Goal: Task Accomplishment & Management: Use online tool/utility

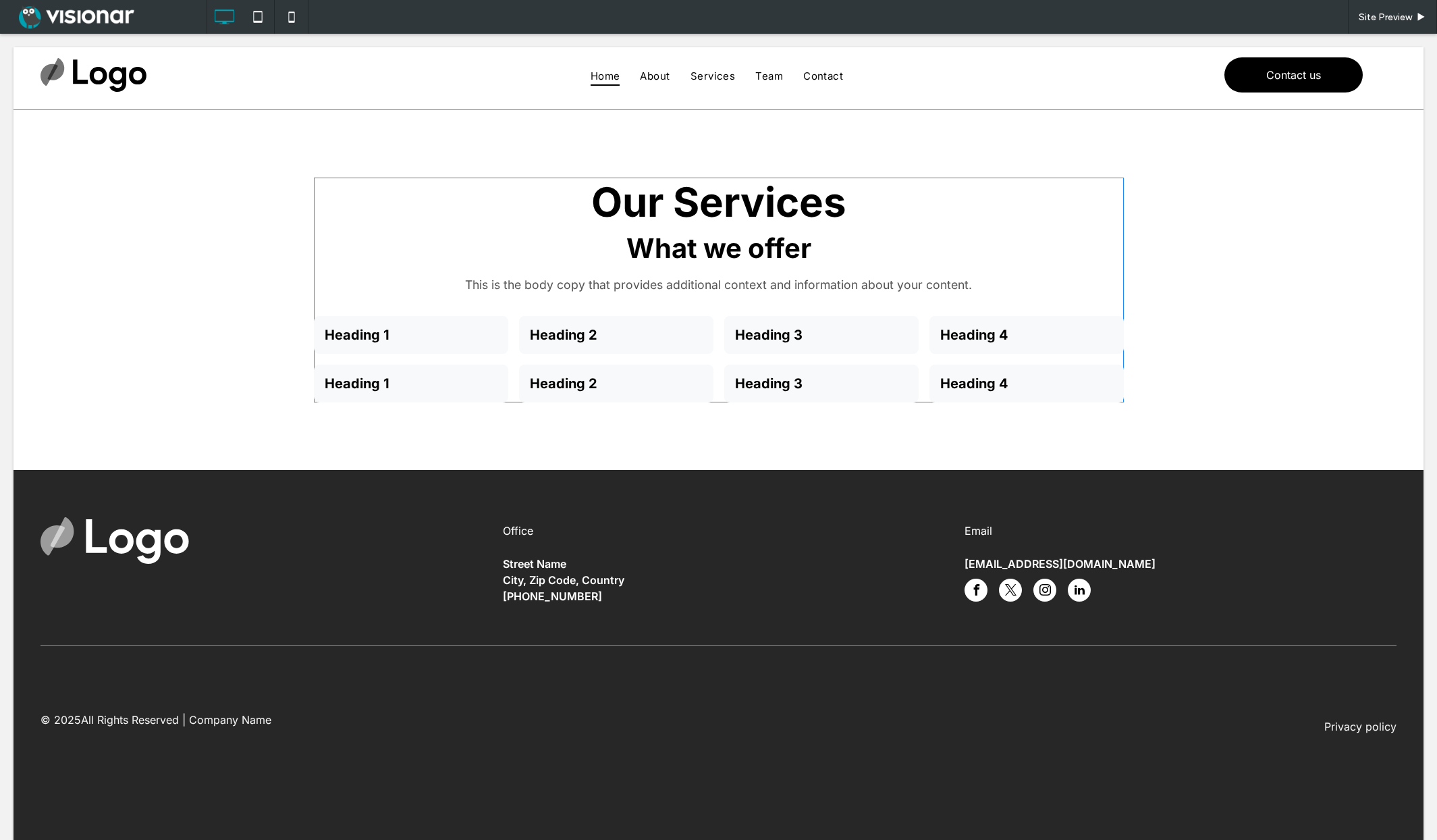
click at [684, 257] on span at bounding box center [718, 289] width 810 height 225
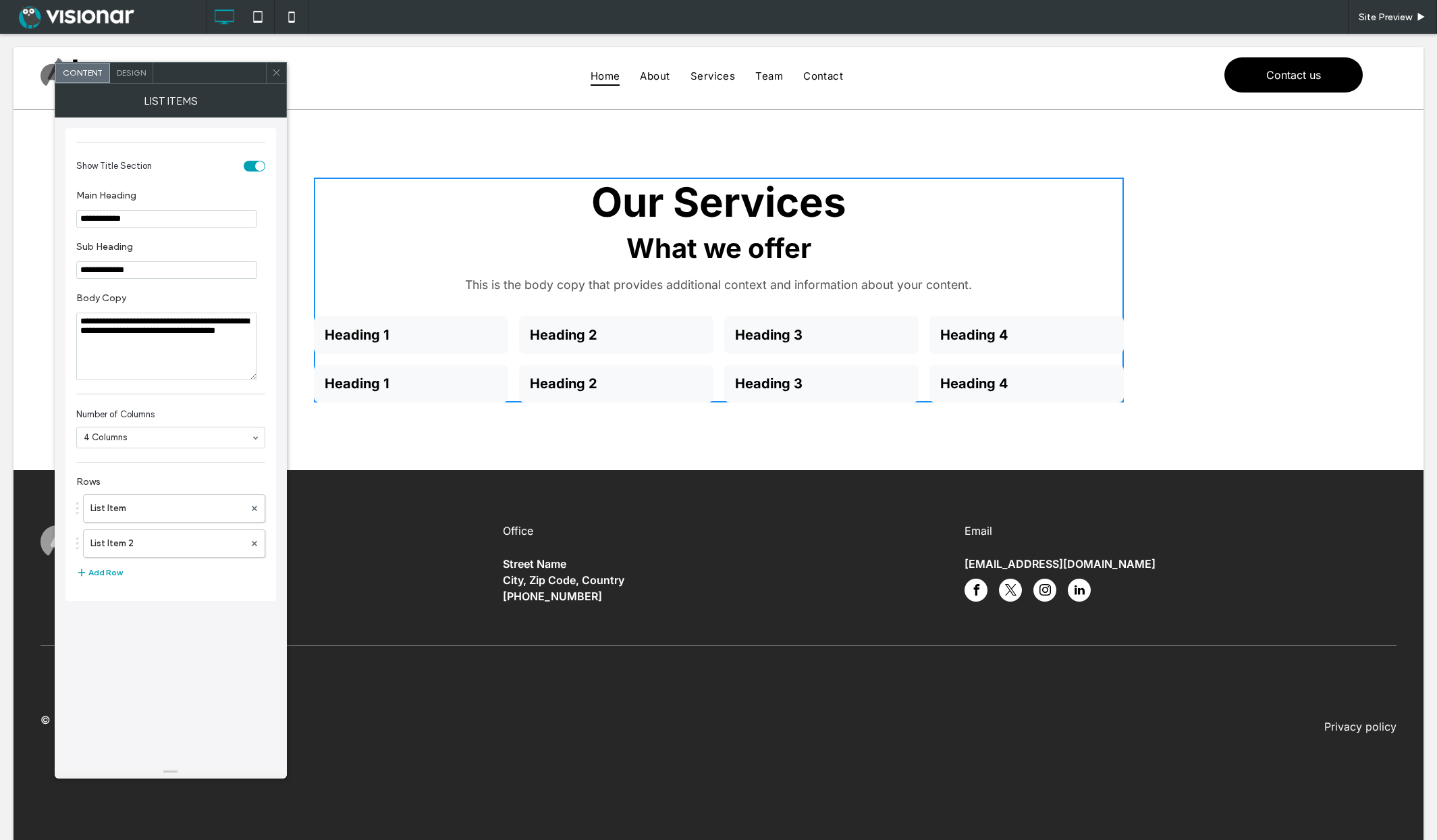
click at [254, 164] on div "toggle" at bounding box center [255, 166] width 22 height 11
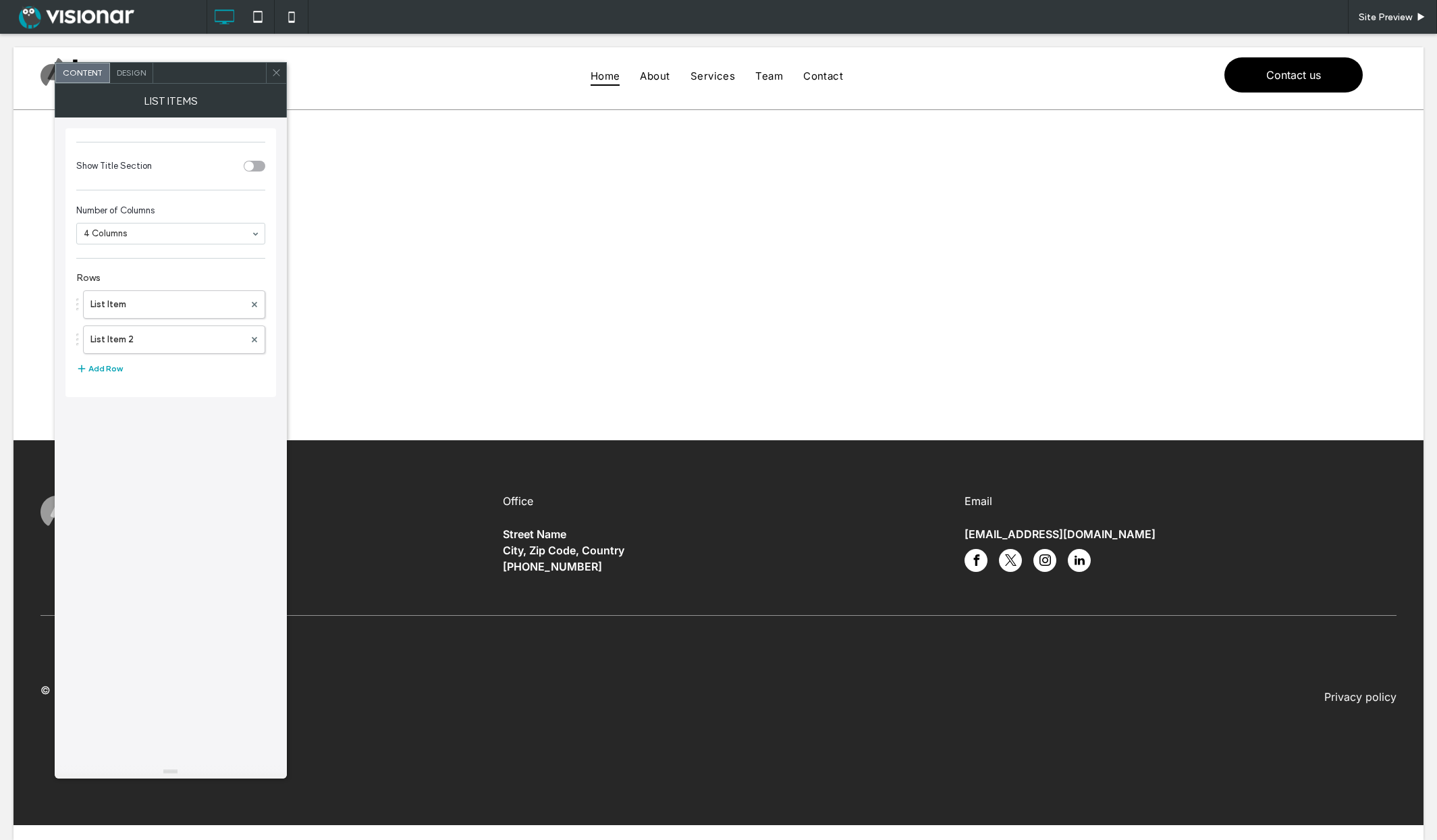
click at [254, 164] on div "toggle" at bounding box center [255, 166] width 22 height 11
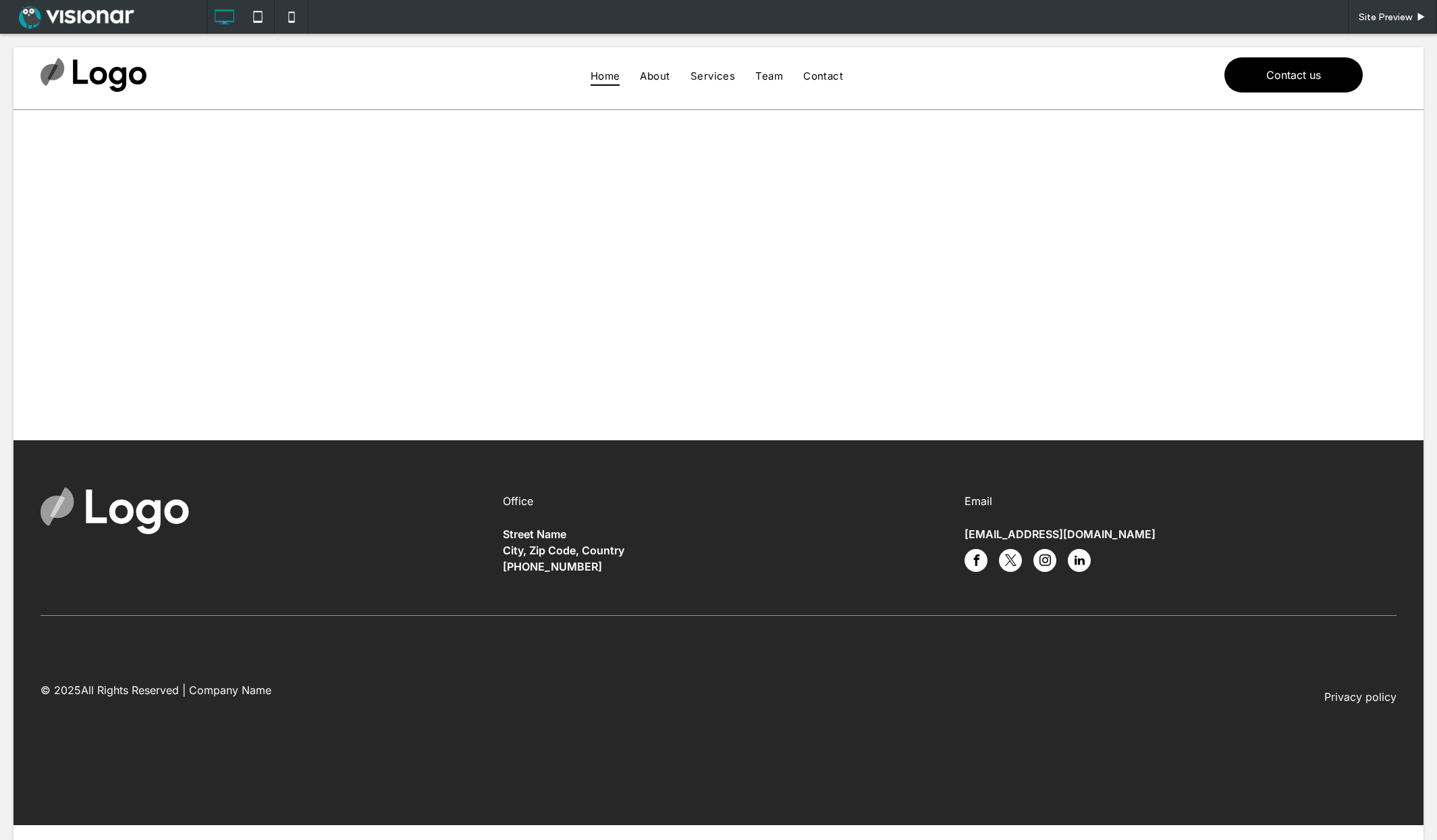
click at [708, 182] on div at bounding box center [718, 178] width 1410 height 135
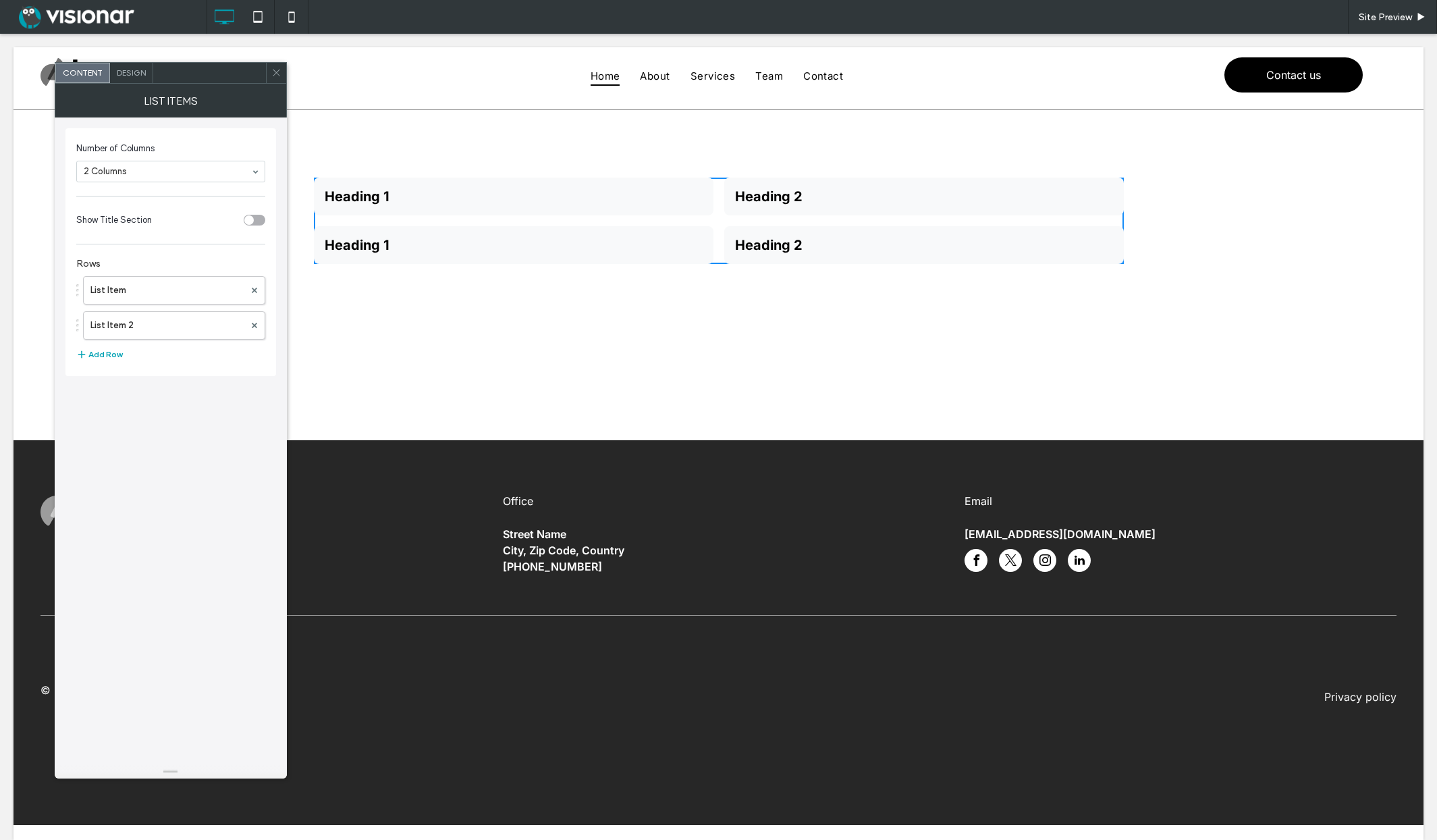
click at [252, 217] on div "toggle" at bounding box center [249, 220] width 9 height 9
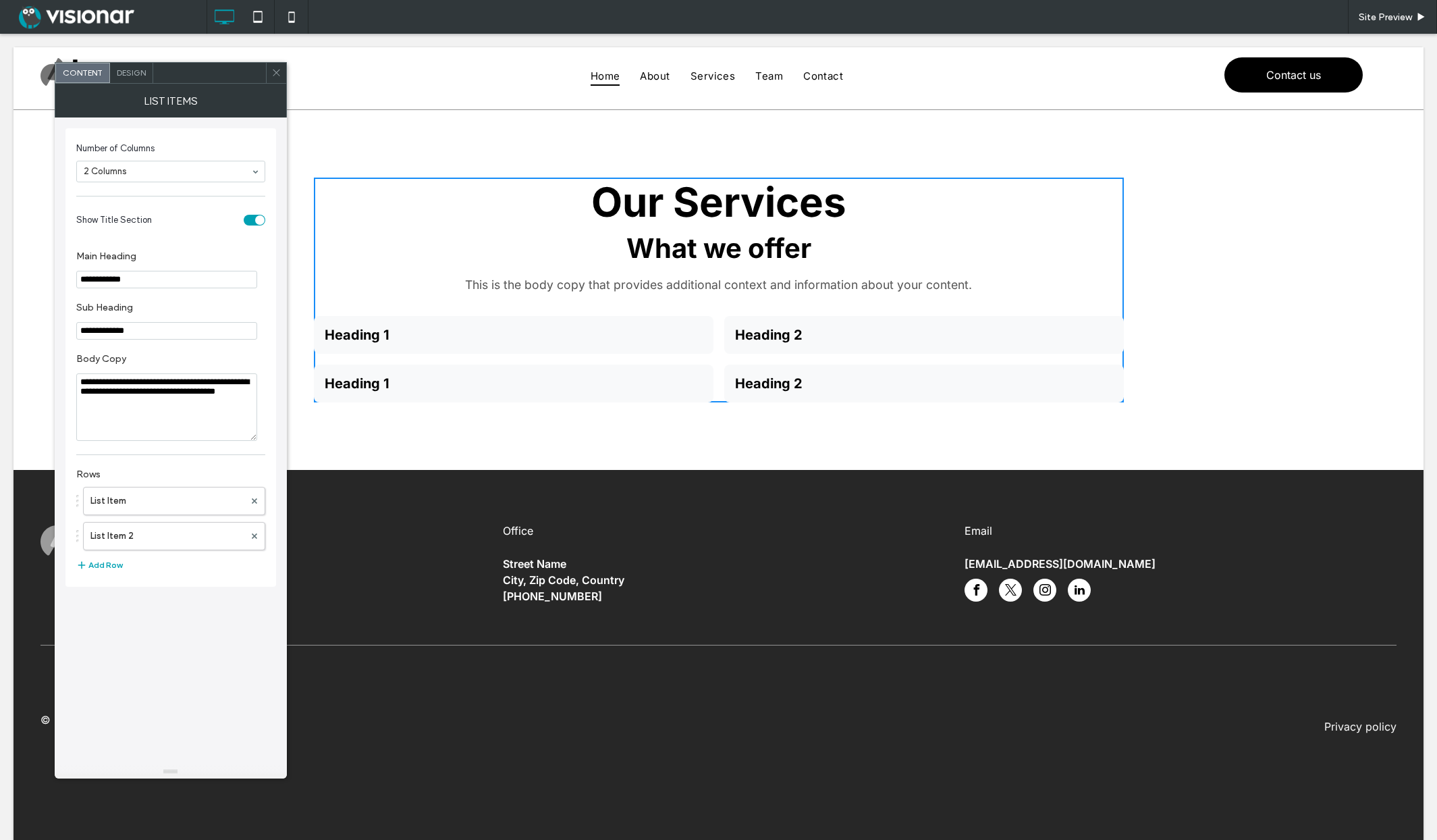
click at [126, 74] on span "Design" at bounding box center [131, 72] width 29 height 10
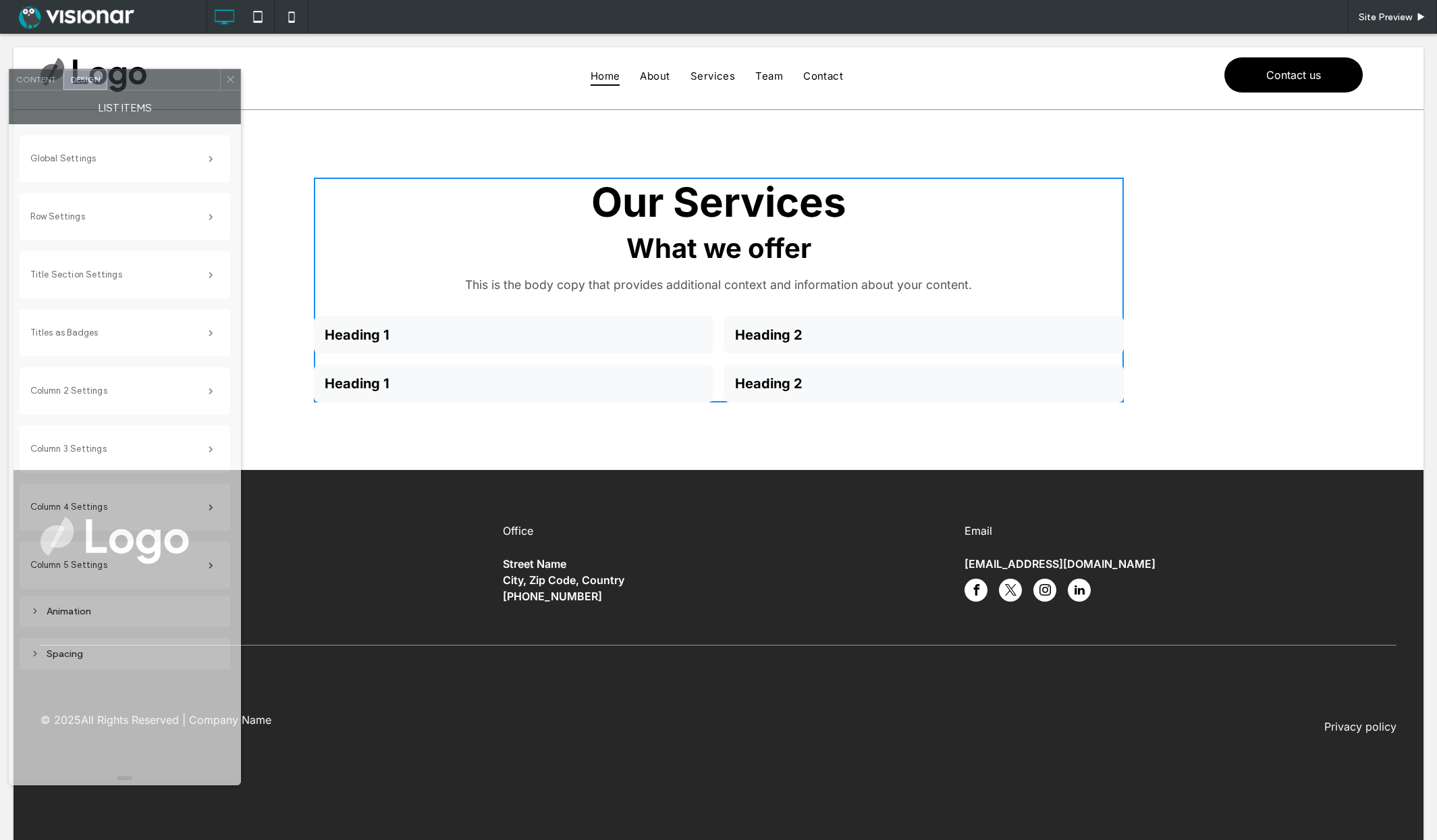
drag, startPoint x: 173, startPoint y: 84, endPoint x: 164, endPoint y: 92, distance: 12.0
click at [169, 87] on div at bounding box center [163, 79] width 112 height 20
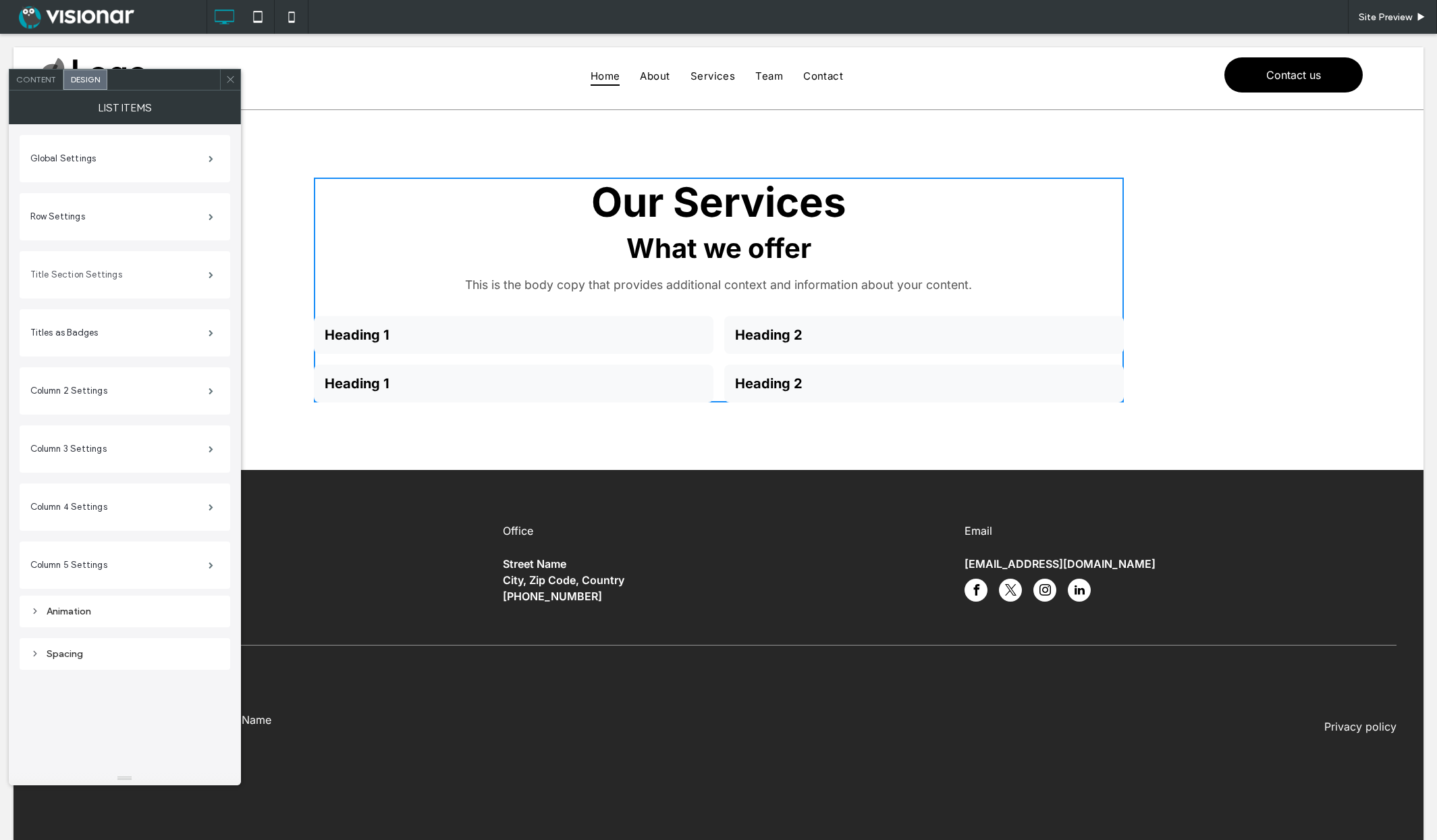
click at [156, 274] on label "Title Section Settings" at bounding box center [119, 275] width 178 height 27
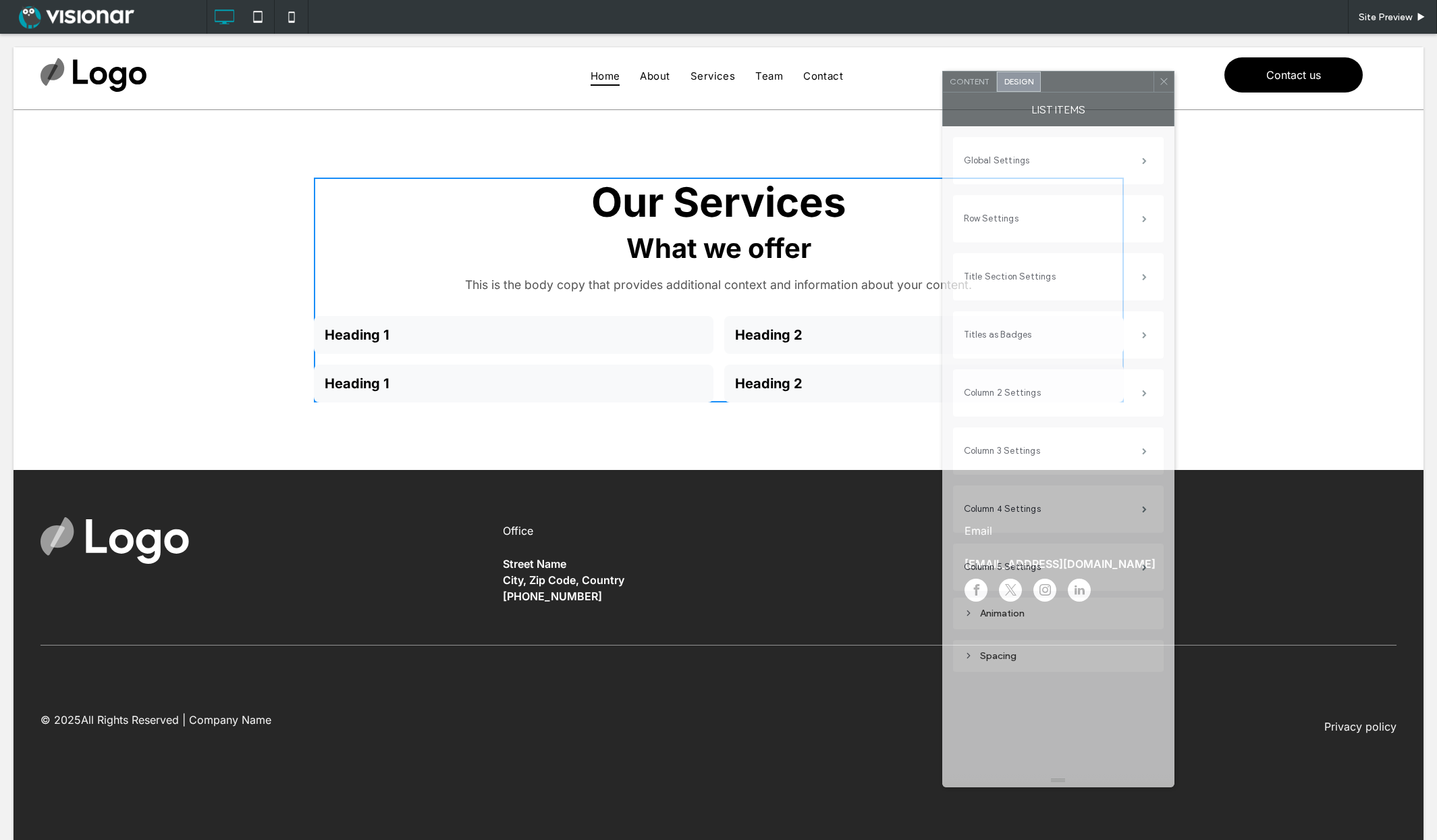
drag, startPoint x: 377, startPoint y: 79, endPoint x: 995, endPoint y: 131, distance: 620.2
click at [1091, 85] on div at bounding box center [1096, 81] width 112 height 20
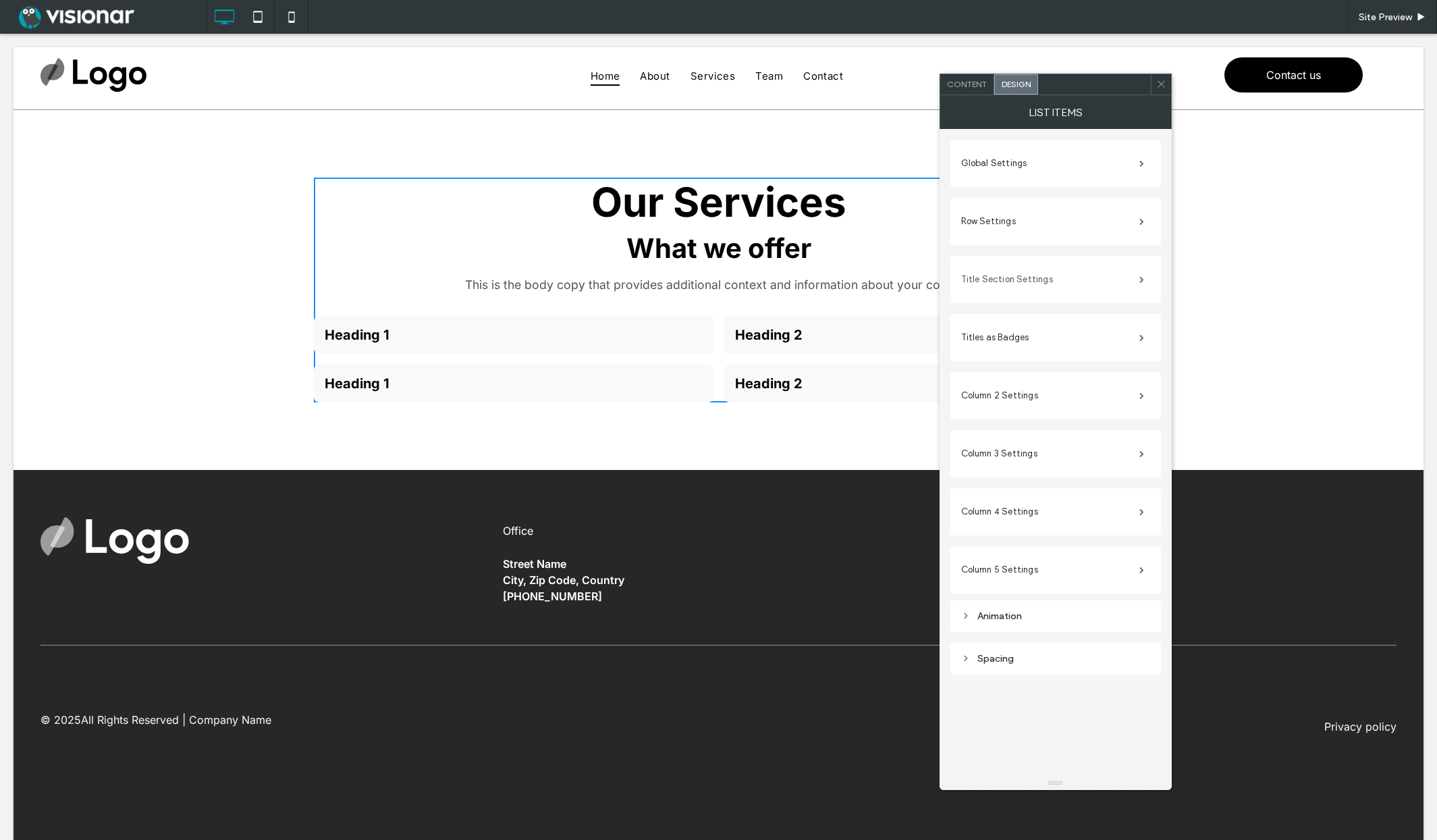
click at [1035, 291] on label "Title Section Settings" at bounding box center [1050, 279] width 178 height 27
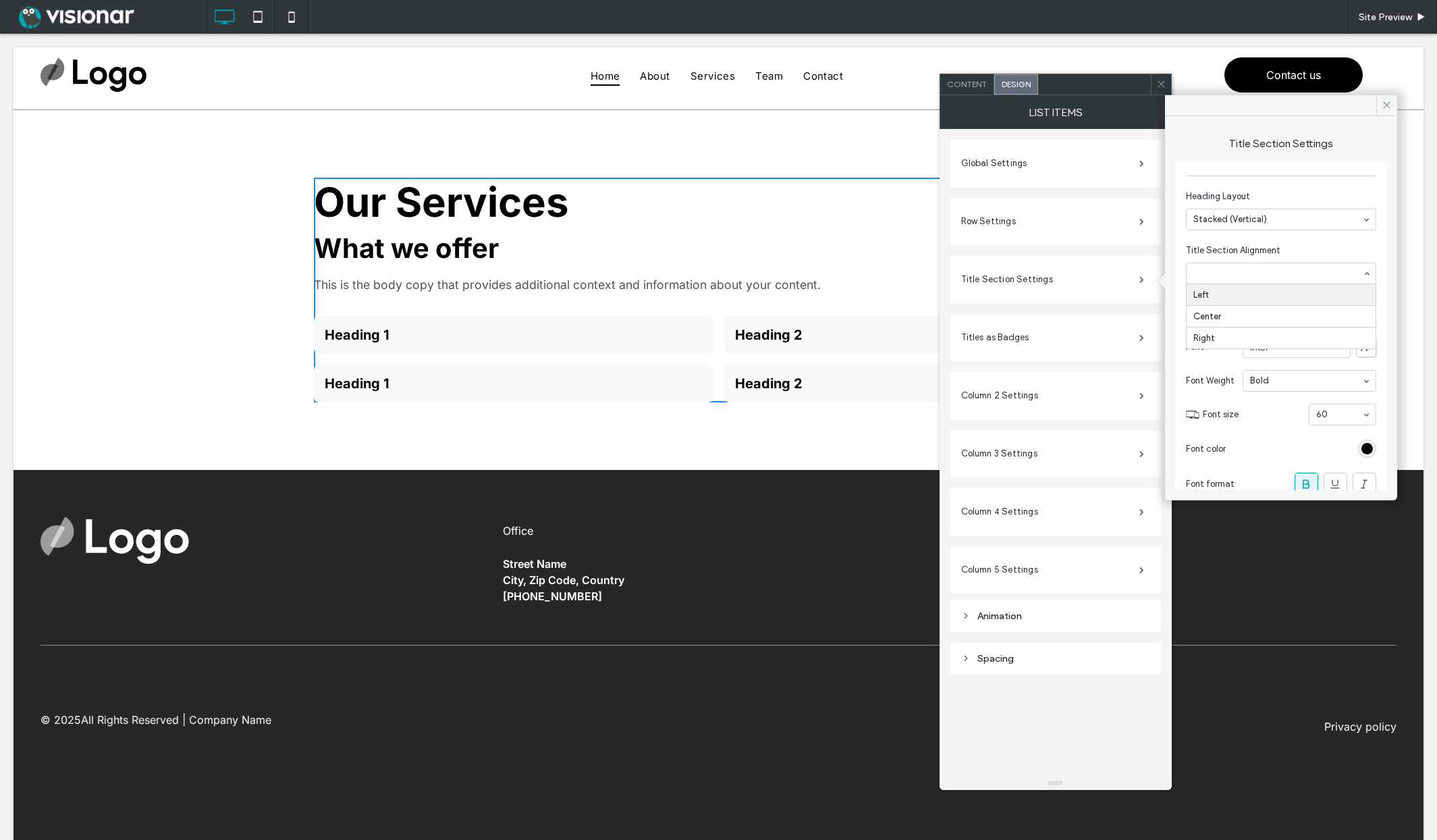
drag, startPoint x: 1235, startPoint y: 270, endPoint x: 1231, endPoint y: 288, distance: 18.4
click at [1235, 270] on input at bounding box center [1277, 273] width 169 height 9
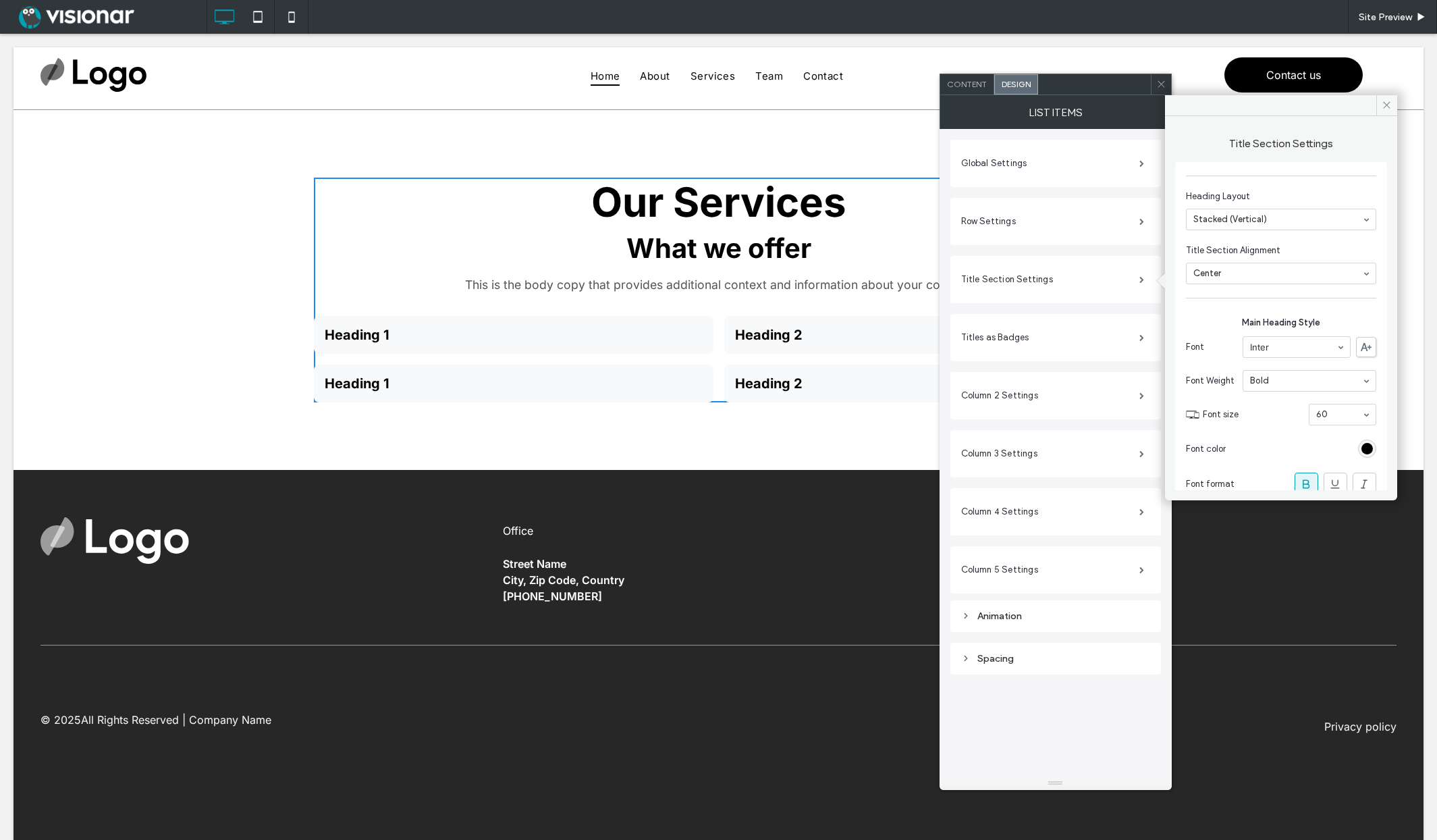
click at [1235, 269] on input at bounding box center [1277, 273] width 169 height 9
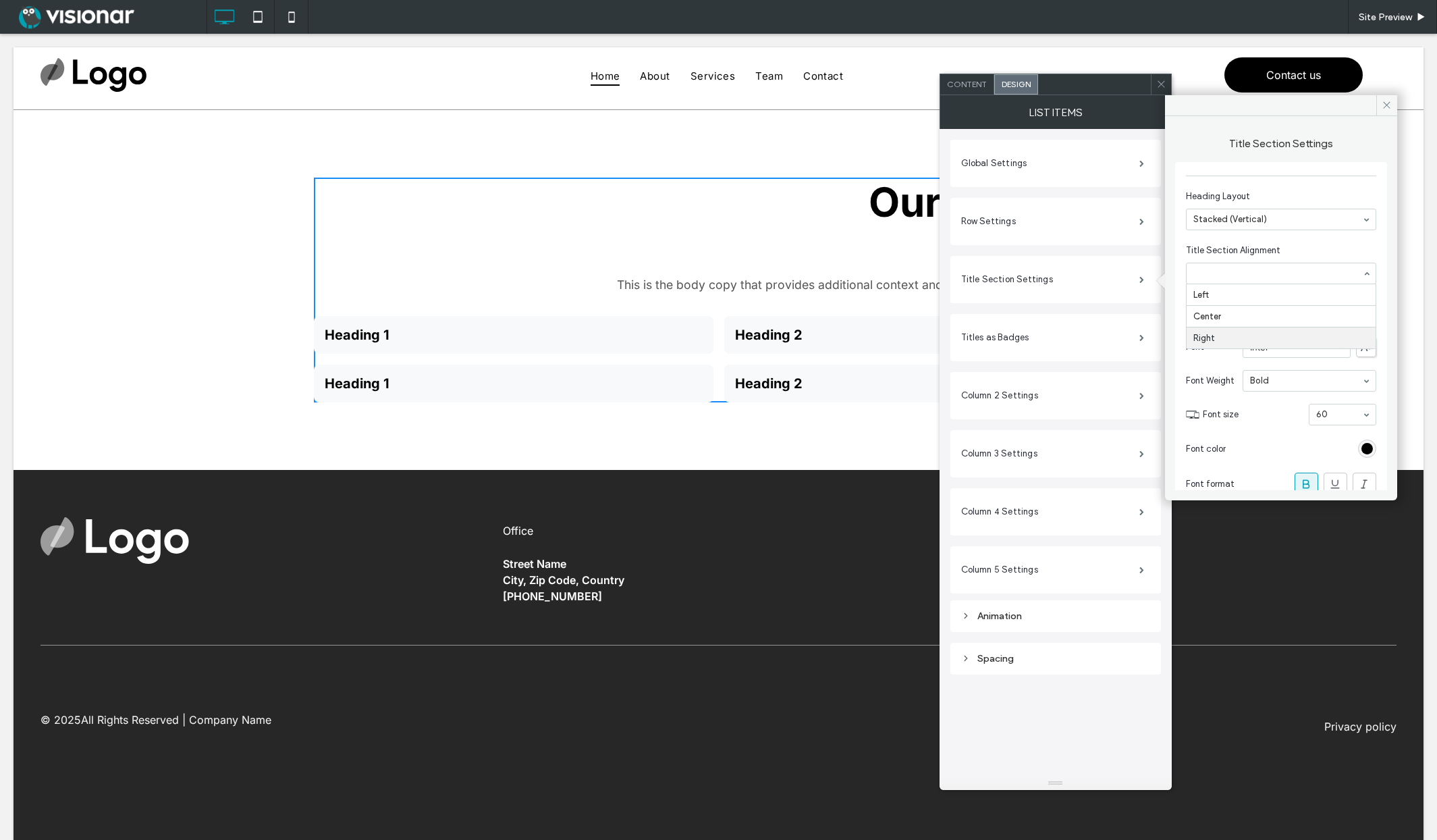
click at [1226, 277] on input at bounding box center [1277, 273] width 169 height 9
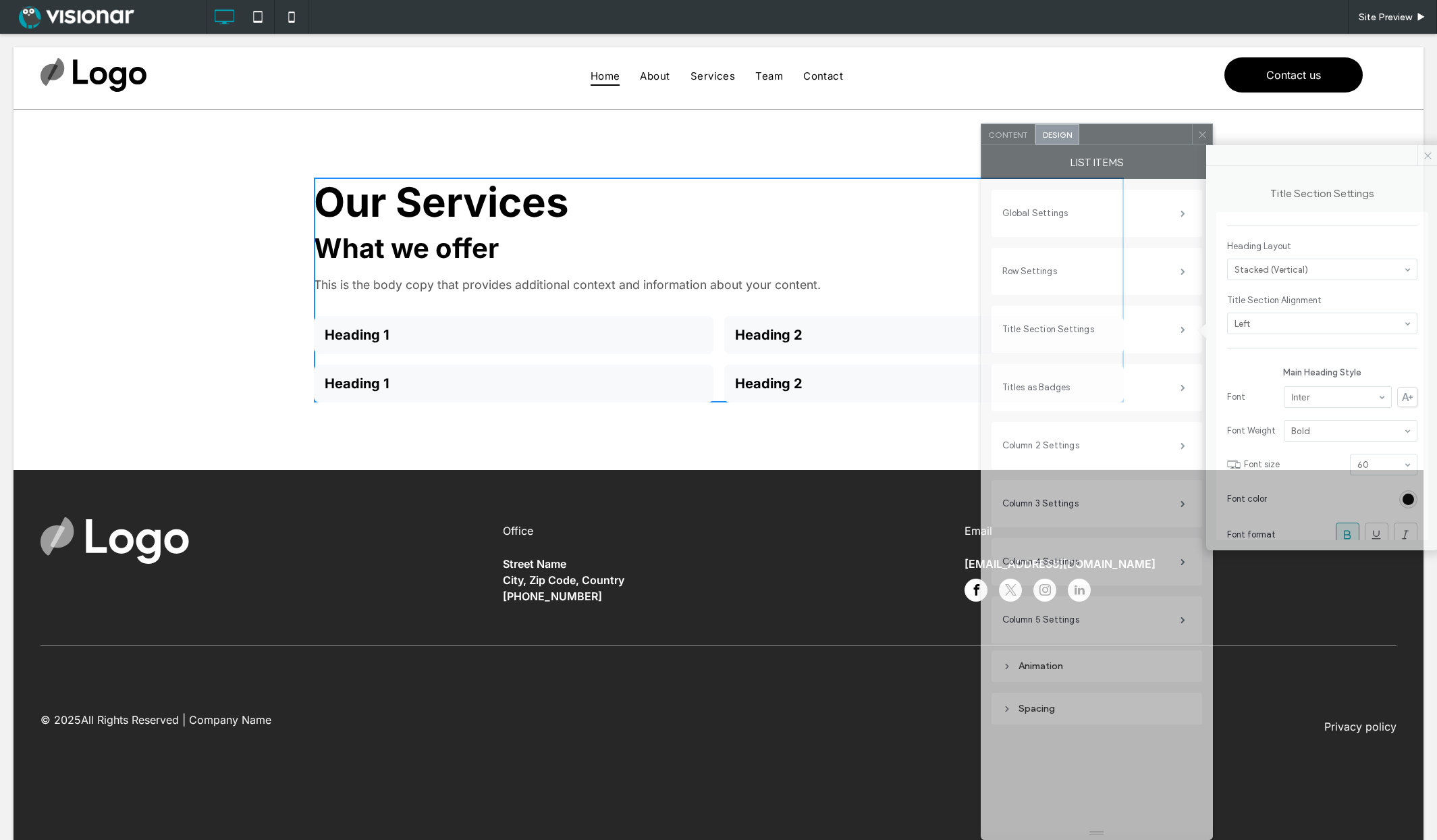
drag, startPoint x: 1110, startPoint y: 123, endPoint x: 1138, endPoint y: 198, distance: 80.1
click at [1138, 198] on div "Content Design Title Section Settings Heading Layout Stacked (Vertical) Title S…" at bounding box center [1096, 481] width 232 height 716
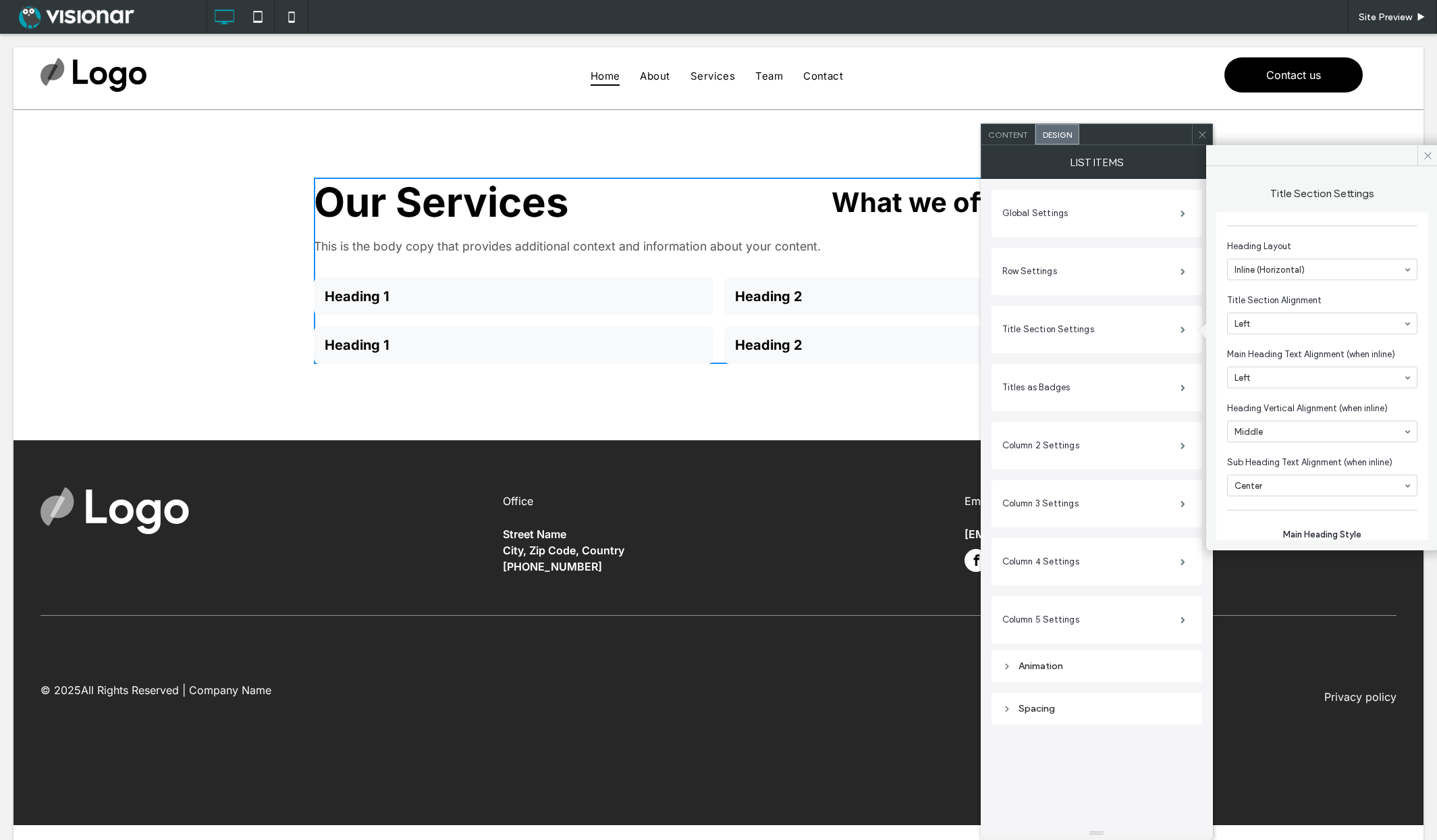
scroll to position [91, 0]
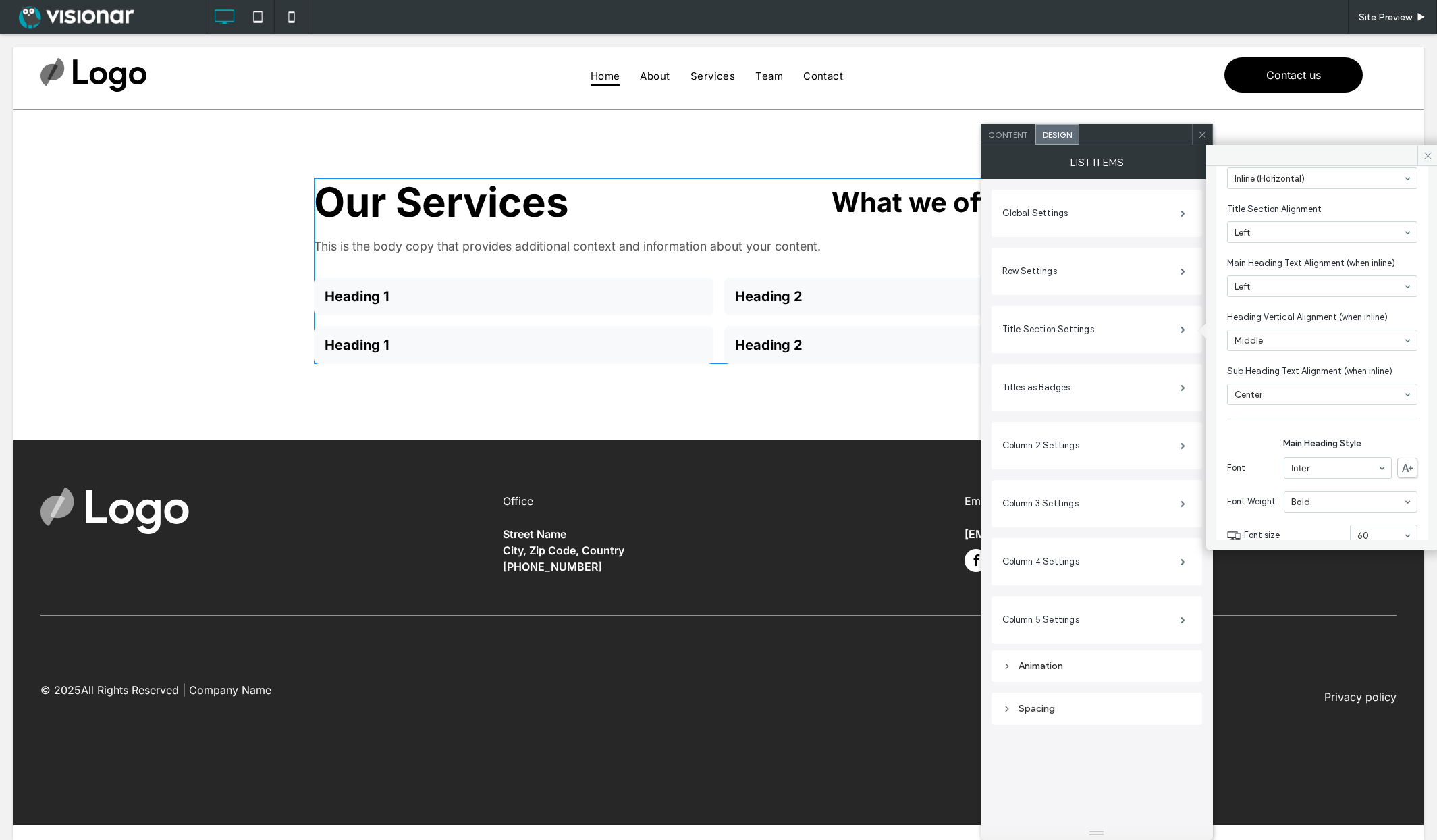
drag, startPoint x: 1268, startPoint y: 327, endPoint x: 1270, endPoint y: 352, distance: 25.1
click at [1268, 327] on section "Heading Vertical Alignment (when inline) Middle" at bounding box center [1322, 331] width 190 height 54
drag, startPoint x: 1245, startPoint y: 191, endPoint x: 1075, endPoint y: 121, distance: 183.8
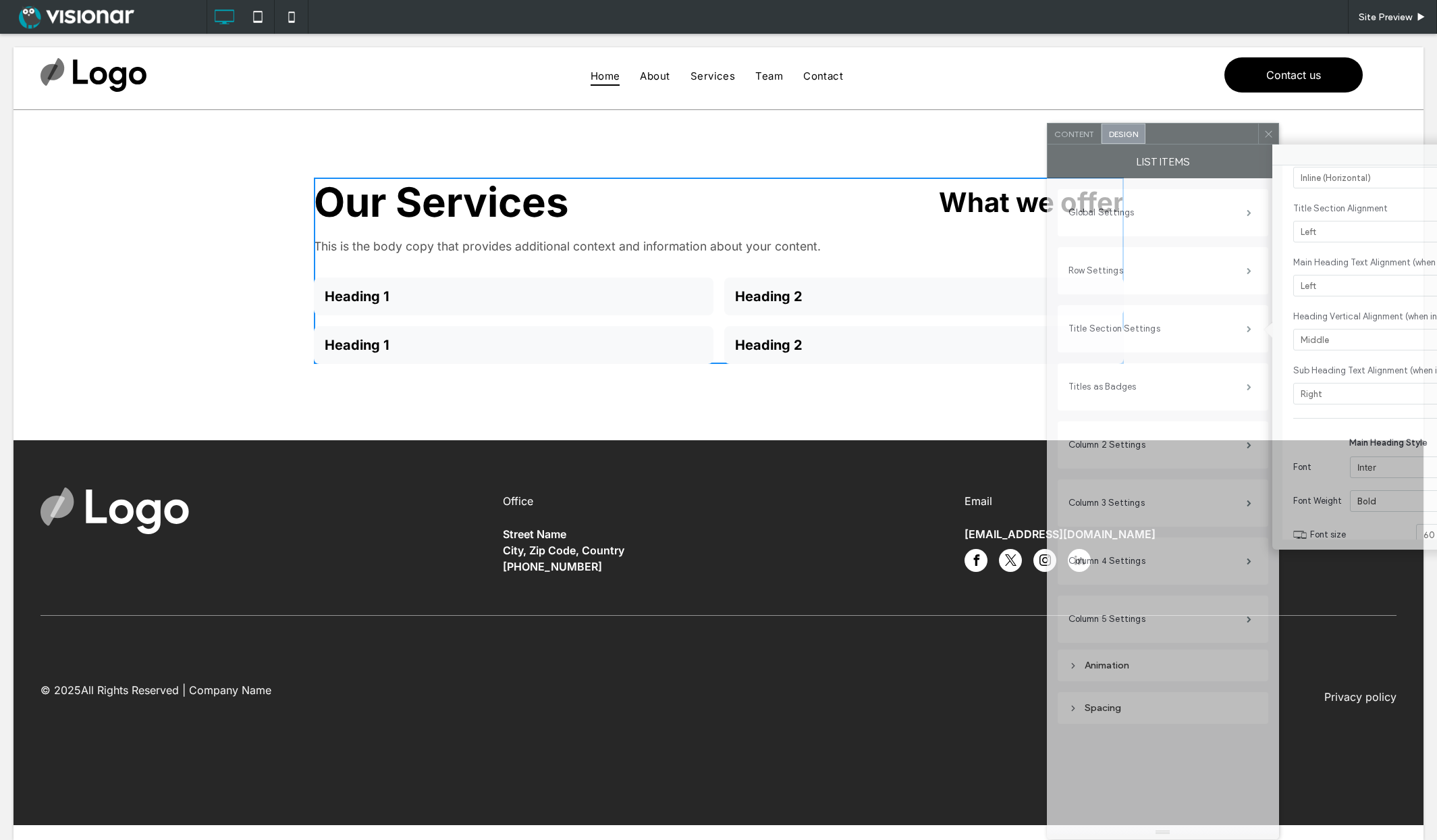
drag, startPoint x: 1128, startPoint y: 136, endPoint x: 1192, endPoint y: 135, distance: 64.0
click at [1193, 136] on div at bounding box center [1201, 133] width 112 height 20
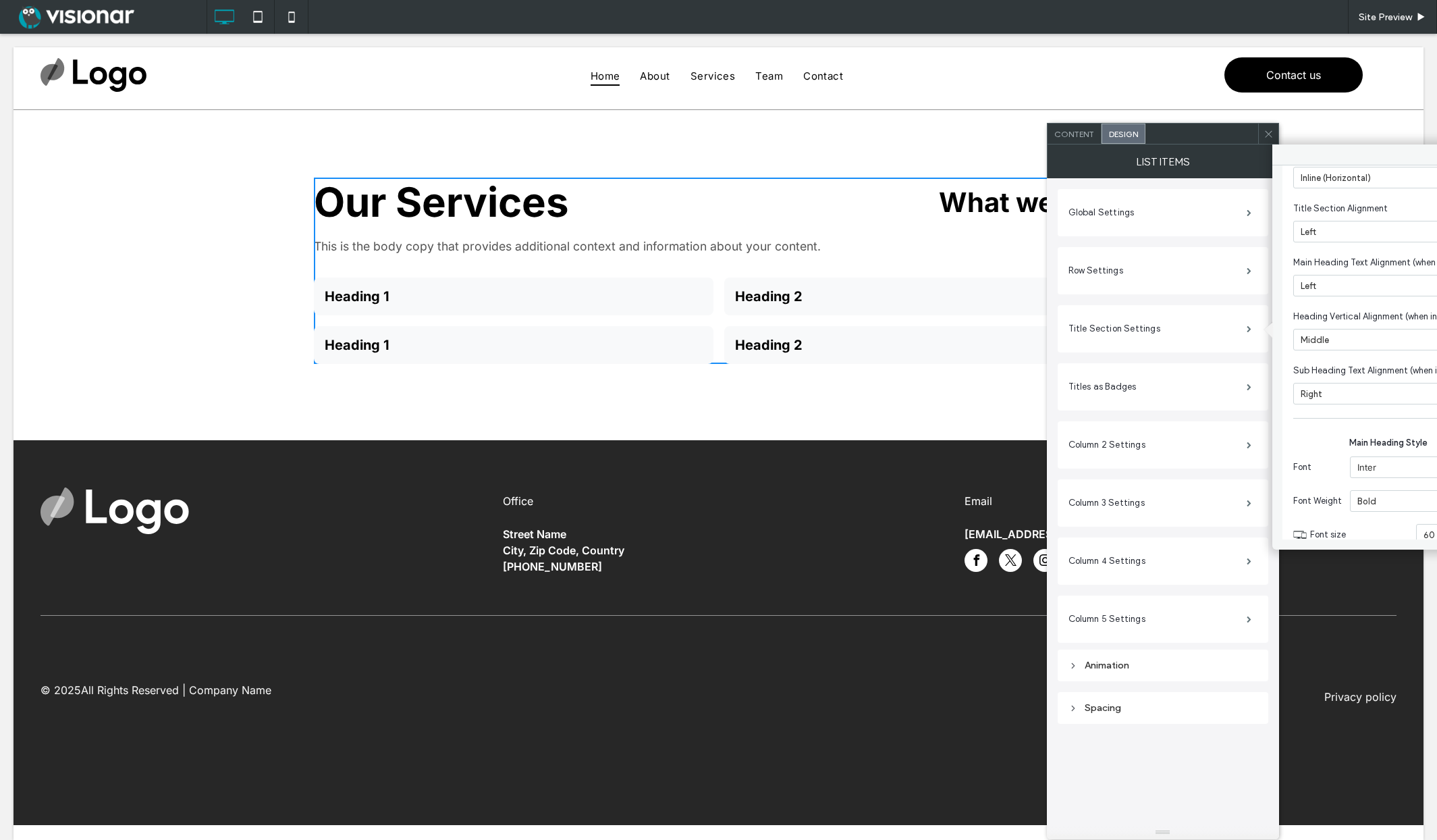
click at [840, 208] on h2 "What we offer" at bounding box center [924, 202] width 400 height 33
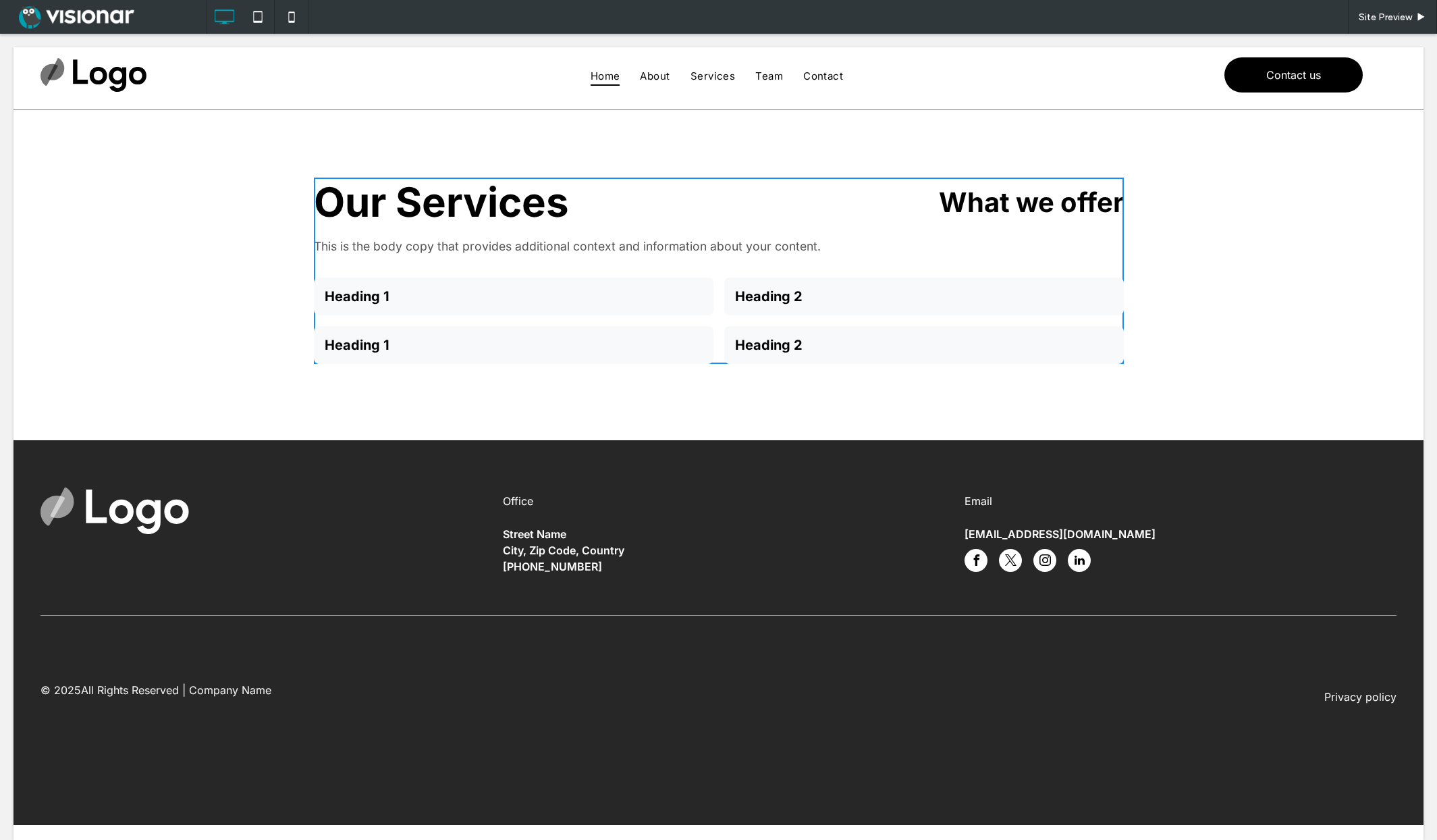
click at [939, 216] on h2 "What we offer" at bounding box center [924, 202] width 400 height 33
click at [918, 208] on h2 "What we offer" at bounding box center [924, 202] width 400 height 33
click at [513, 212] on h1 "Our Services" at bounding box center [514, 201] width 400 height 48
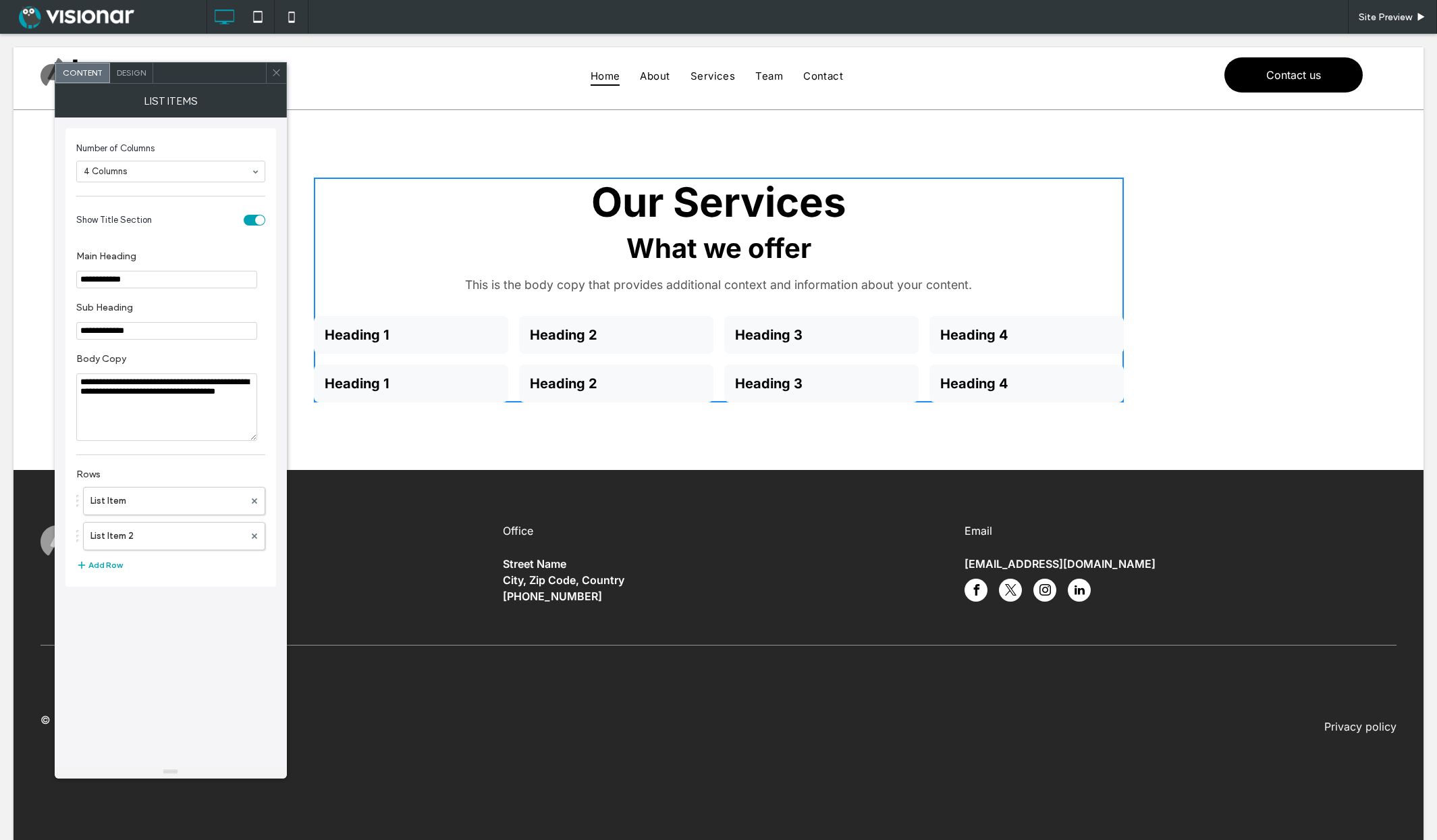
click at [131, 71] on span "Design" at bounding box center [131, 72] width 29 height 10
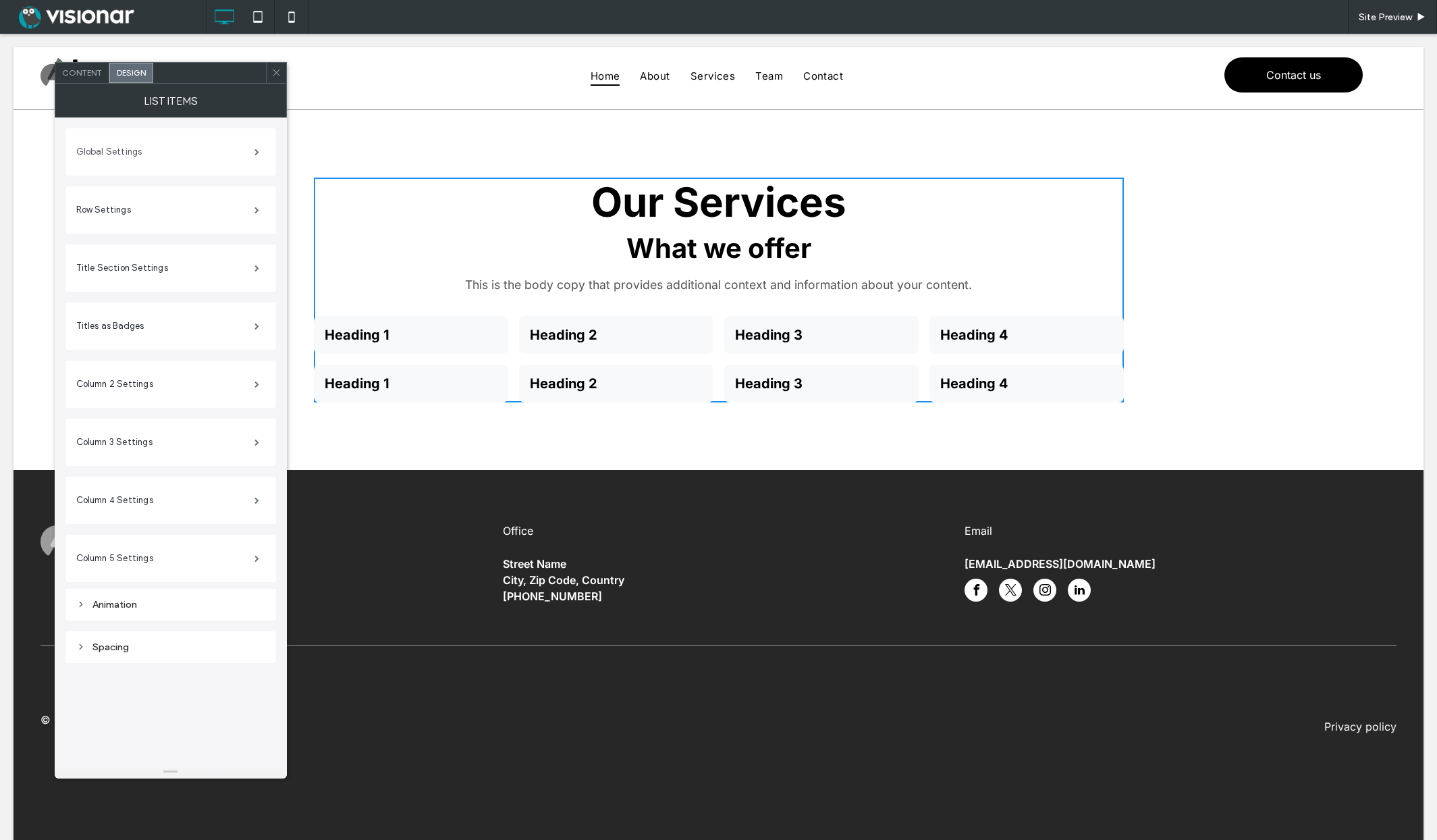
click at [204, 157] on label "Global Settings" at bounding box center [165, 152] width 178 height 27
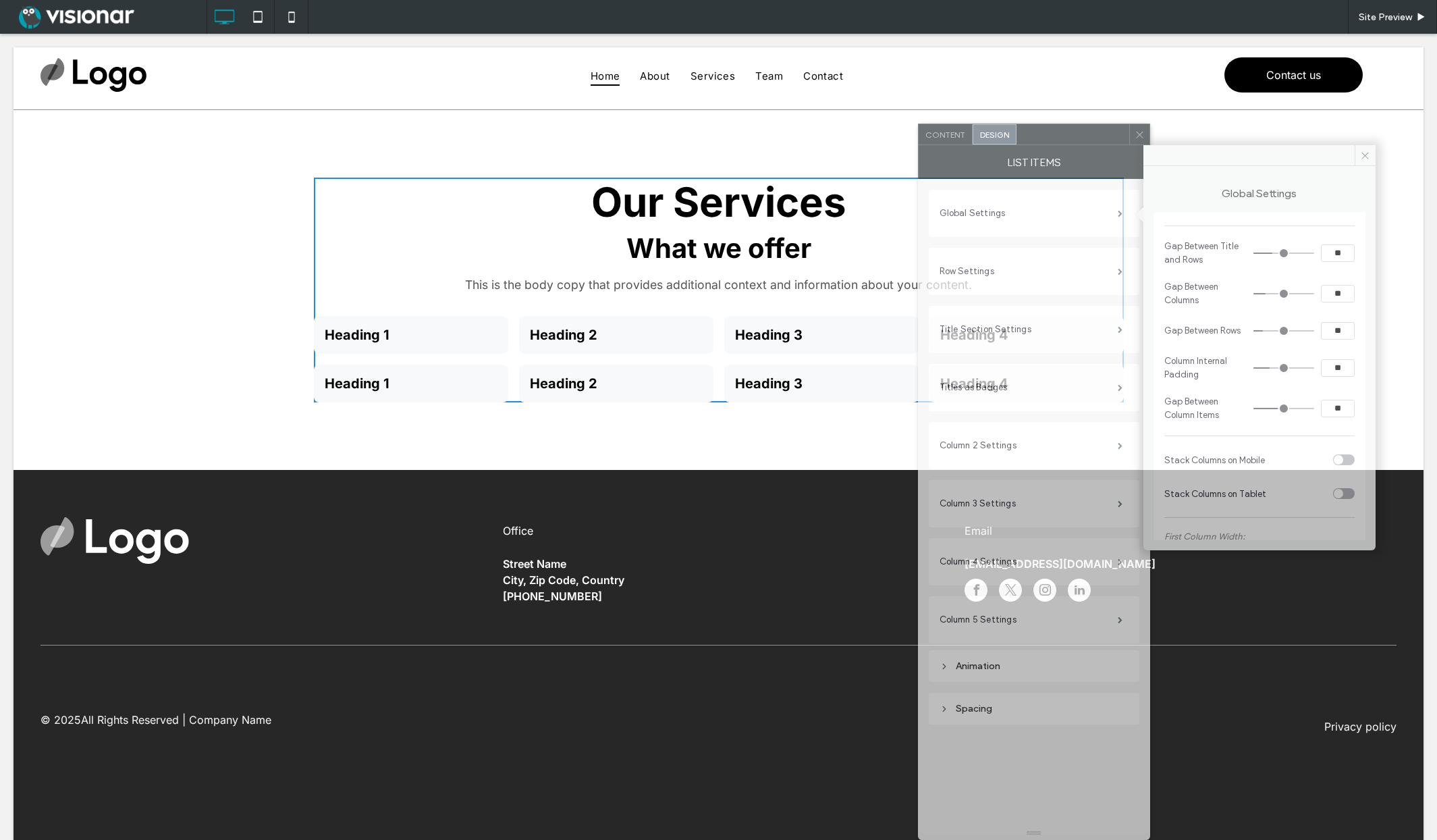
drag, startPoint x: 230, startPoint y: 84, endPoint x: 1099, endPoint y: 177, distance: 874.0
click at [1093, 170] on div "List items" at bounding box center [1033, 162] width 232 height 34
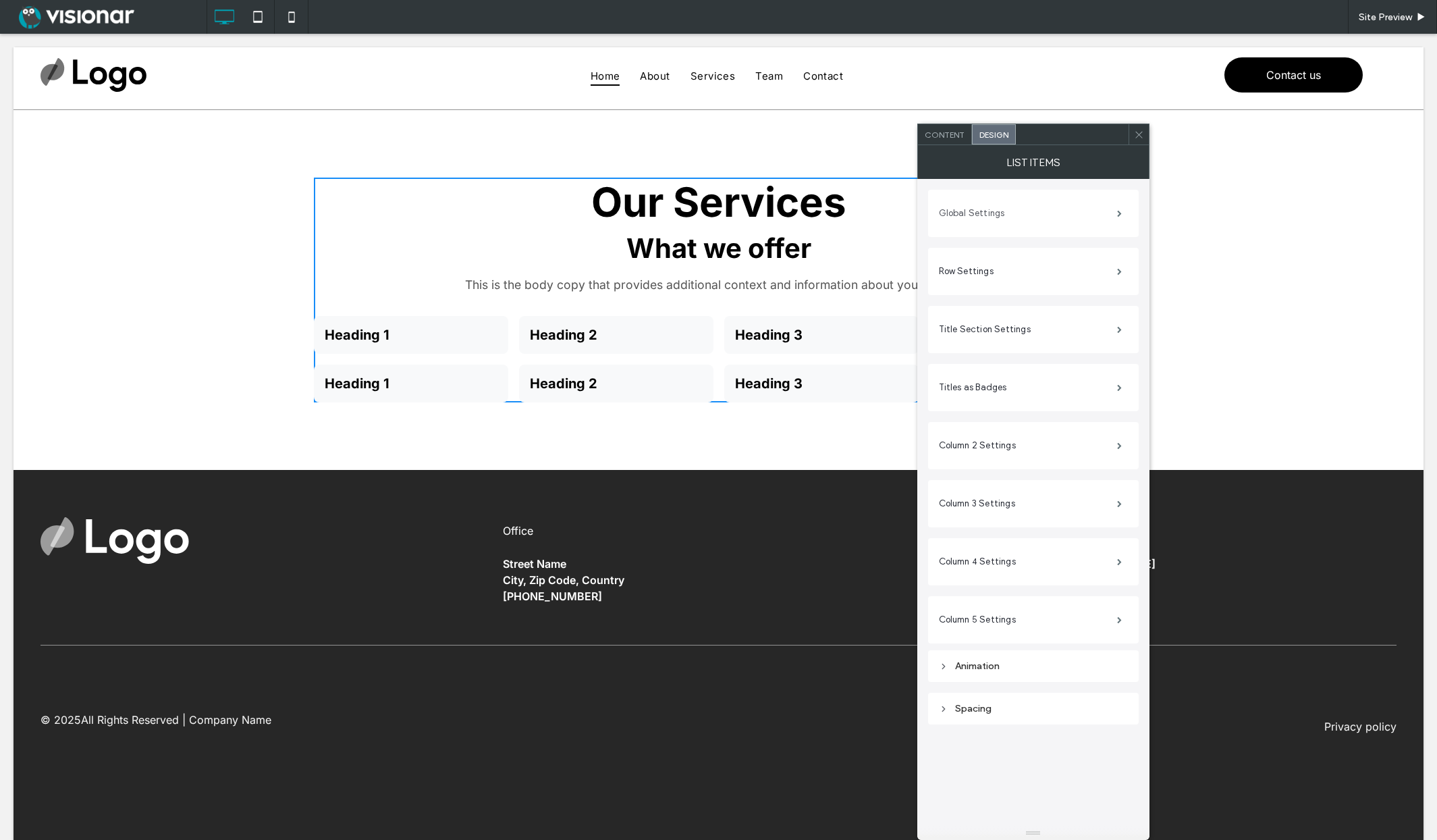
click at [1051, 209] on label "Global Settings" at bounding box center [1027, 214] width 178 height 27
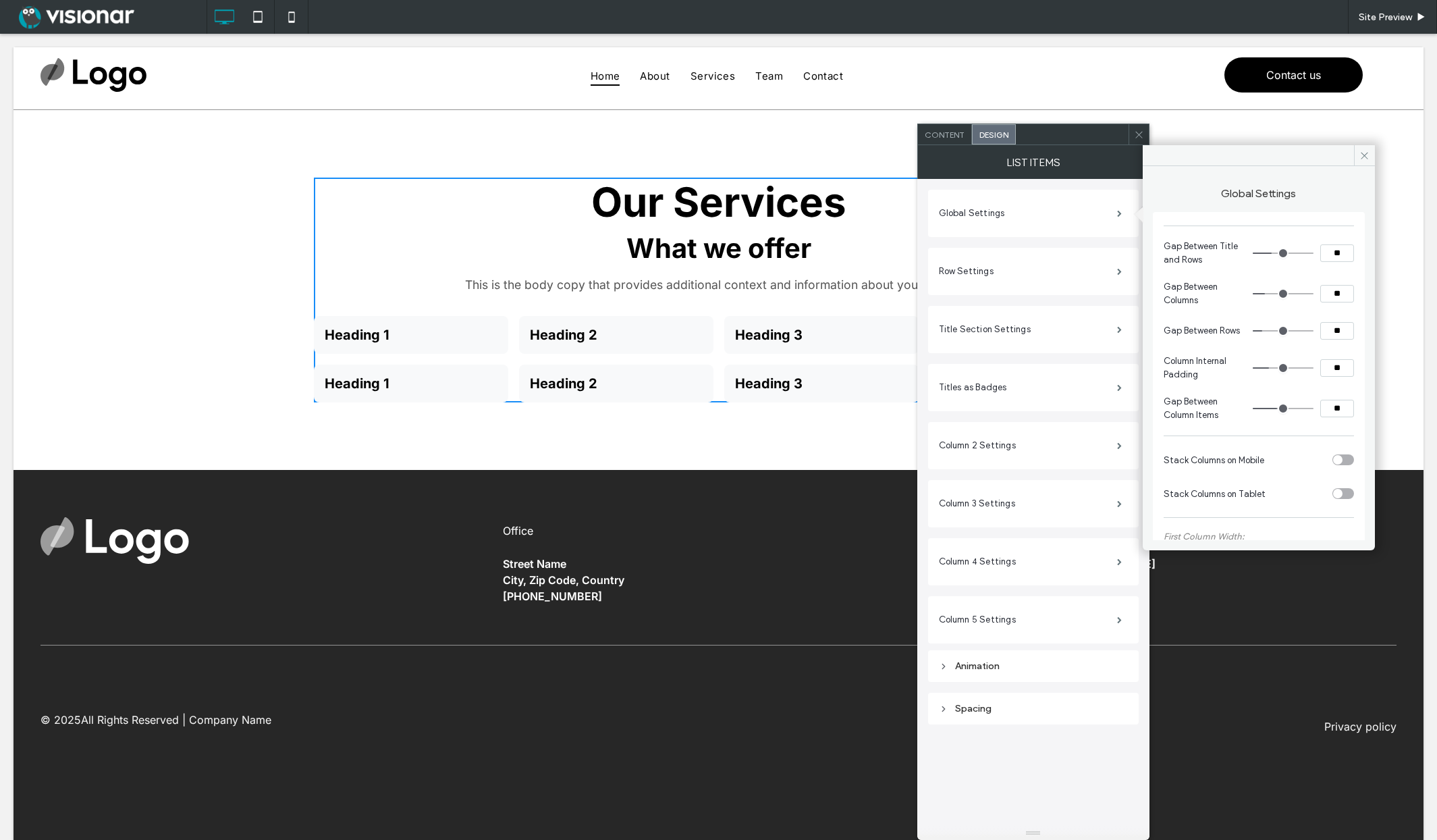
type input "**"
type input "*"
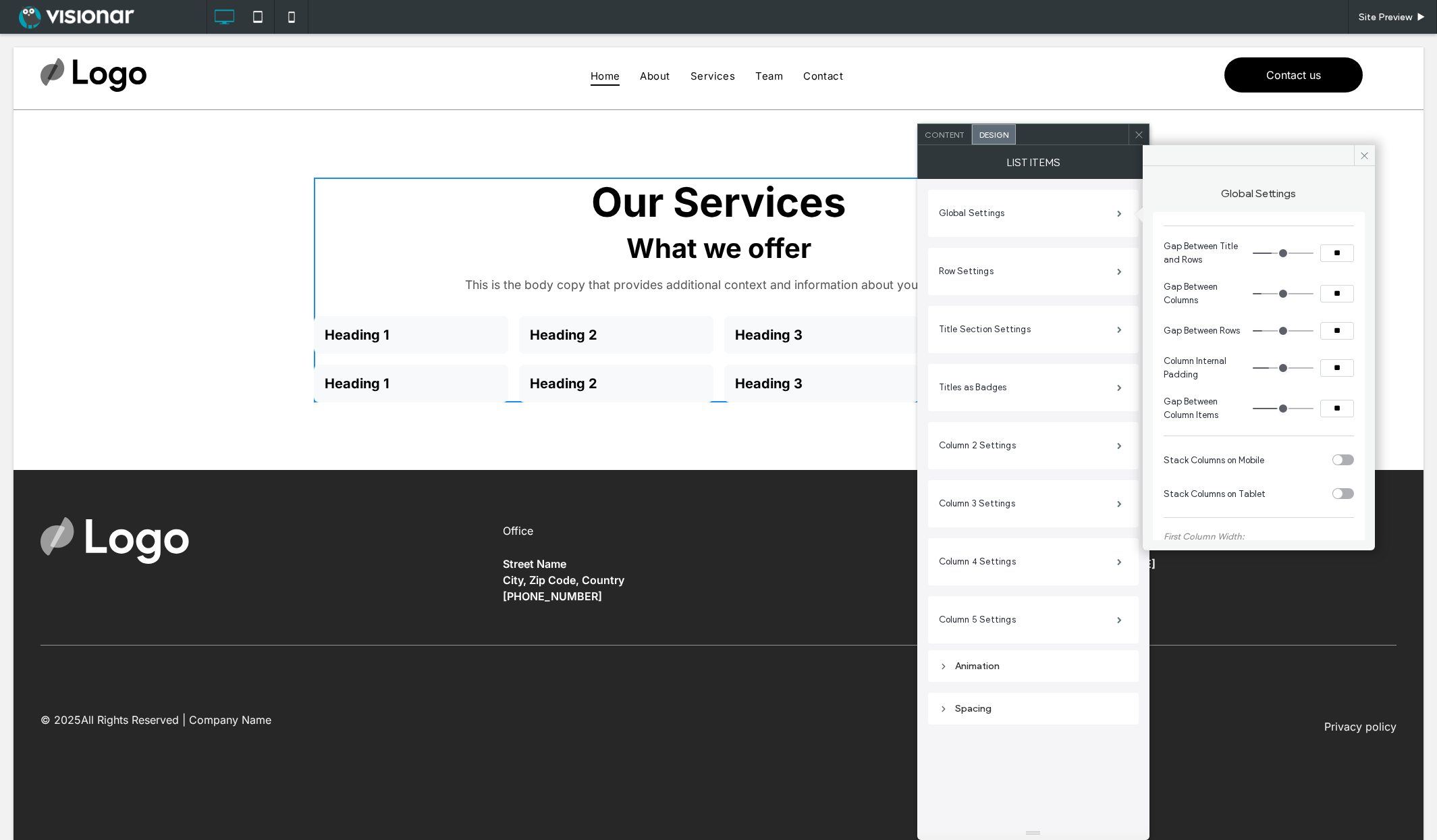
type input "*"
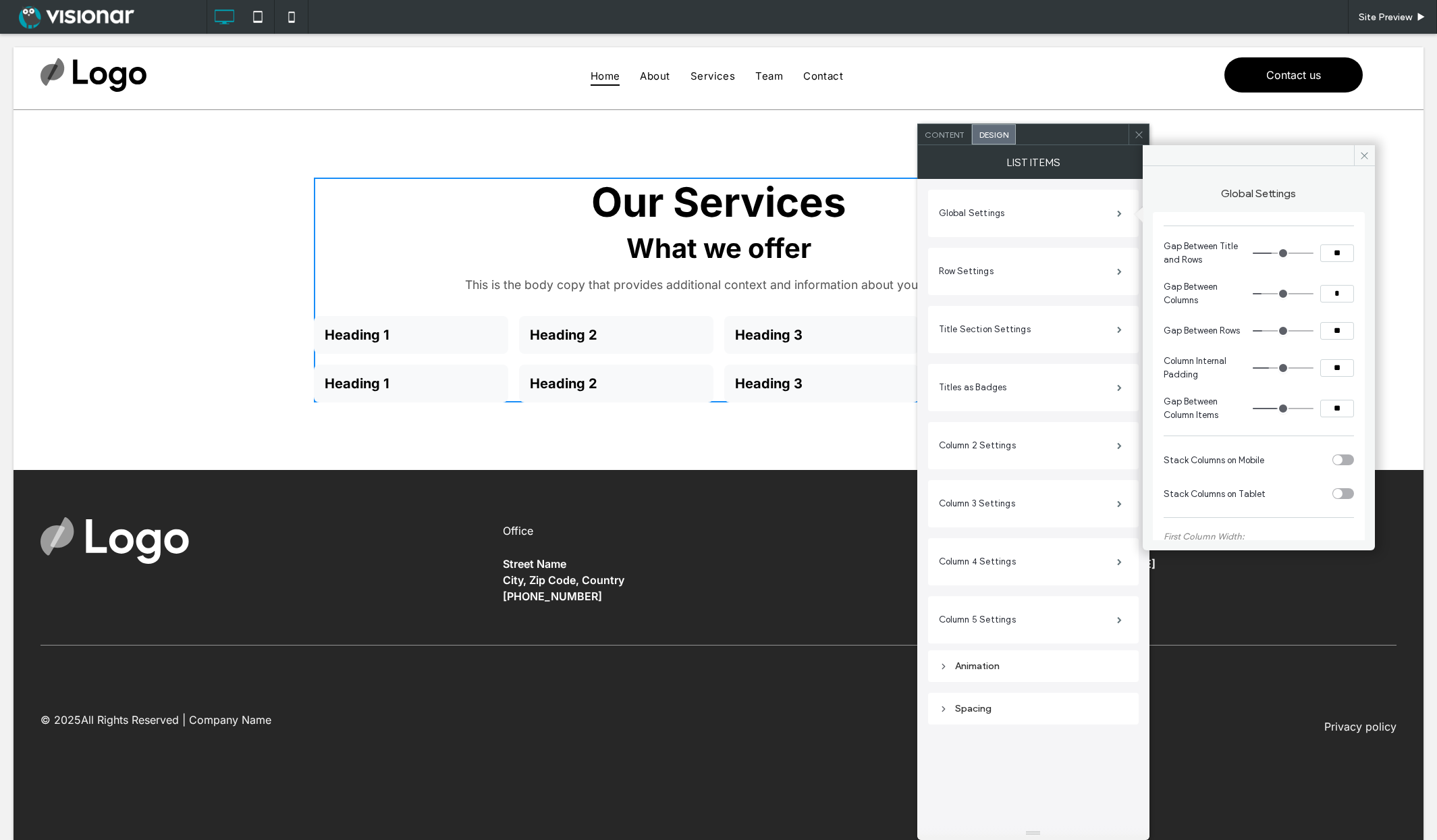
type input "*"
drag, startPoint x: 1258, startPoint y: 292, endPoint x: 1222, endPoint y: 291, distance: 36.0
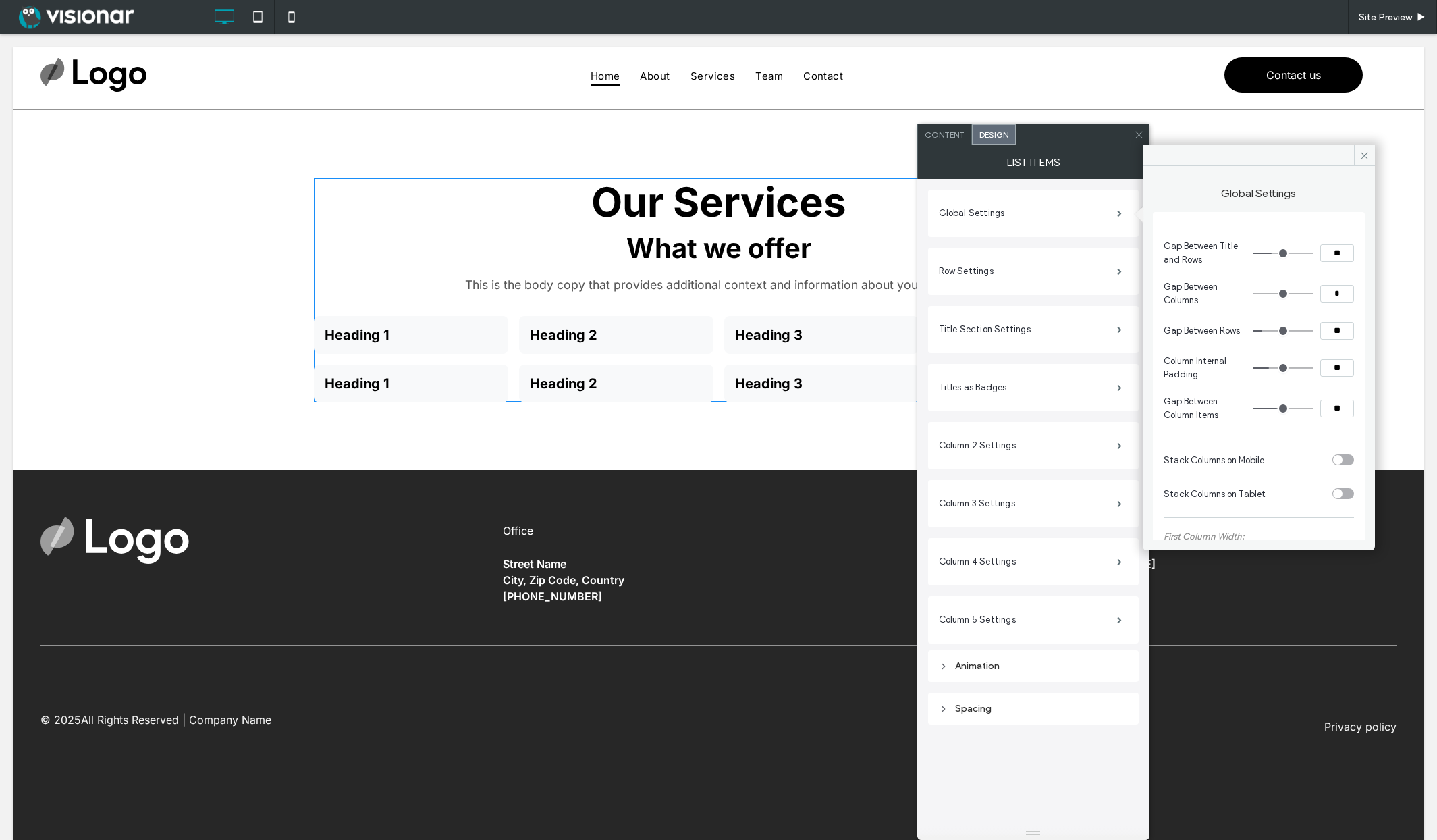
type input "*"
click at [1253, 293] on input "range" at bounding box center [1283, 293] width 61 height 1
type input "**"
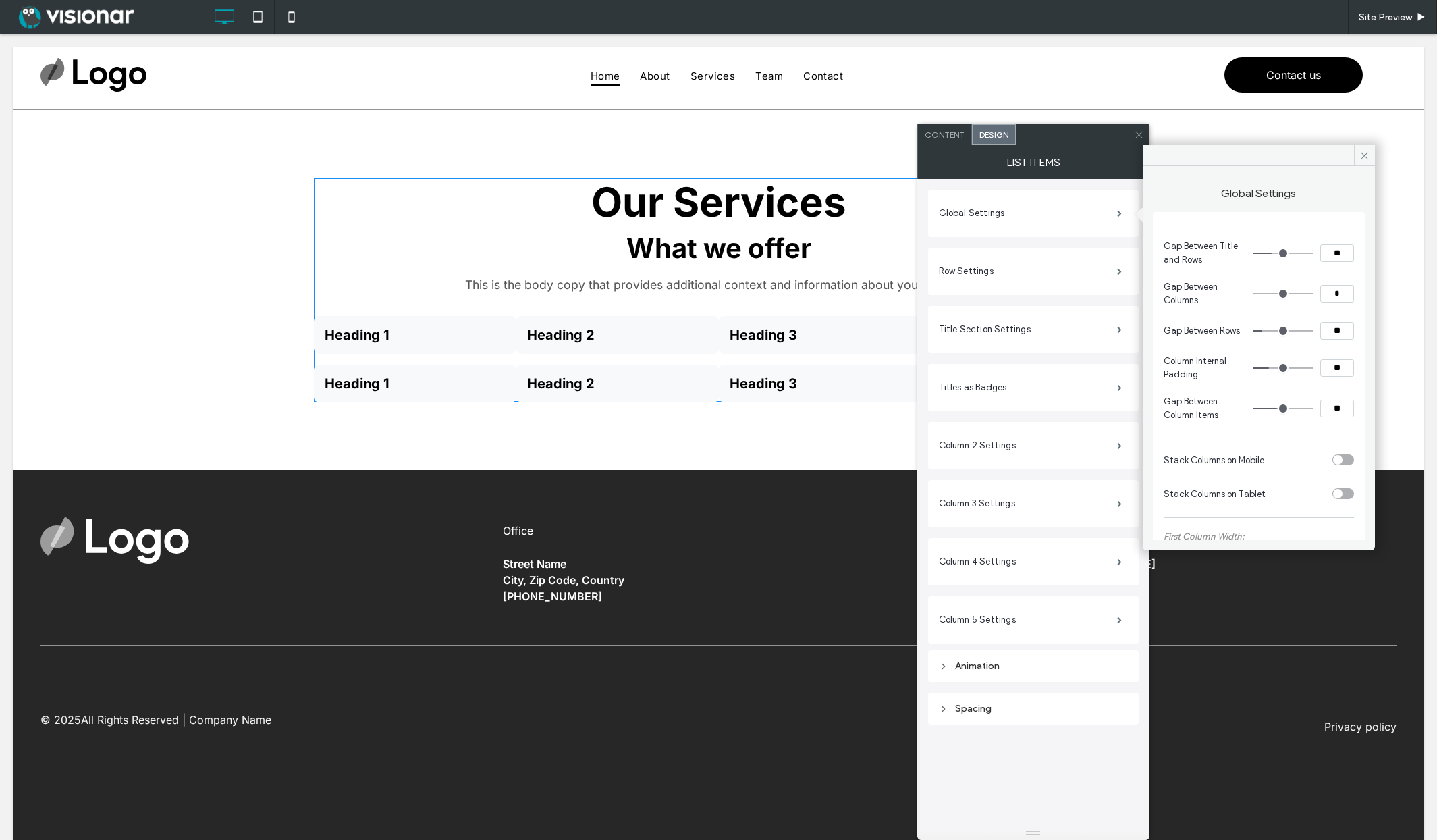
type input "**"
type input "*"
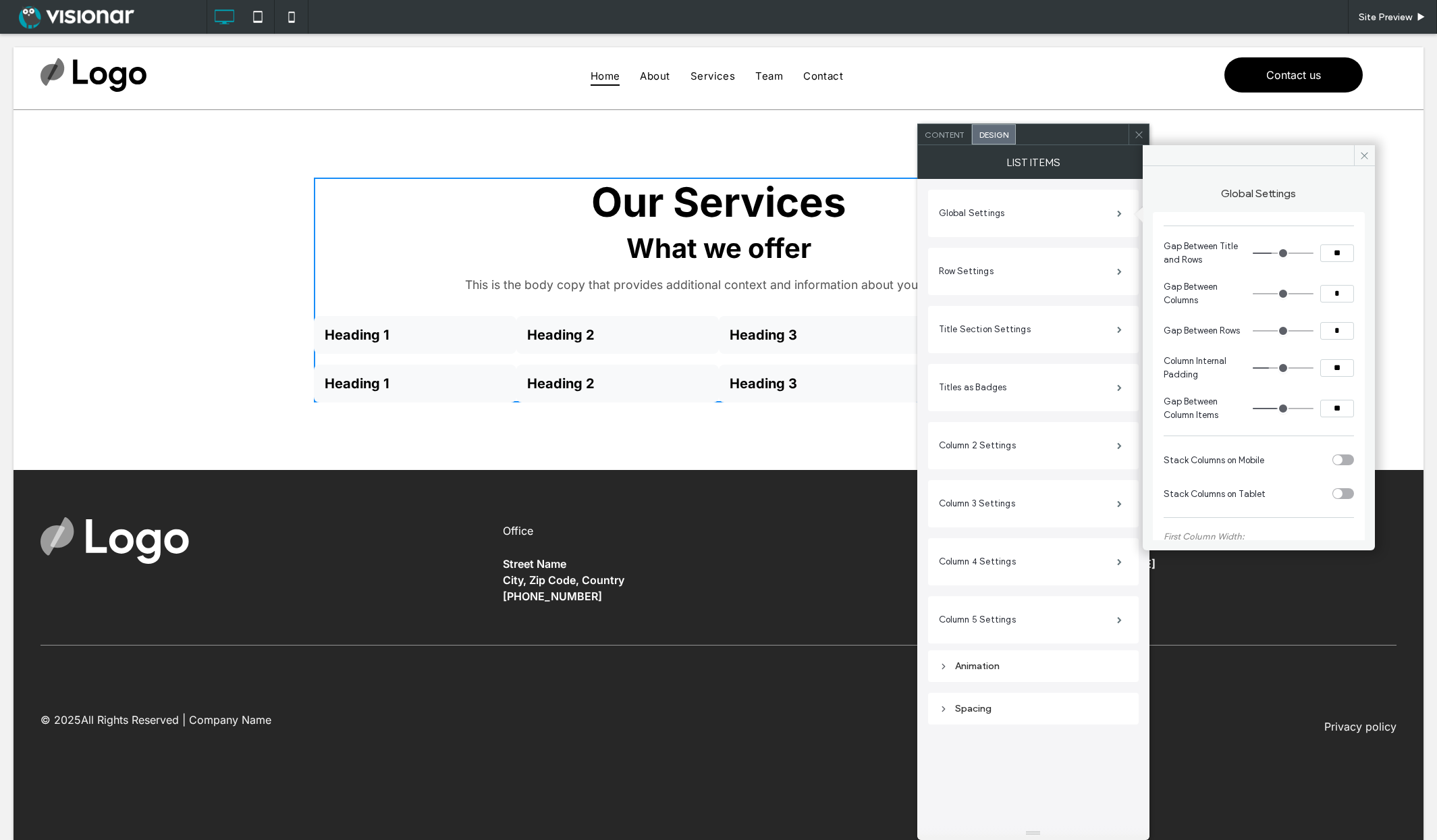
type input "*"
drag, startPoint x: 1257, startPoint y: 332, endPoint x: 1233, endPoint y: 332, distance: 24.0
click at [1233, 332] on section "Gap Between Rows *" at bounding box center [1259, 331] width 190 height 34
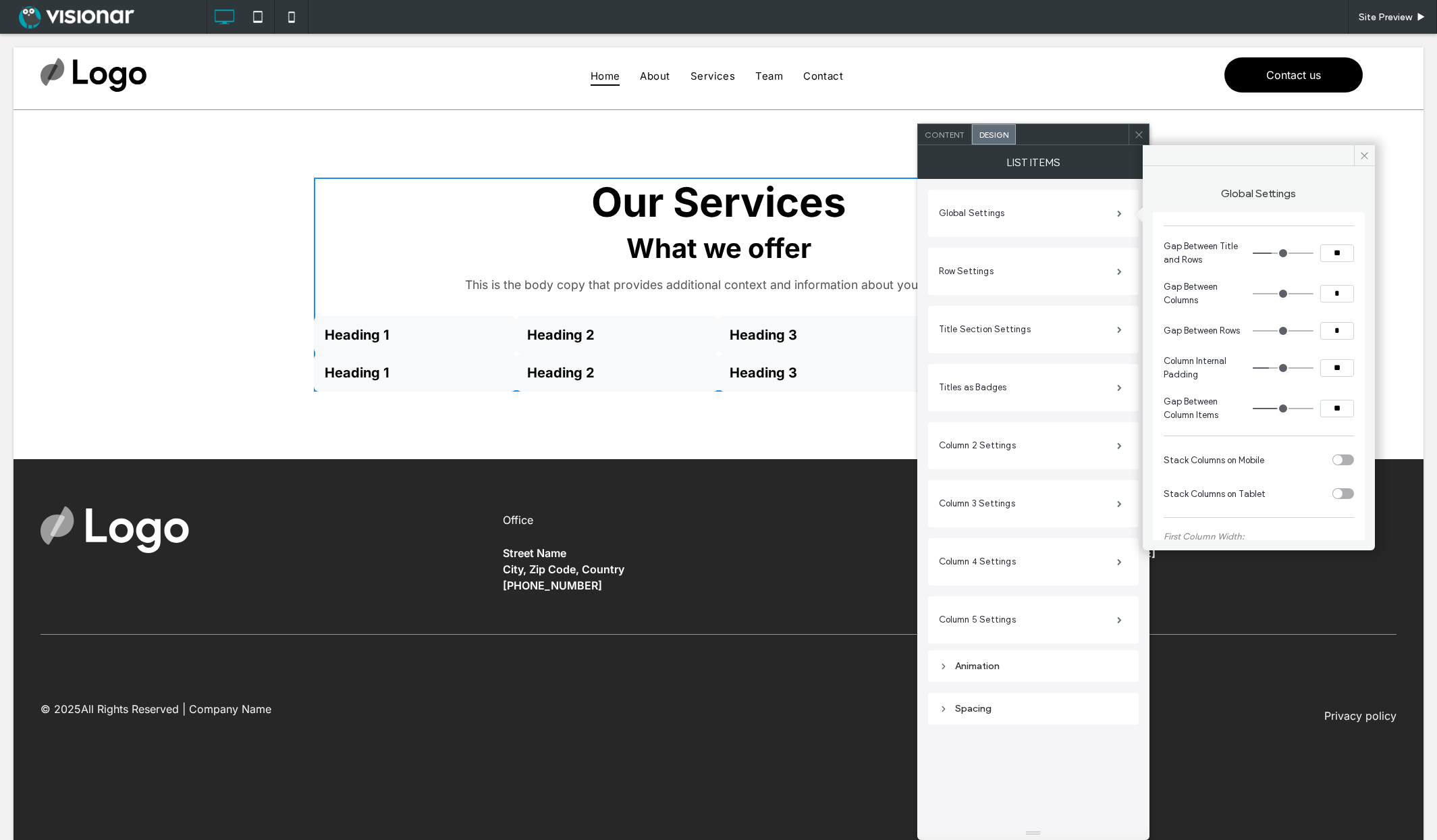
scroll to position [56, 0]
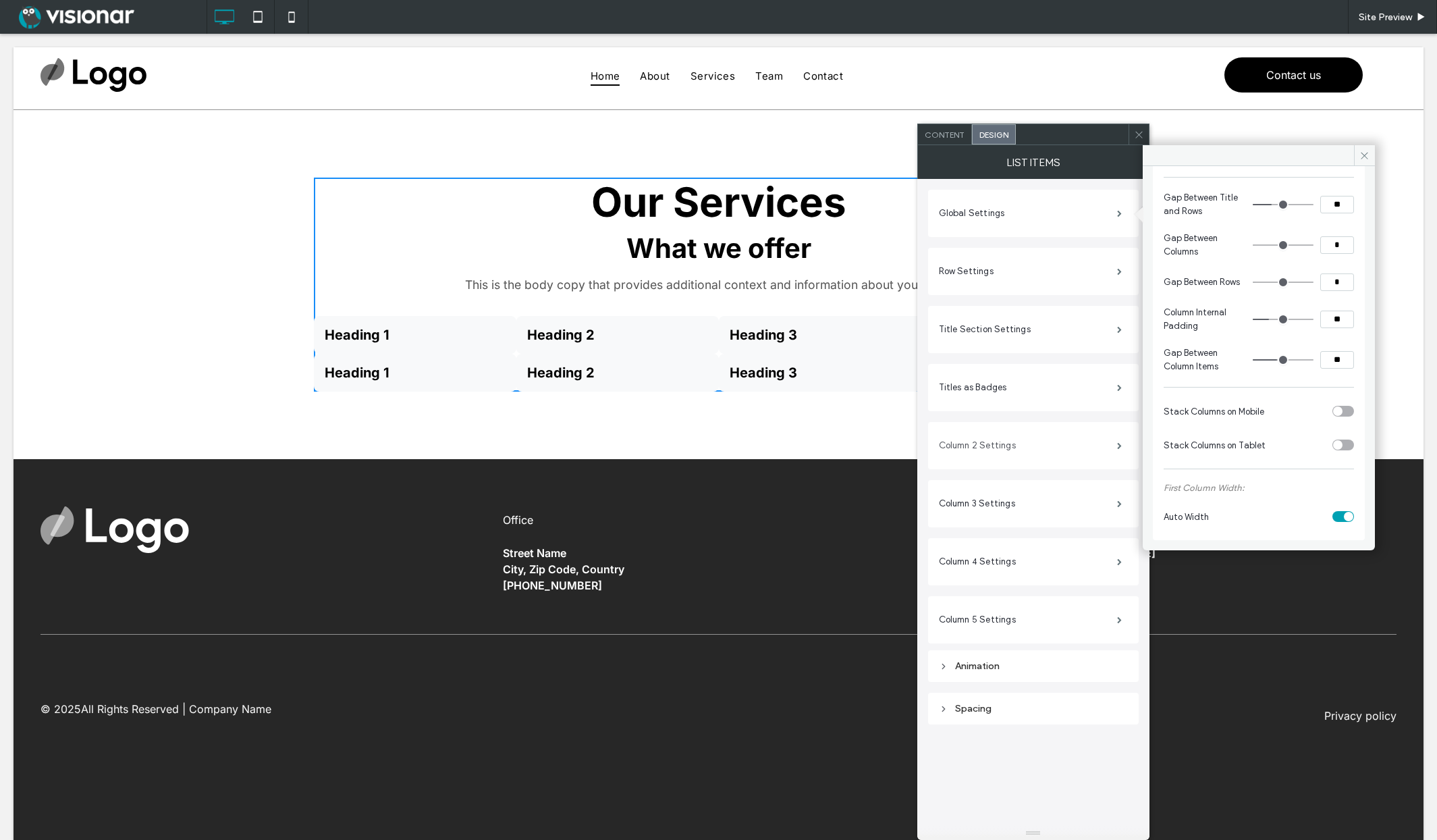
click at [1039, 446] on label "Column 2 Settings" at bounding box center [1027, 446] width 178 height 27
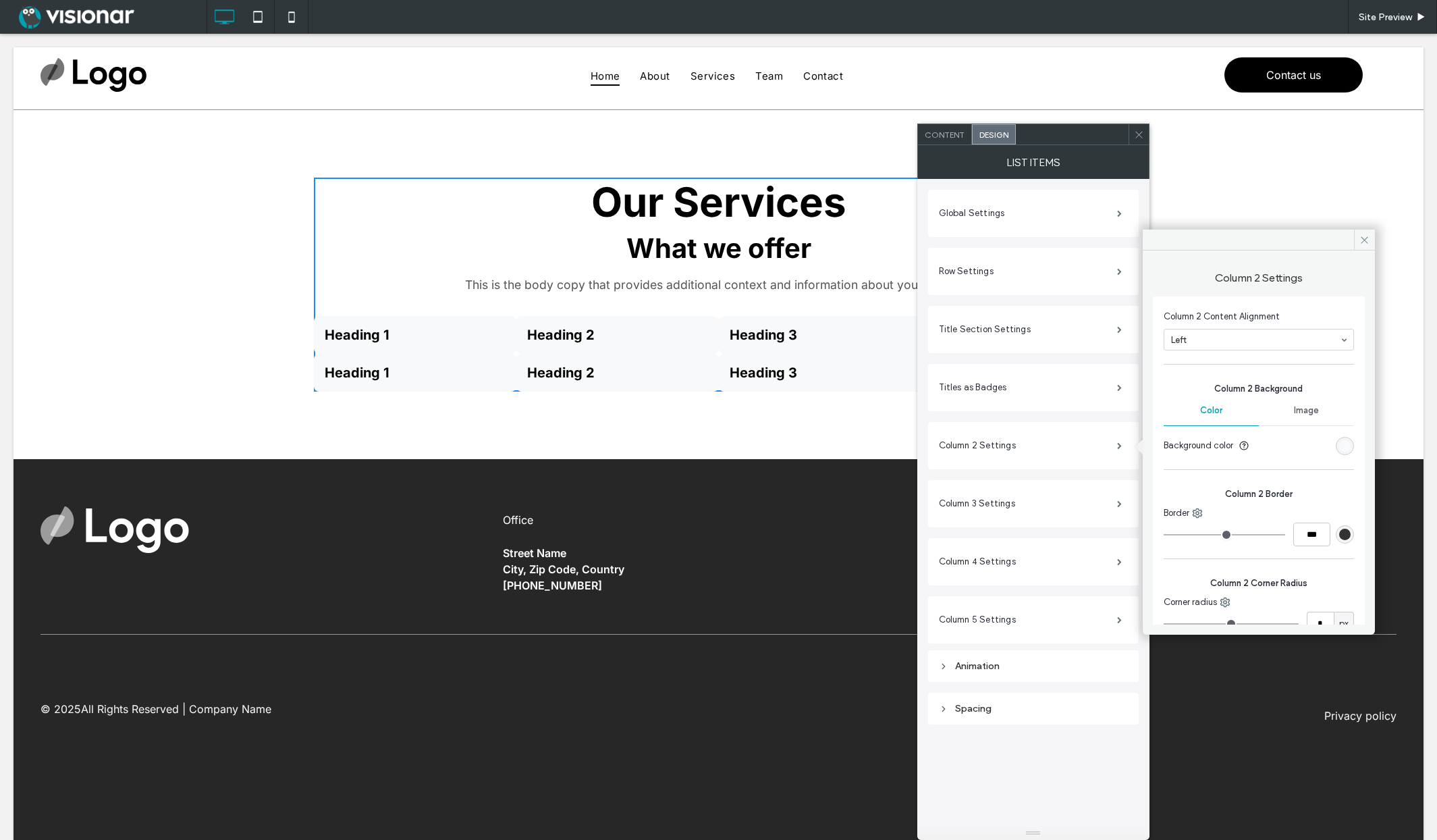
click at [1339, 441] on div "rgb(248, 249, 250)" at bounding box center [1345, 446] width 12 height 12
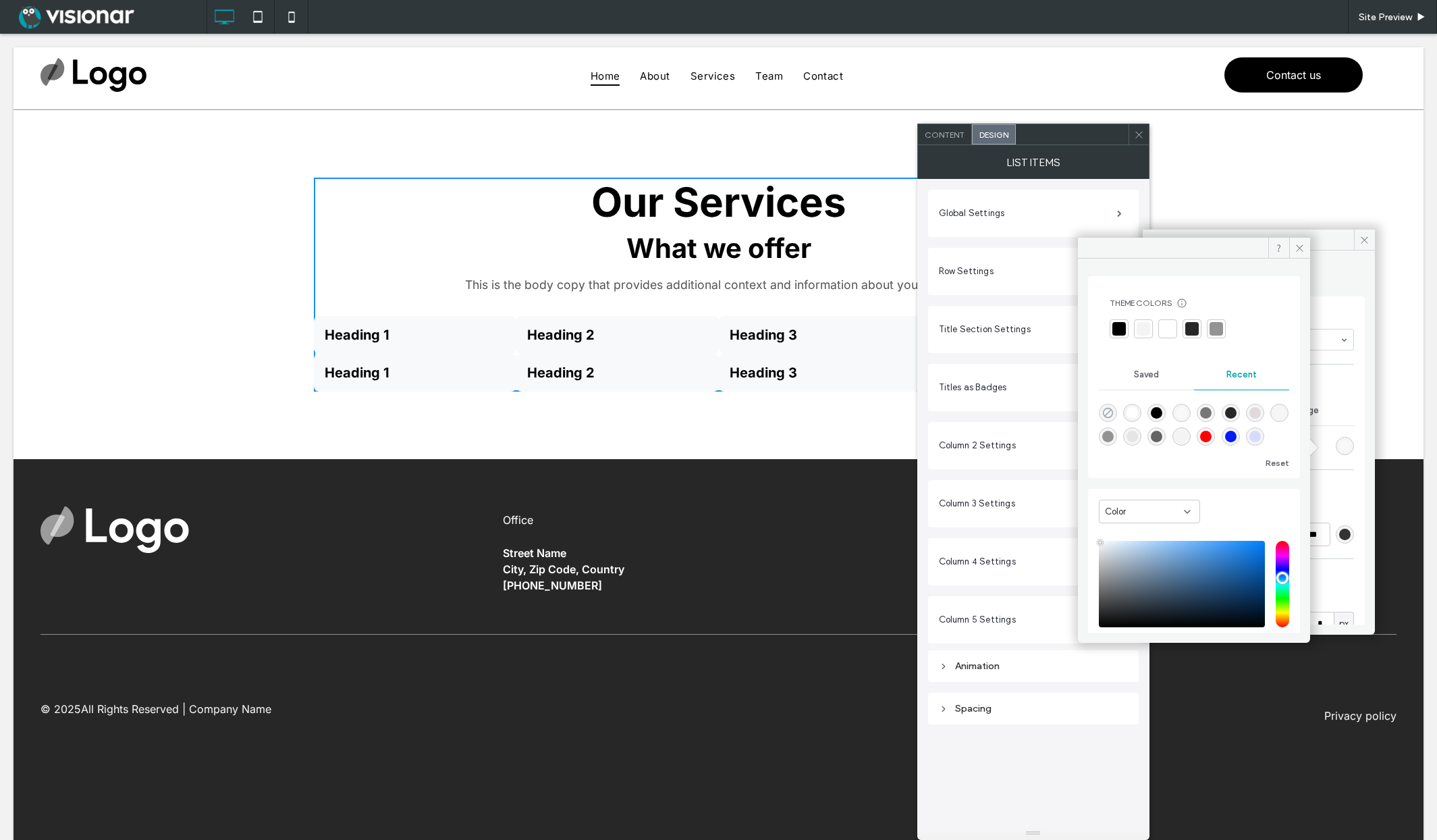
click at [1107, 410] on icon "rgba(0, 0, 0, 0)" at bounding box center [1107, 413] width 12 height 12
type input "*******"
type input "*"
type input "**"
click at [1211, 434] on div "rgba(255, 0, 0, 1)" at bounding box center [1205, 436] width 12 height 12
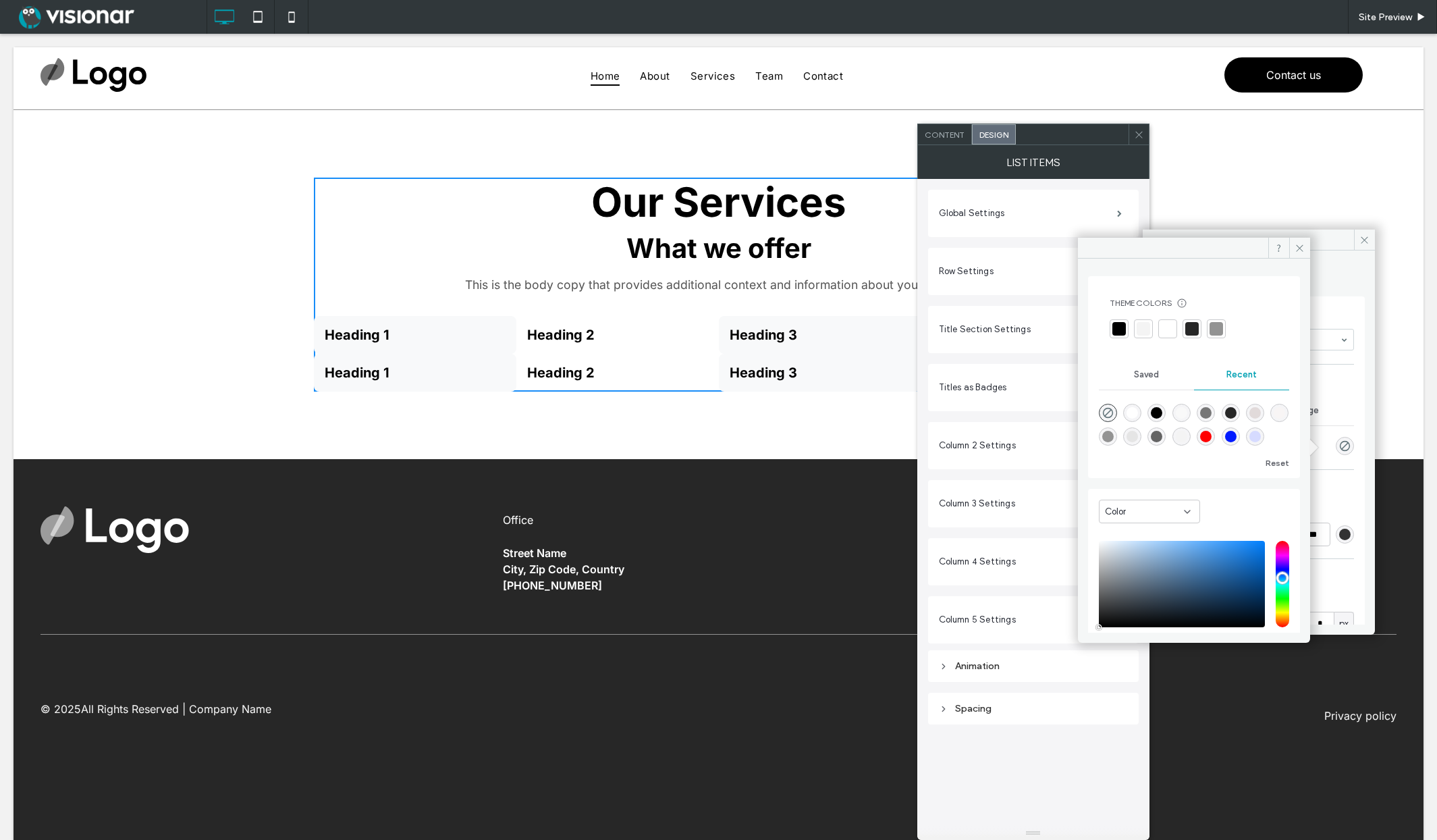
type input "*******"
type input "***"
type input "****"
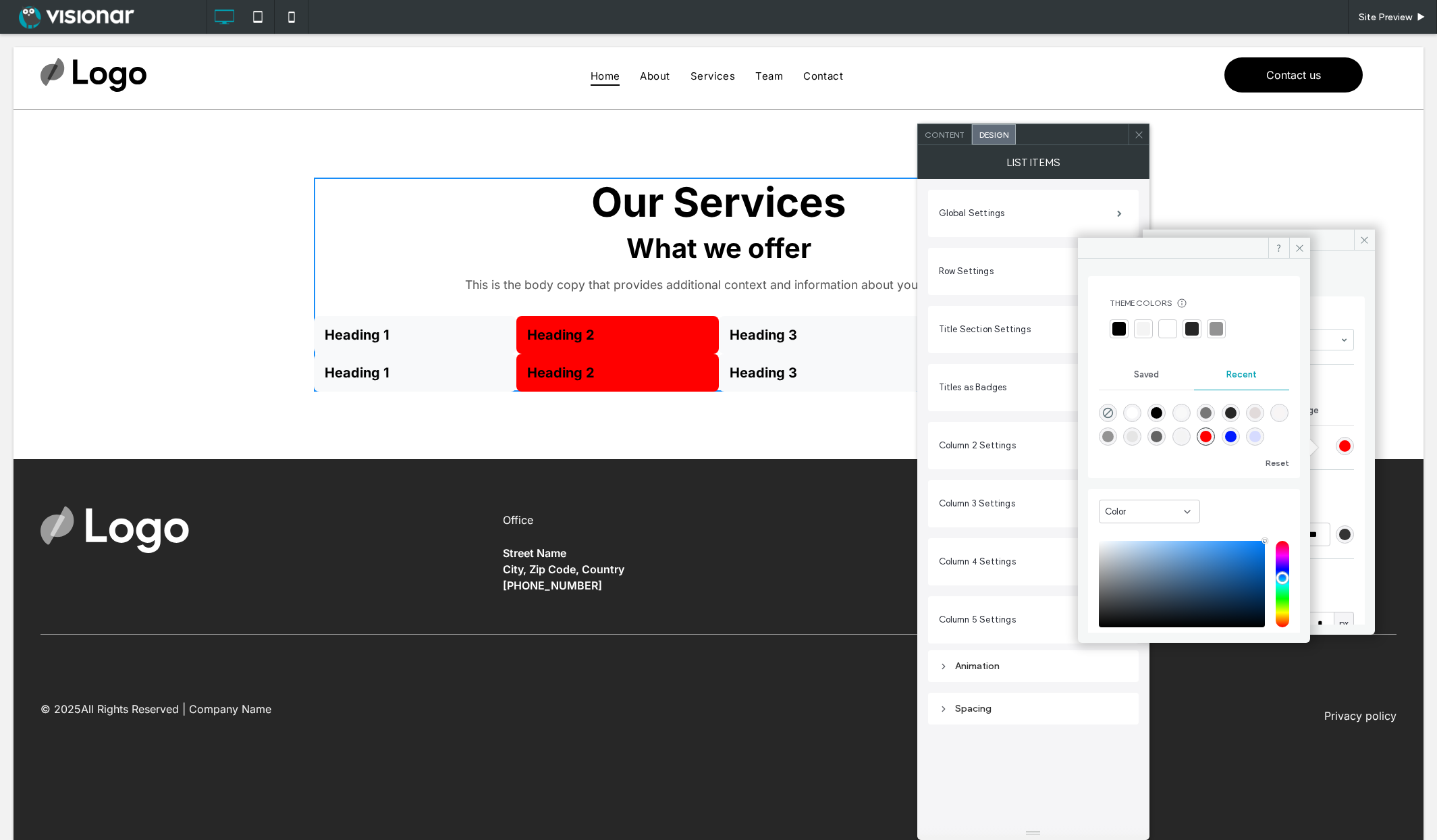
click at [1298, 248] on use at bounding box center [1298, 247] width 6 height 6
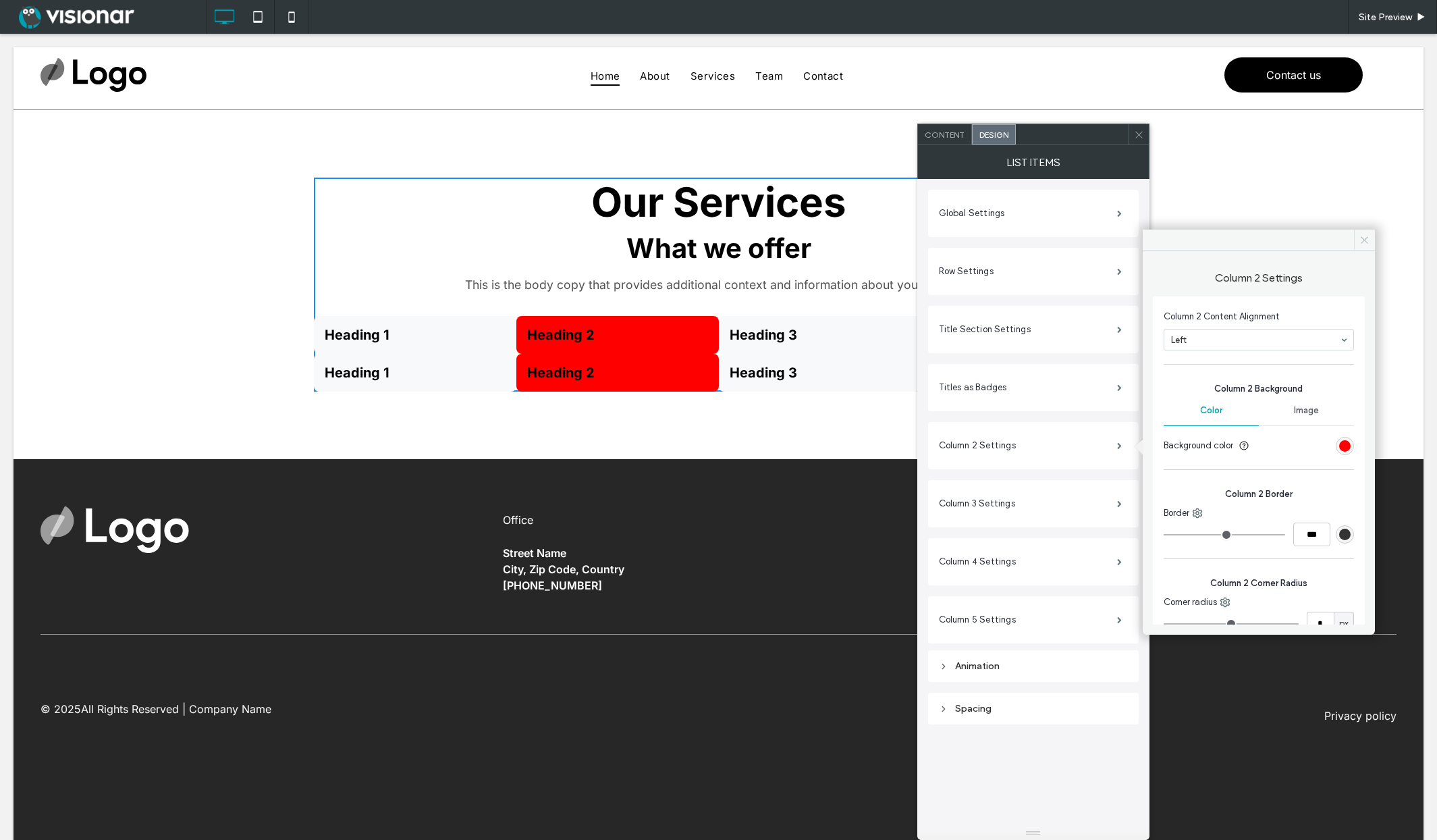
click at [1364, 240] on icon at bounding box center [1364, 239] width 10 height 10
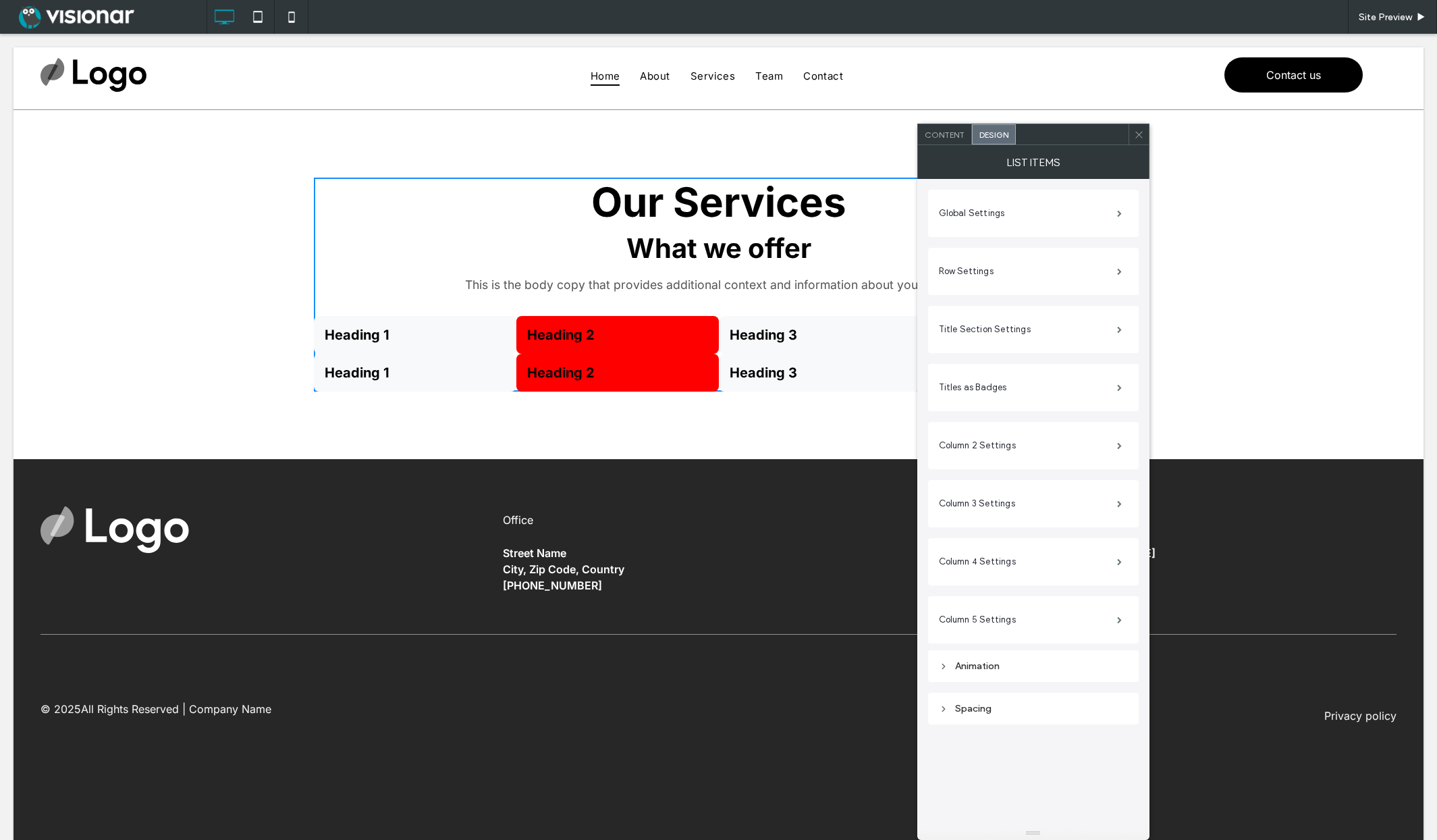
click at [1138, 133] on icon at bounding box center [1138, 134] width 10 height 10
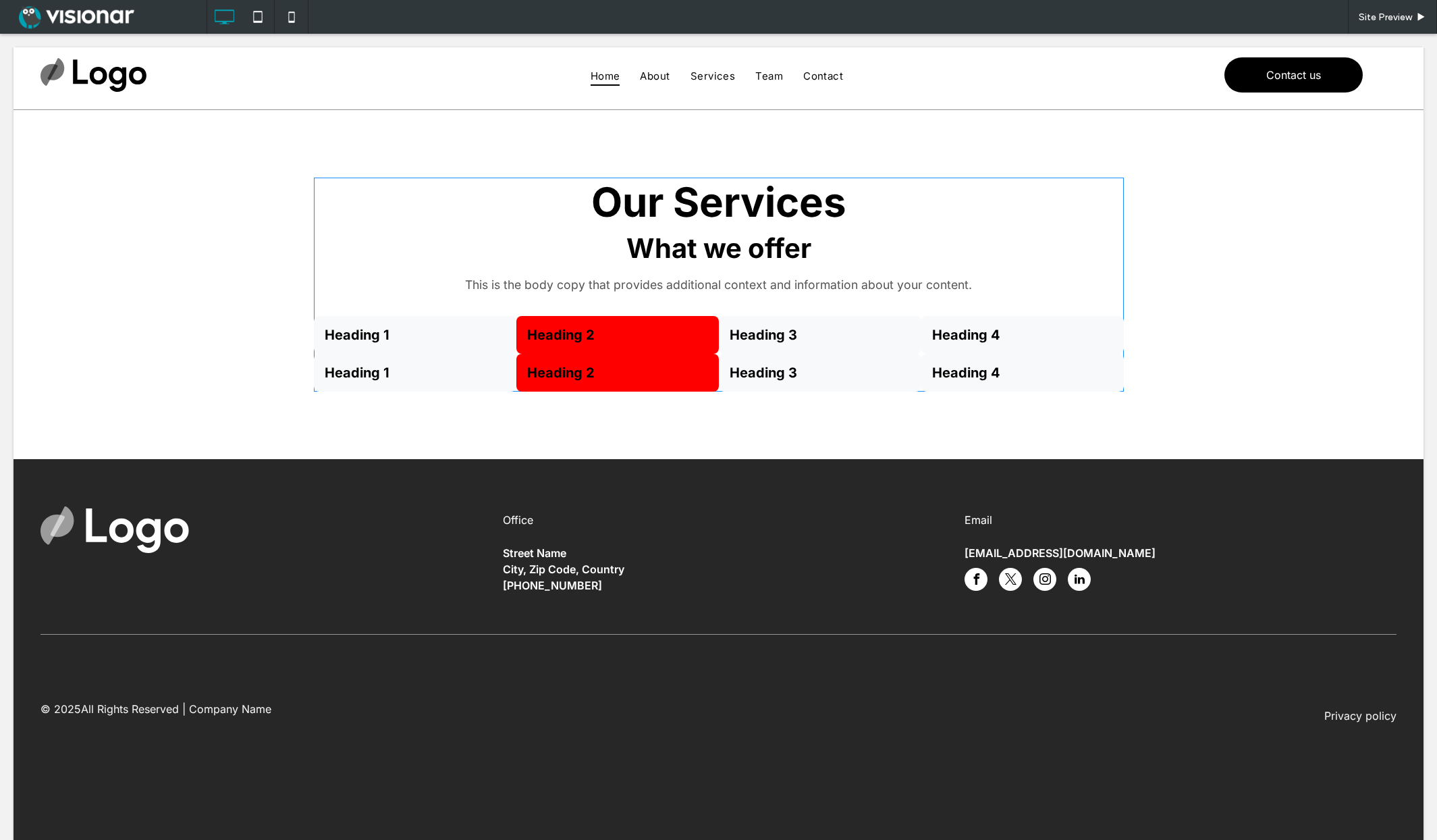
click at [752, 323] on span at bounding box center [718, 284] width 810 height 214
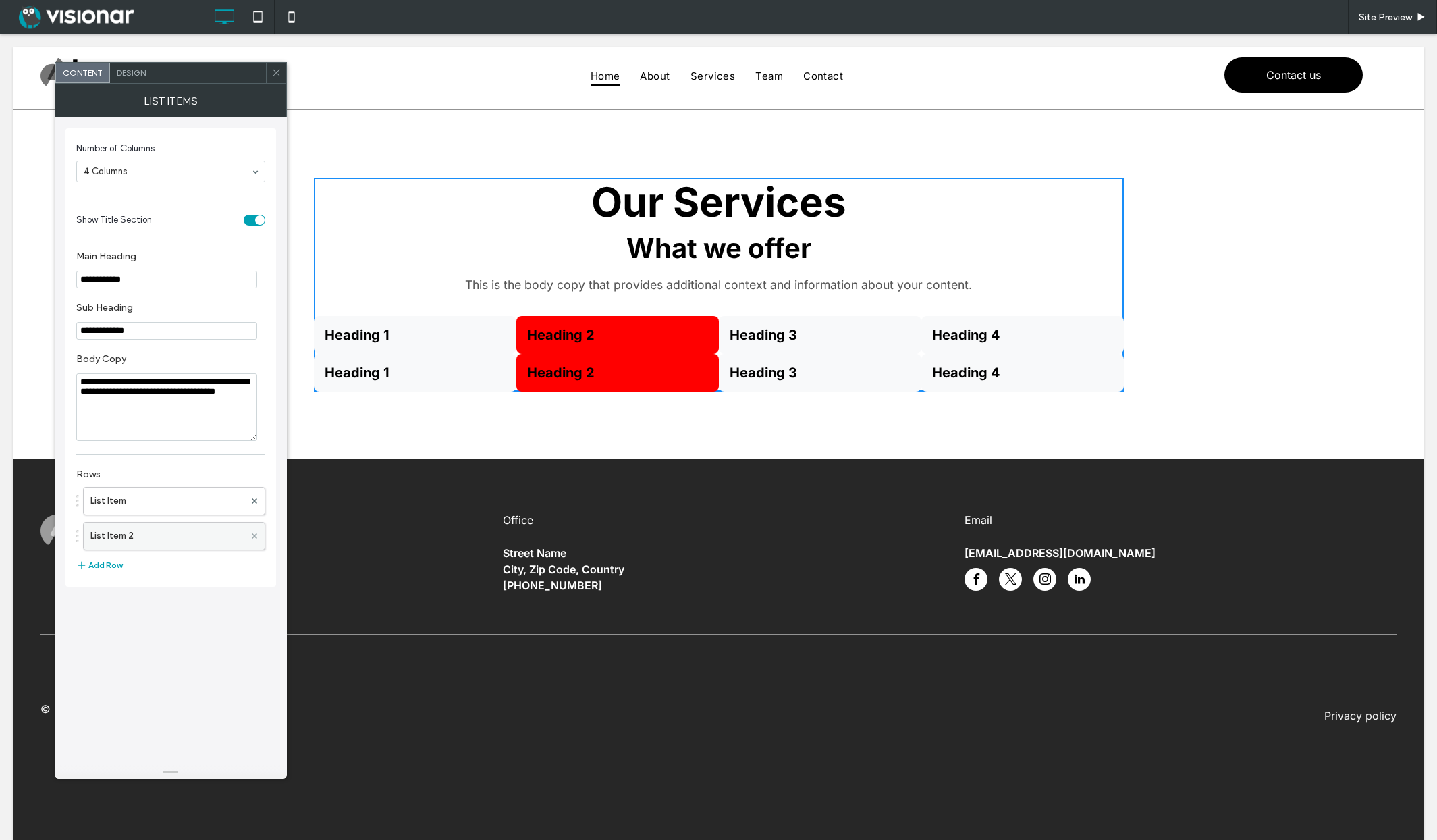
click at [255, 535] on use at bounding box center [254, 535] width 5 height 5
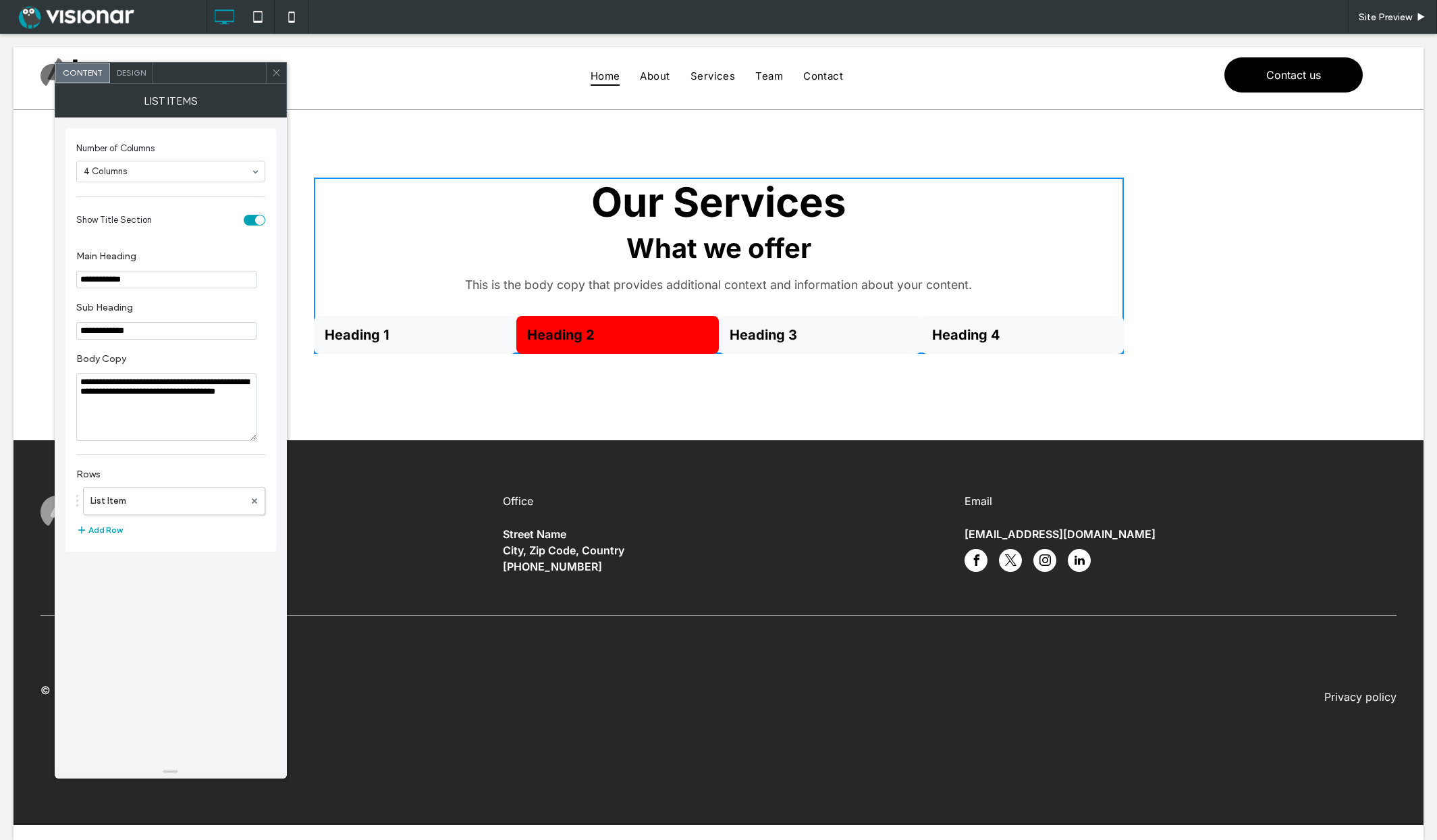
click at [121, 71] on span "Design" at bounding box center [131, 72] width 29 height 10
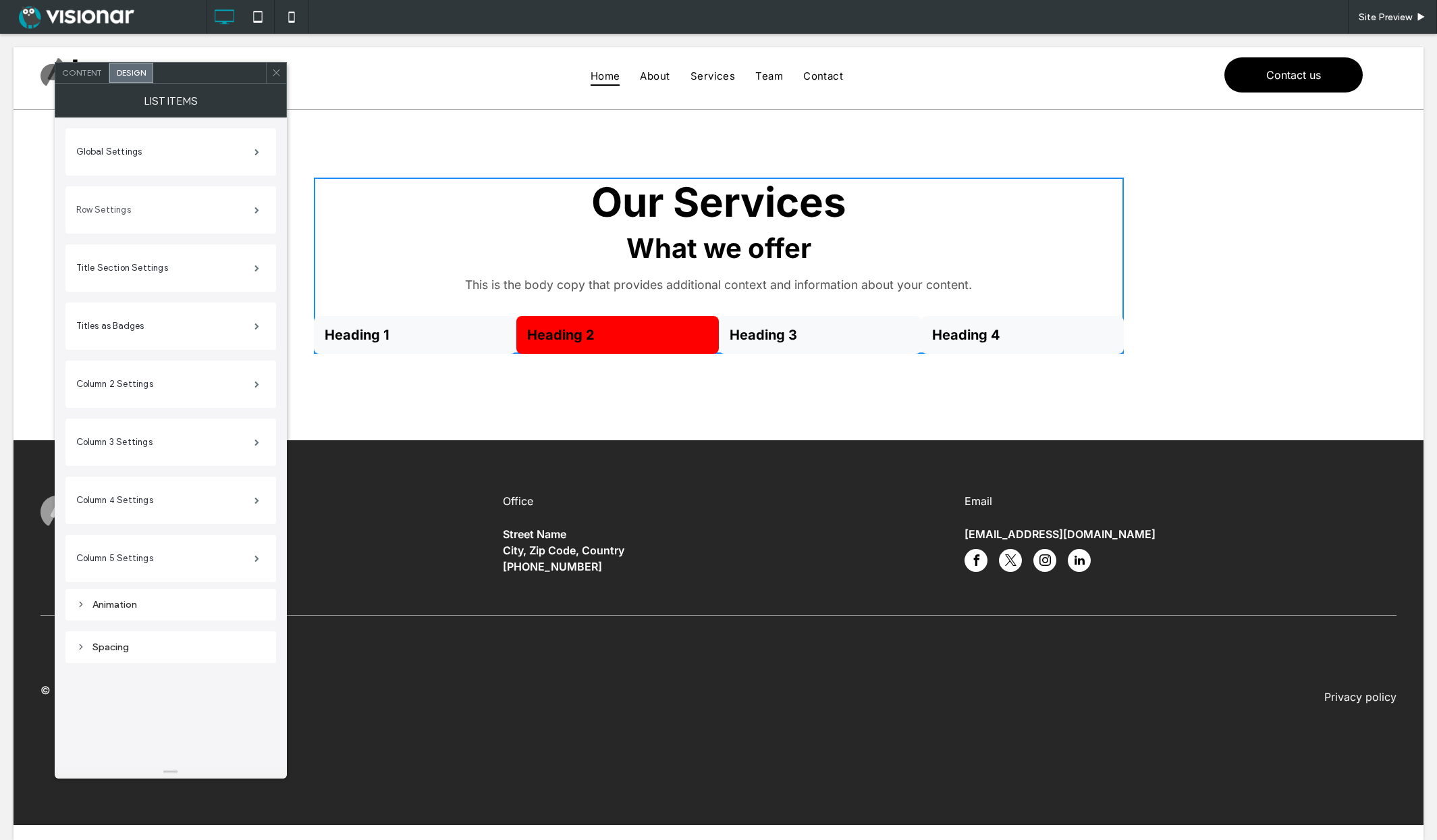
click at [128, 214] on label "Row Settings" at bounding box center [165, 210] width 178 height 27
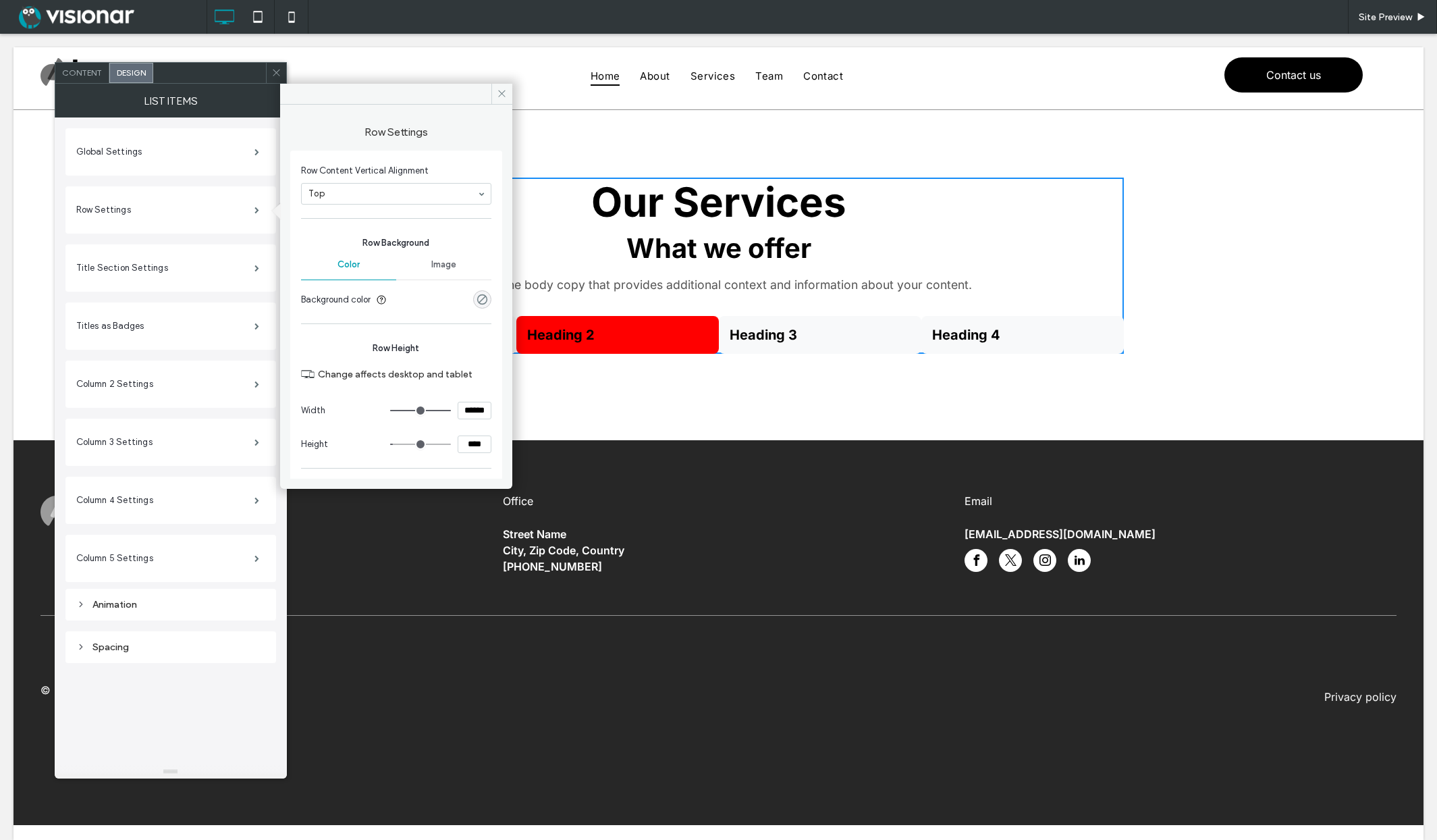
click at [478, 304] on div "rgba(0, 0, 0, 0)" at bounding box center [482, 299] width 12 height 12
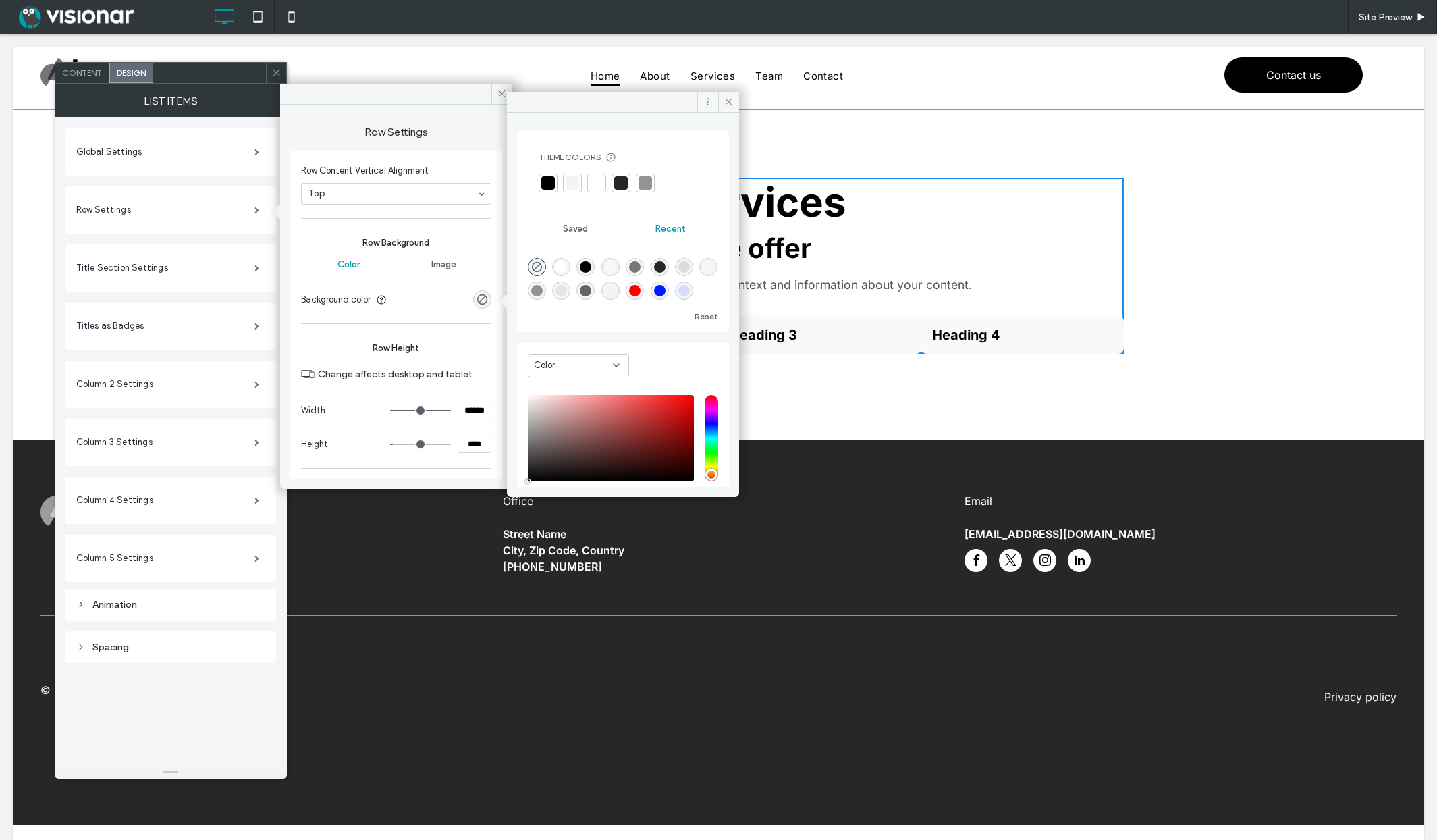
click at [641, 291] on div "rgba(255, 0, 0, 1)" at bounding box center [635, 290] width 12 height 12
type input "*******"
type input "***"
type input "****"
click at [729, 102] on icon at bounding box center [729, 101] width 10 height 10
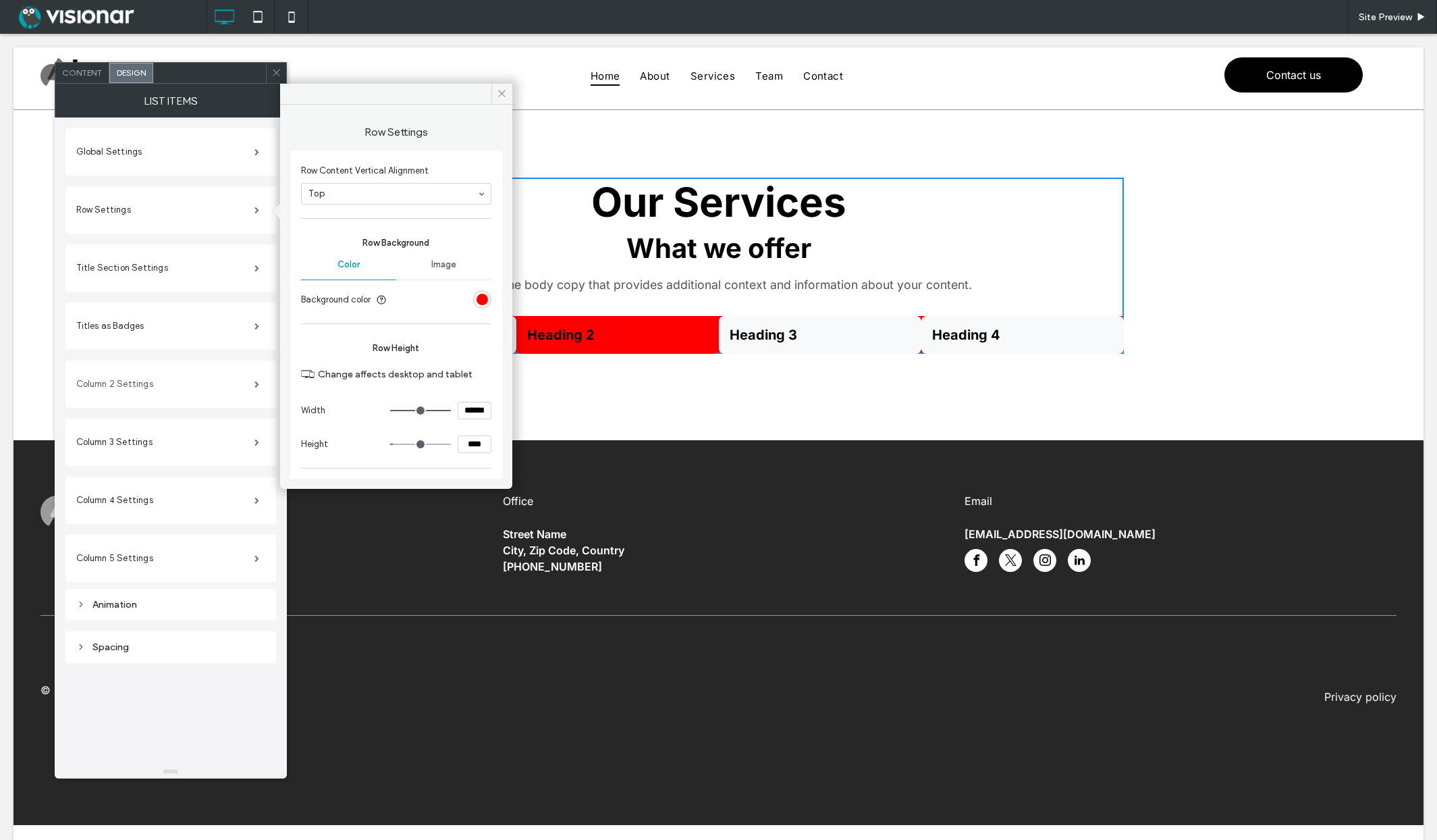
click at [233, 380] on label "Column 2 Settings" at bounding box center [165, 384] width 178 height 27
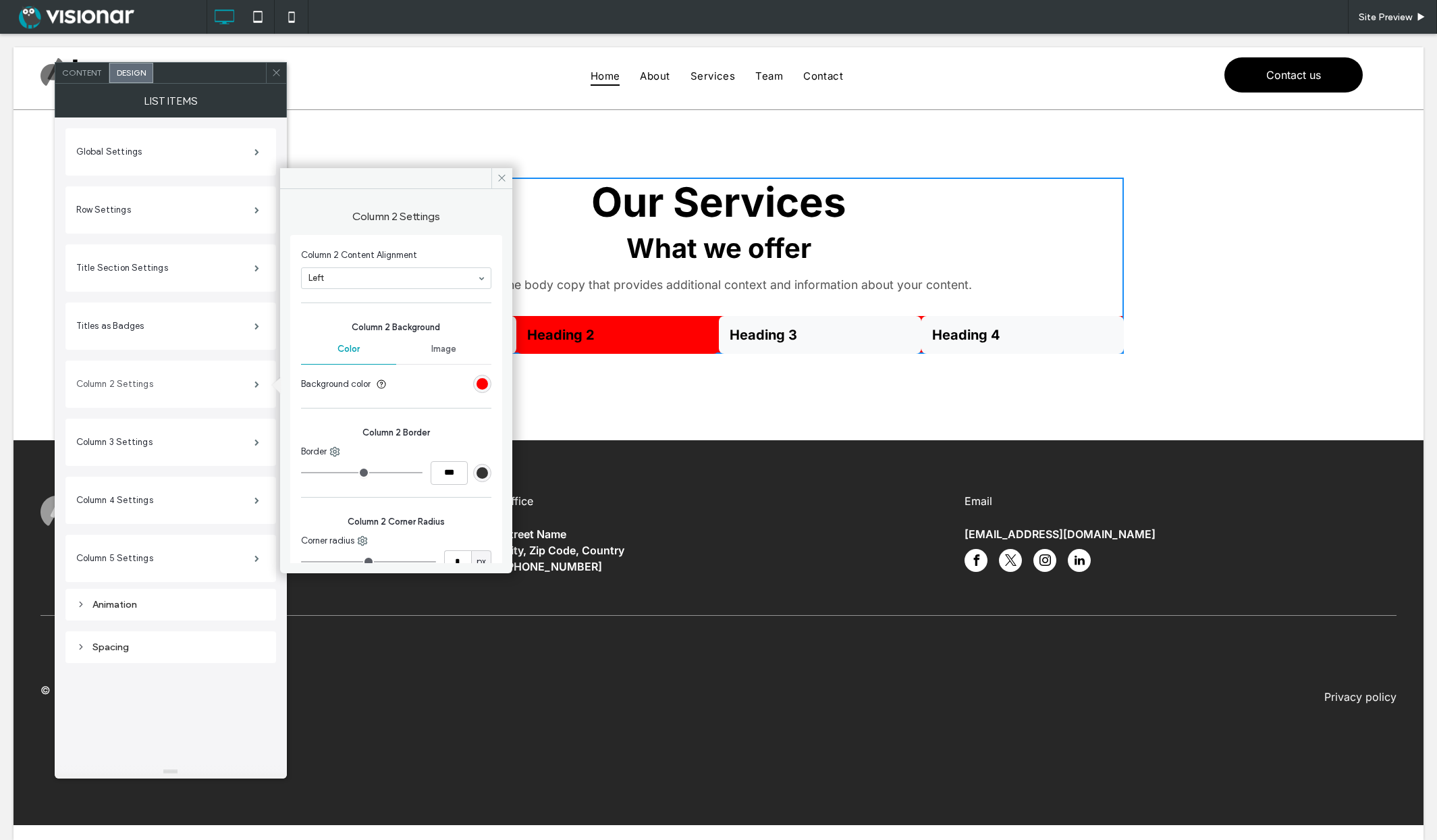
type input "*"
click at [477, 382] on div "rgb(255, 0, 0)" at bounding box center [482, 383] width 12 height 12
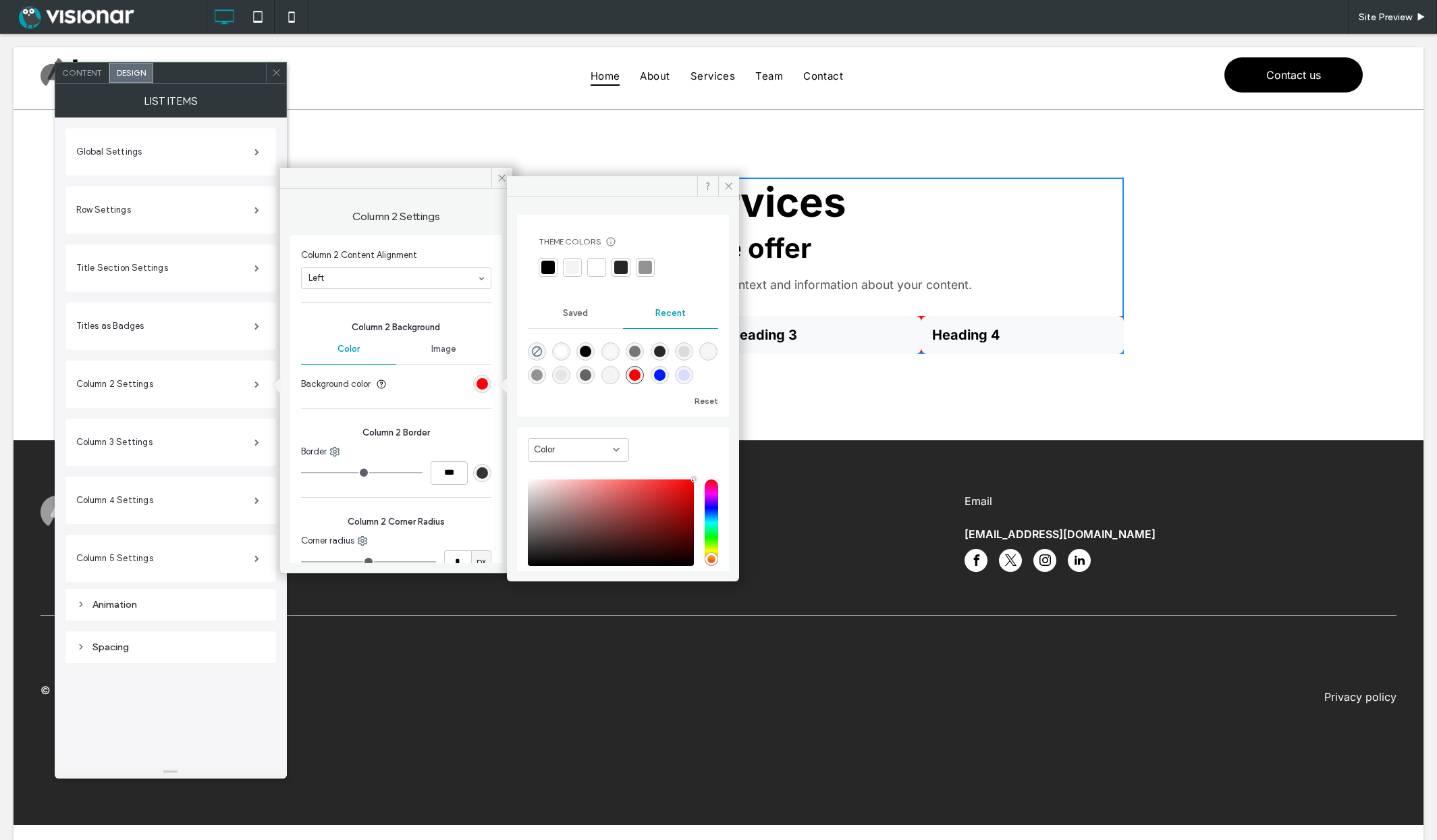
drag, startPoint x: 535, startPoint y: 349, endPoint x: 463, endPoint y: 383, distance: 79.6
click at [535, 349] on icon "rgba(0, 0, 0, 0)" at bounding box center [537, 352] width 12 height 12
type input "*******"
type input "*"
type input "**"
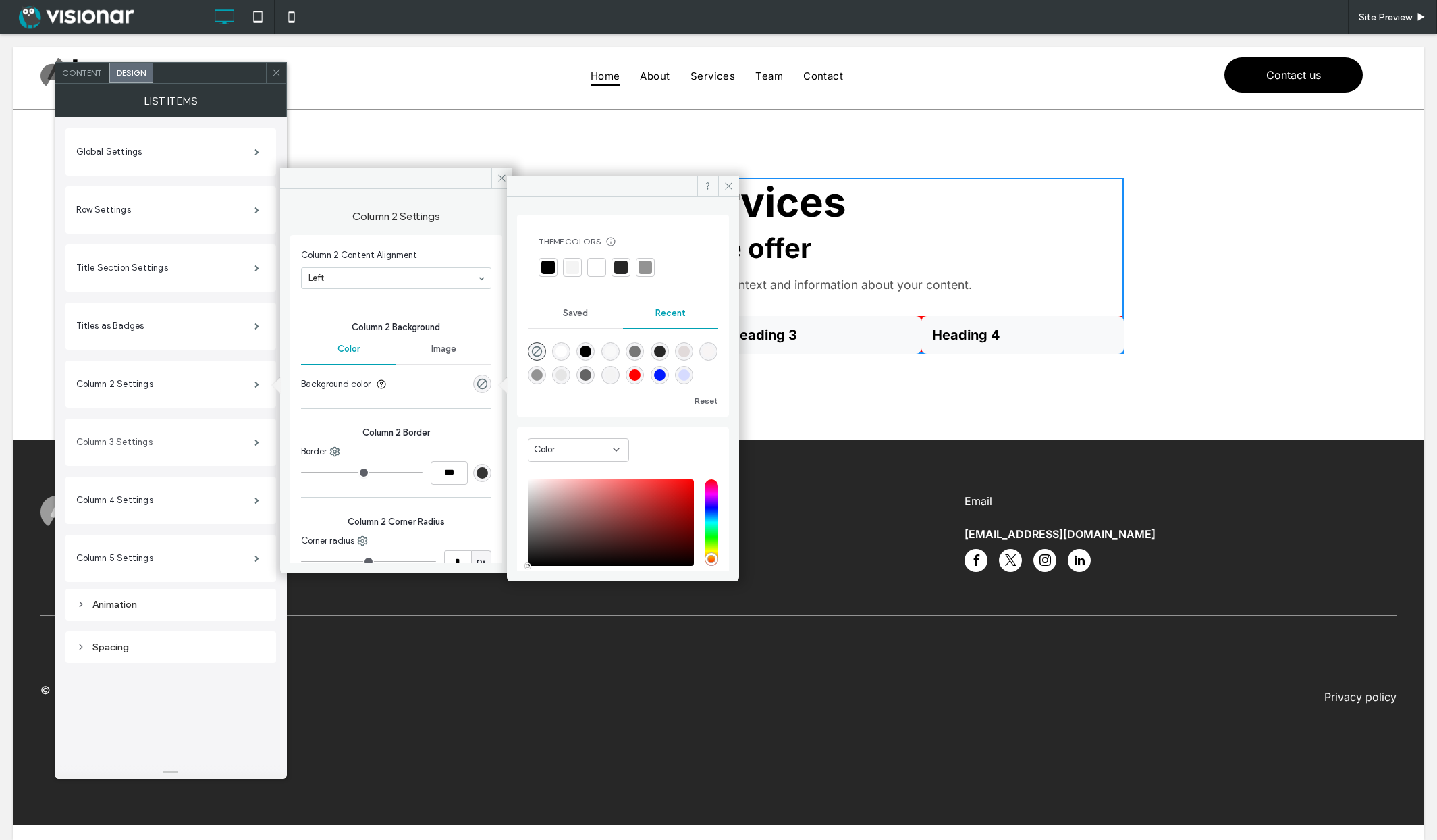
click at [214, 439] on label "Column 3 Settings" at bounding box center [165, 442] width 178 height 27
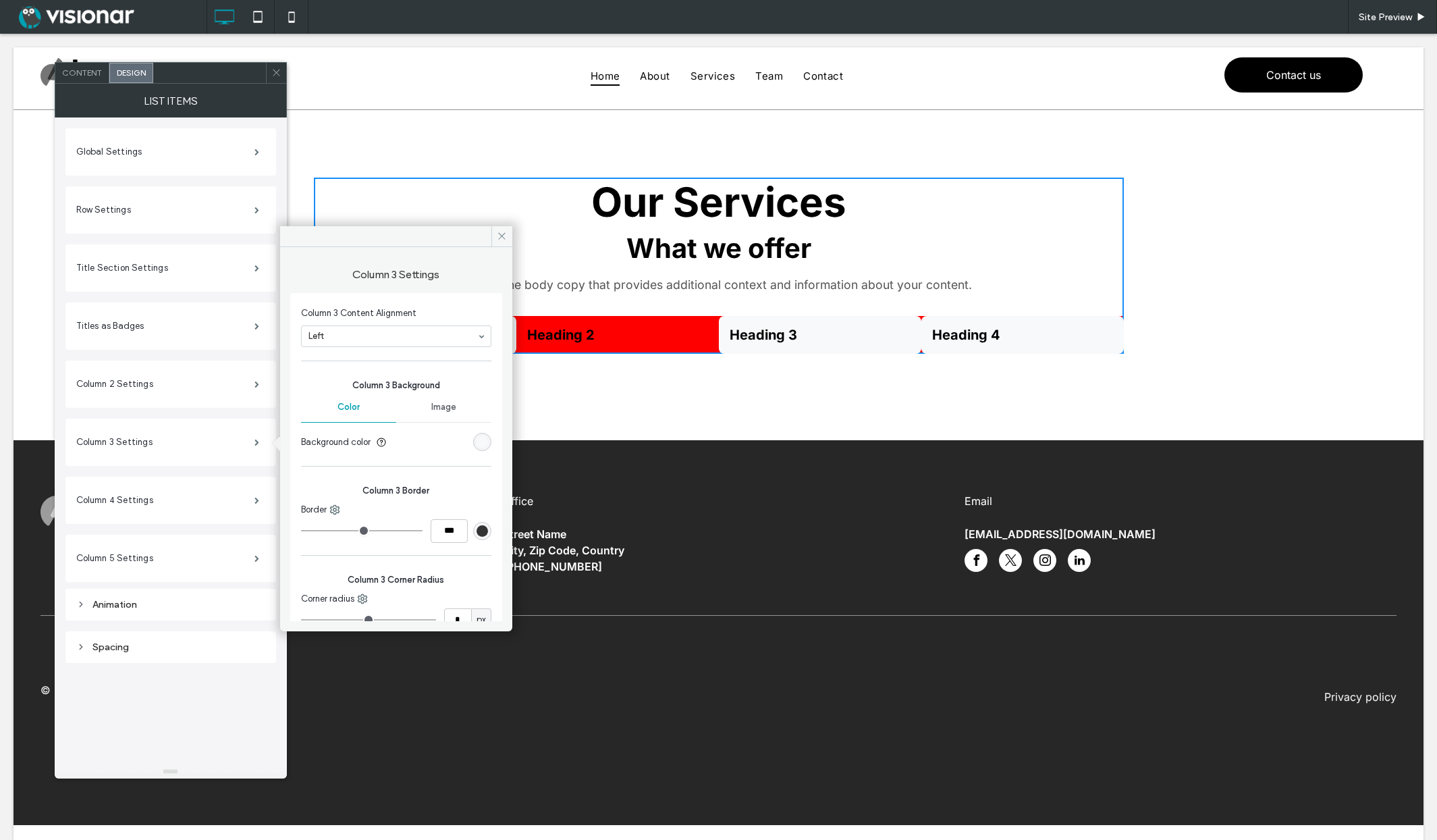
drag, startPoint x: 477, startPoint y: 441, endPoint x: 465, endPoint y: 441, distance: 12.0
click at [477, 441] on div "rgb(248, 249, 250)" at bounding box center [482, 442] width 12 height 12
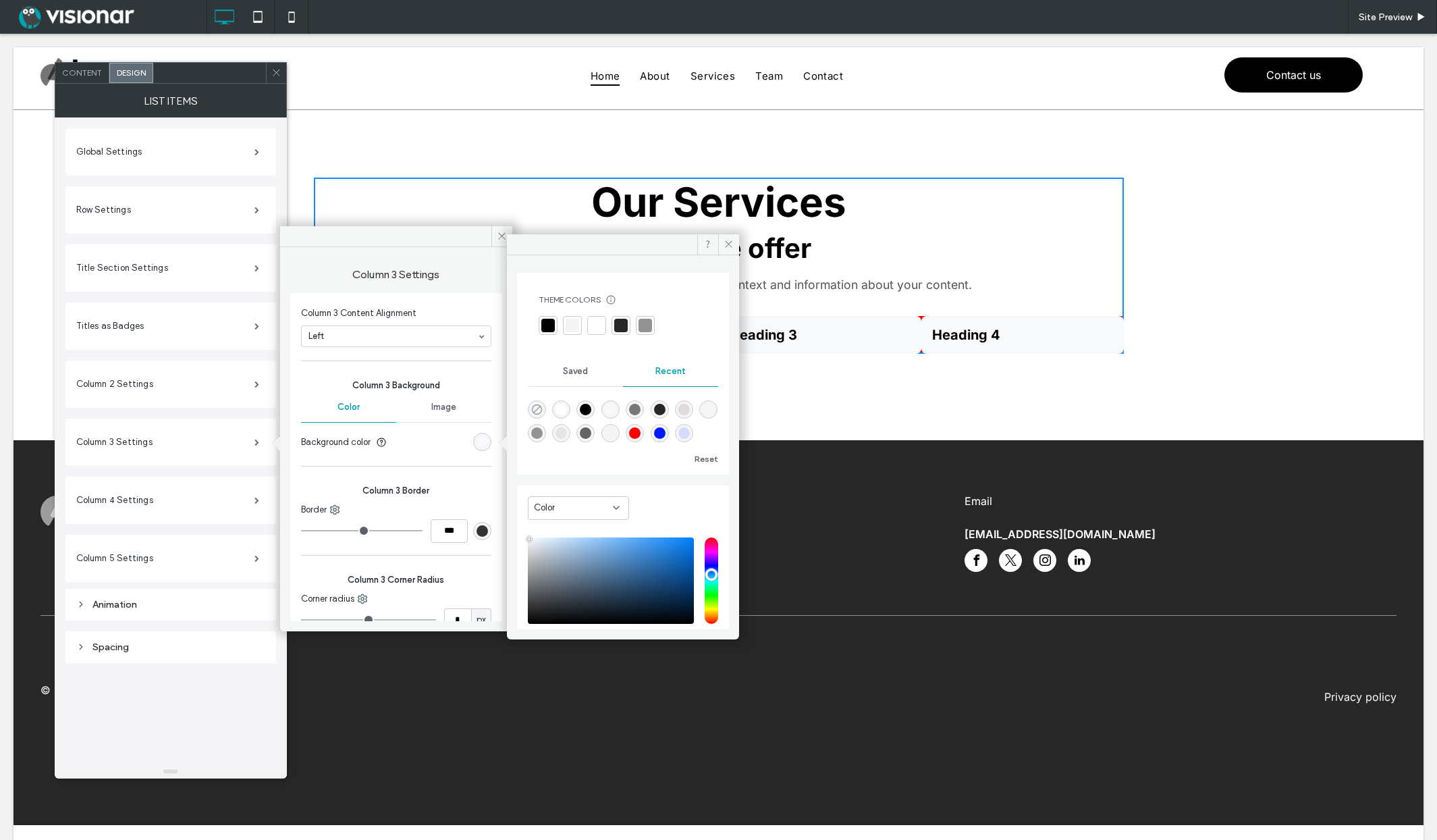
drag, startPoint x: 539, startPoint y: 409, endPoint x: 441, endPoint y: 441, distance: 103.1
click at [539, 409] on icon "rgba(0, 0, 0, 0)" at bounding box center [537, 409] width 12 height 12
type input "*******"
type input "*"
type input "**"
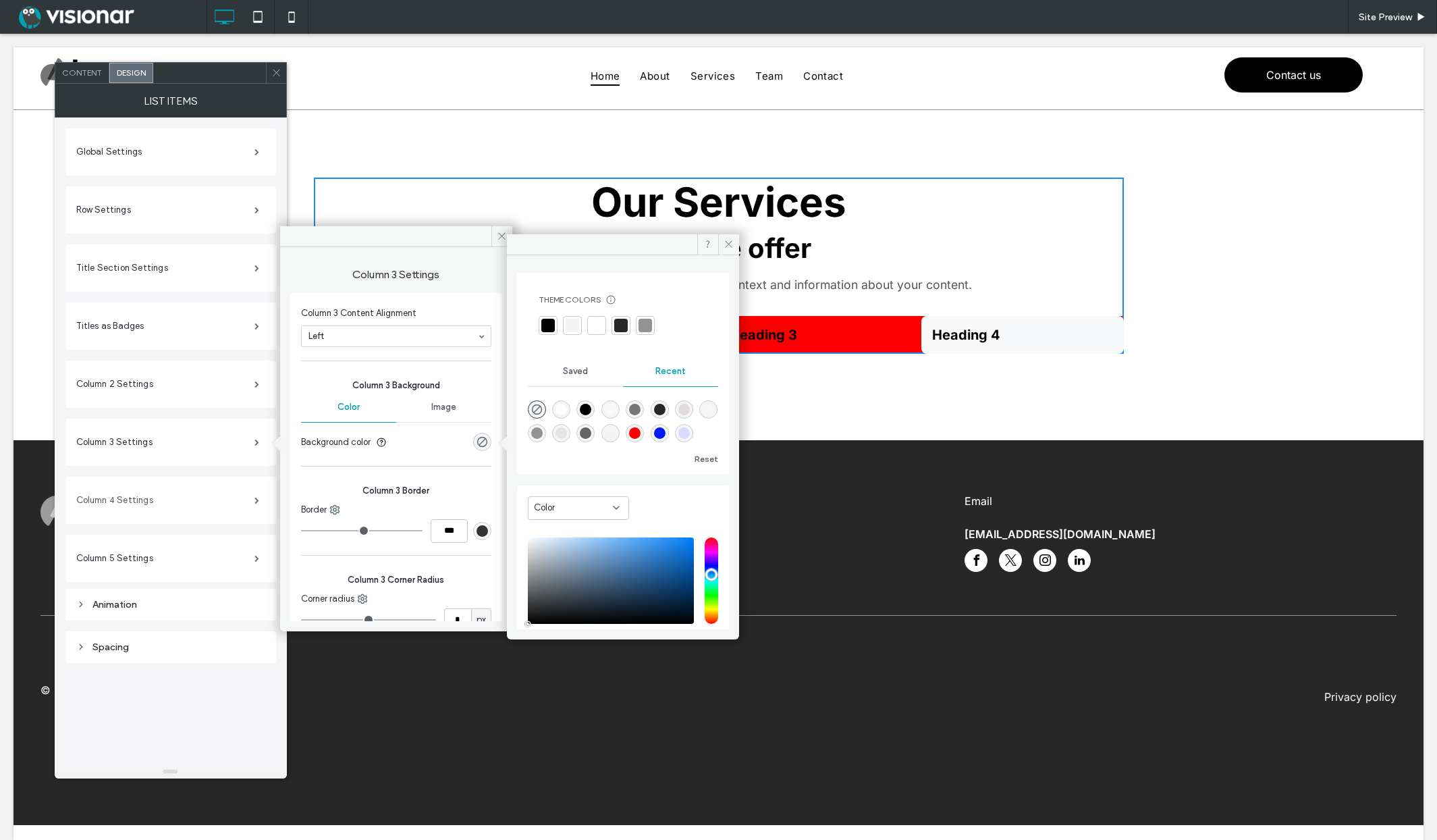
click at [224, 505] on label "Column 4 Settings" at bounding box center [165, 500] width 178 height 27
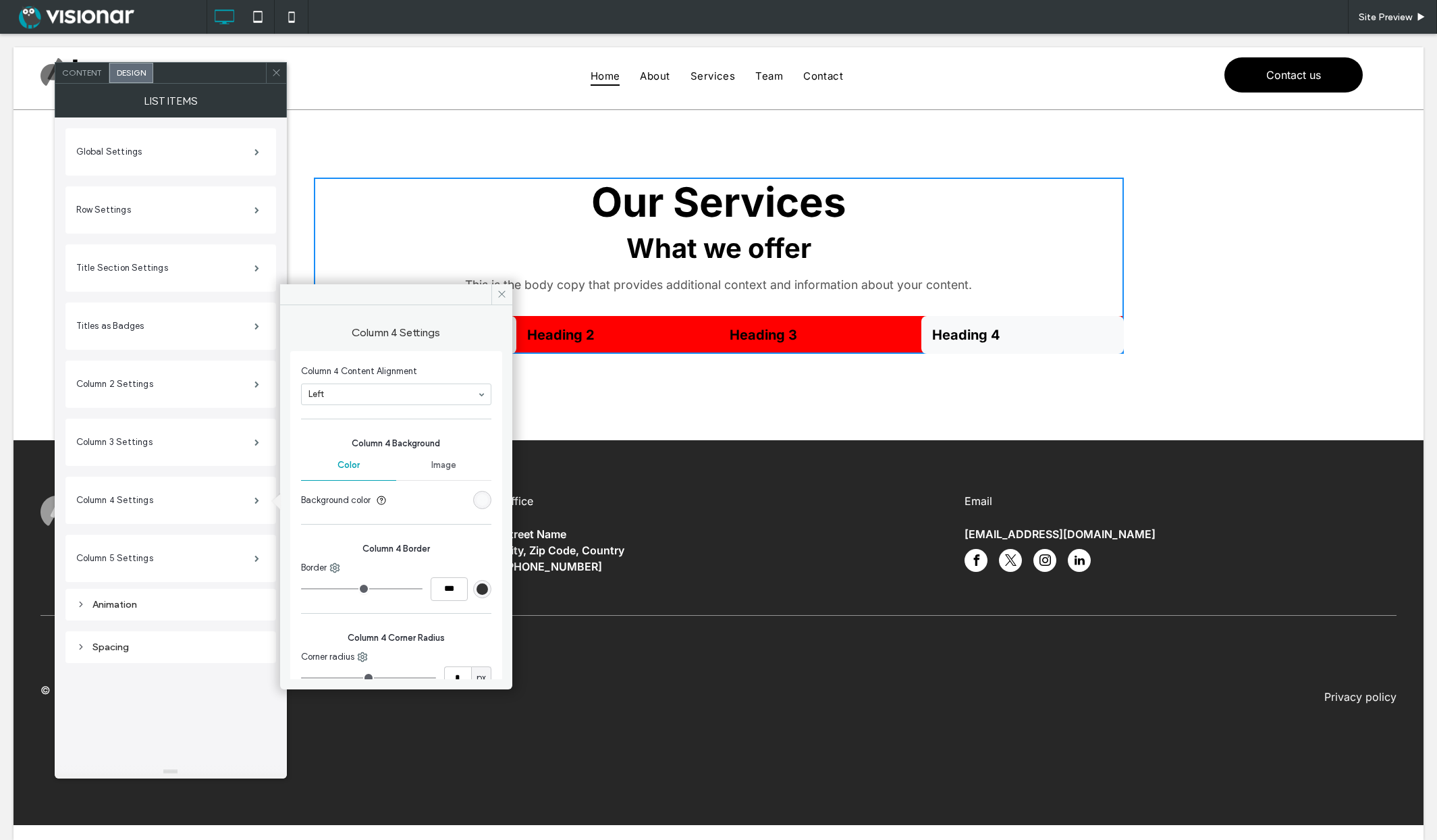
click at [477, 499] on div "rgb(248, 249, 250)" at bounding box center [482, 499] width 12 height 12
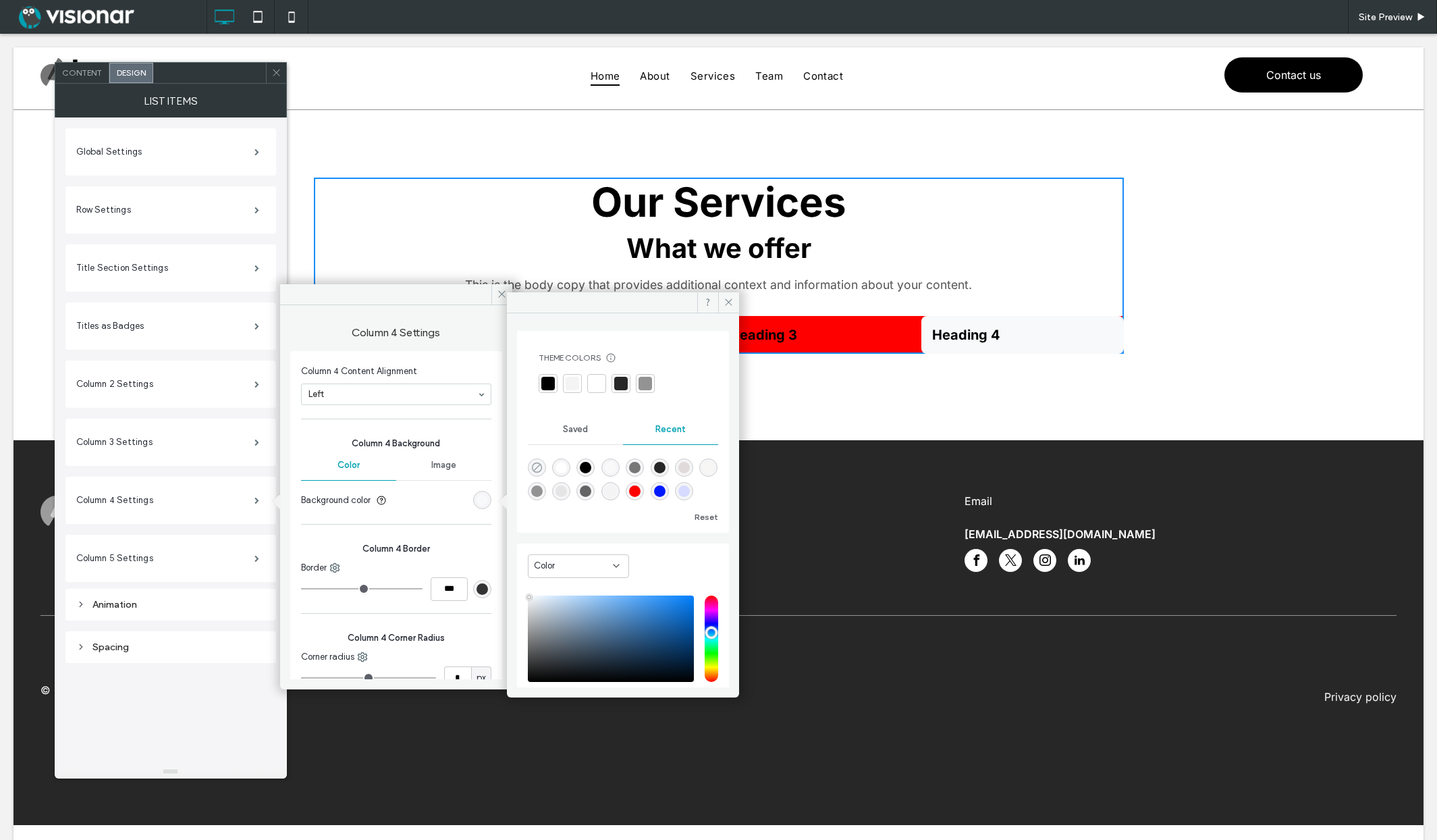
click at [537, 467] on icon "rgba(0, 0, 0, 0)" at bounding box center [537, 467] width 12 height 12
type input "*******"
type input "*"
type input "**"
click at [255, 558] on span at bounding box center [257, 558] width 5 height 6
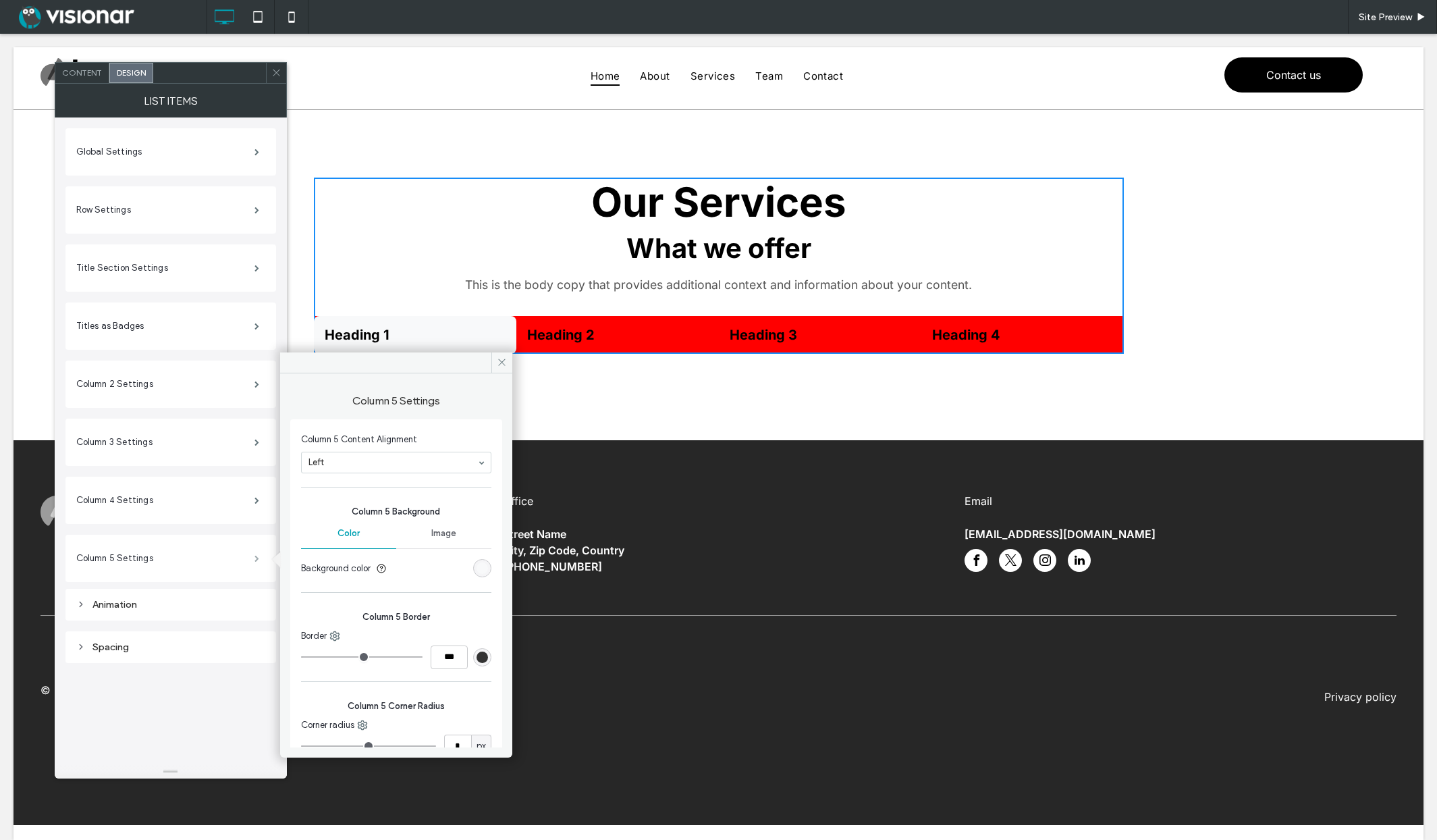
type input "*"
click at [477, 571] on div "rgb(248, 249, 250)" at bounding box center [482, 568] width 12 height 12
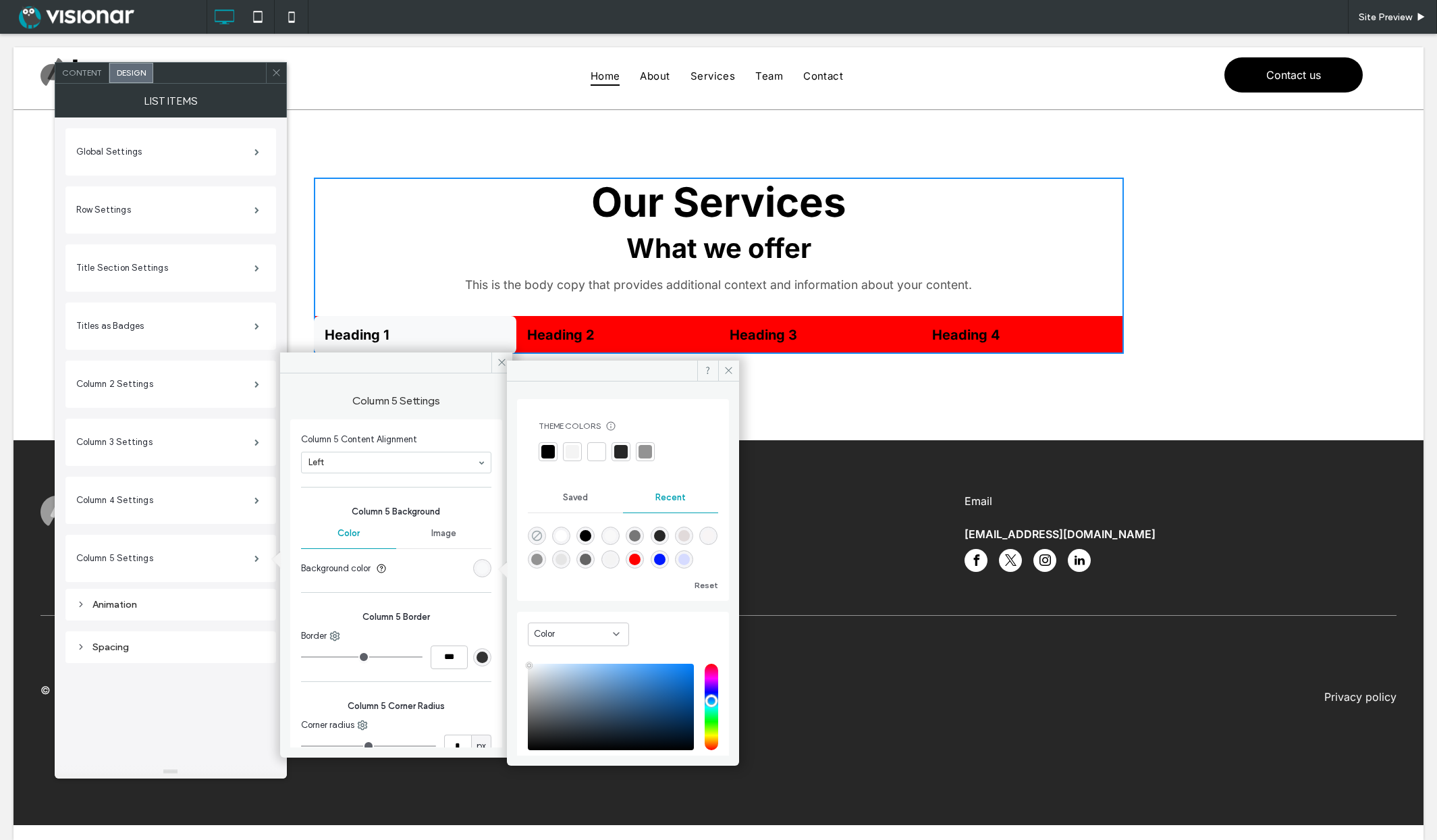
click at [534, 540] on use "rgba(0, 0, 0, 0)" at bounding box center [536, 534] width 10 height 10
type input "*******"
type input "*"
type input "**"
click at [537, 533] on icon "rgba(0, 0, 0, 0)" at bounding box center [537, 535] width 12 height 12
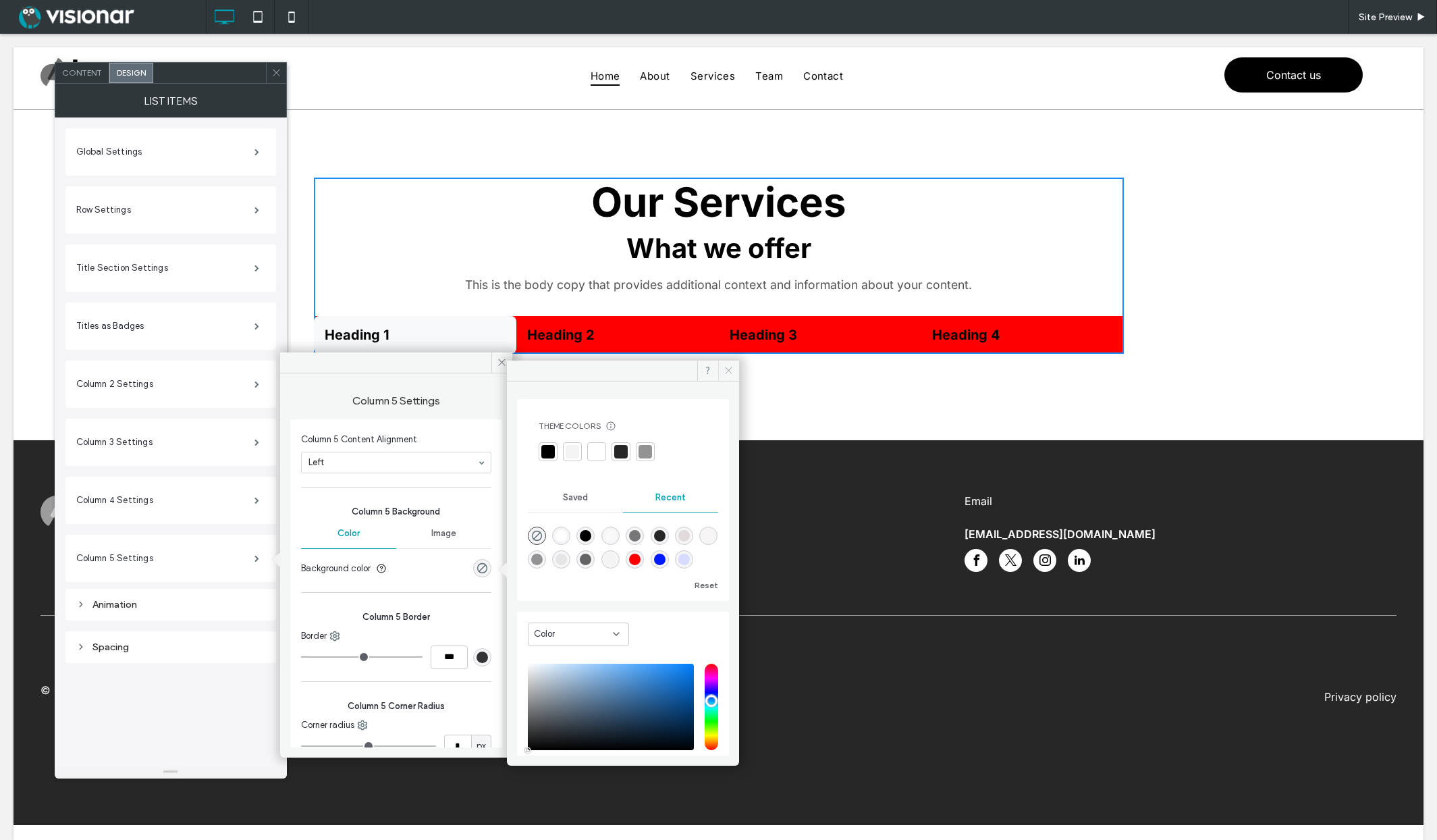
click at [729, 373] on icon at bounding box center [729, 370] width 10 height 10
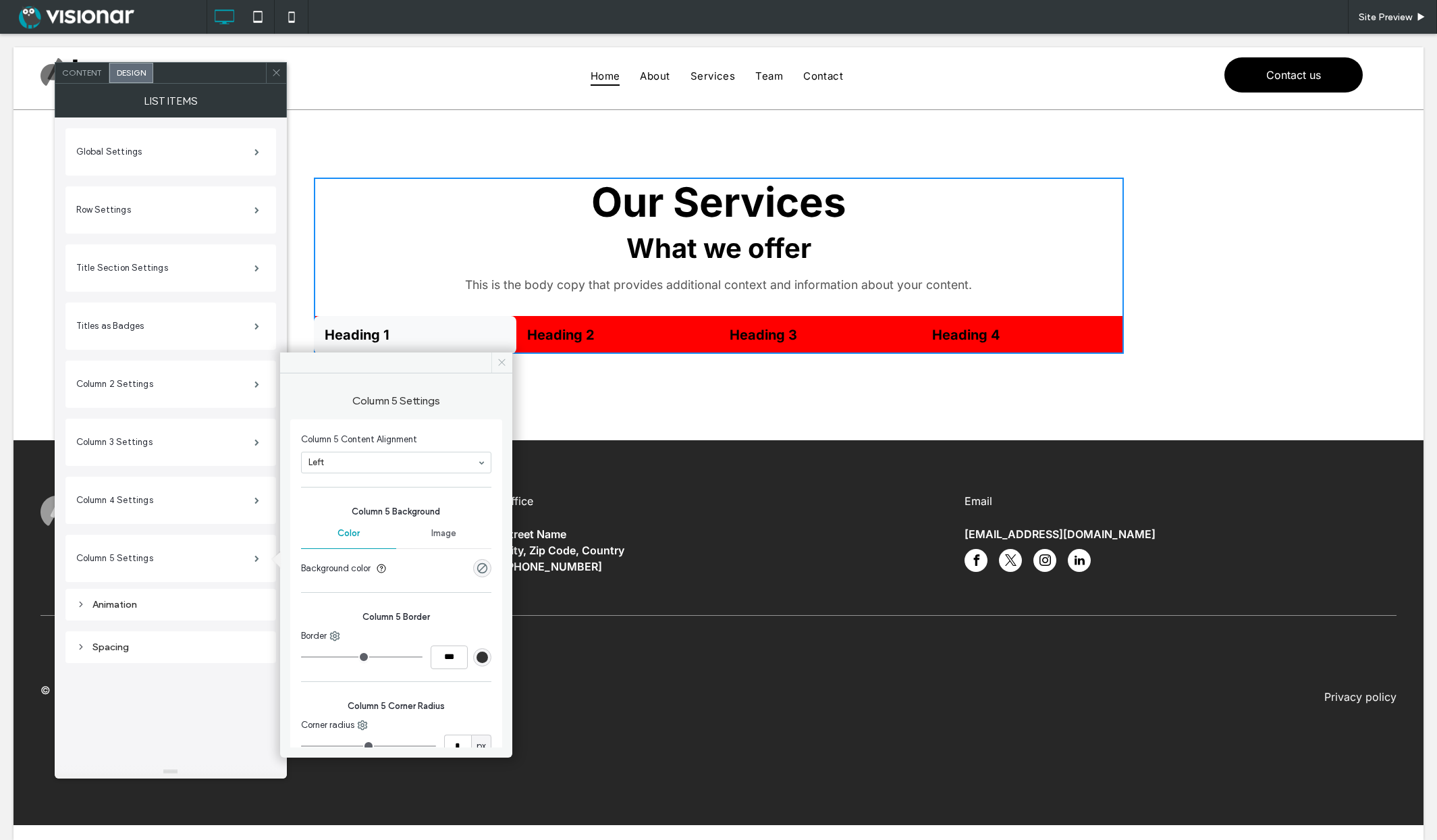
click at [498, 361] on icon at bounding box center [501, 362] width 10 height 10
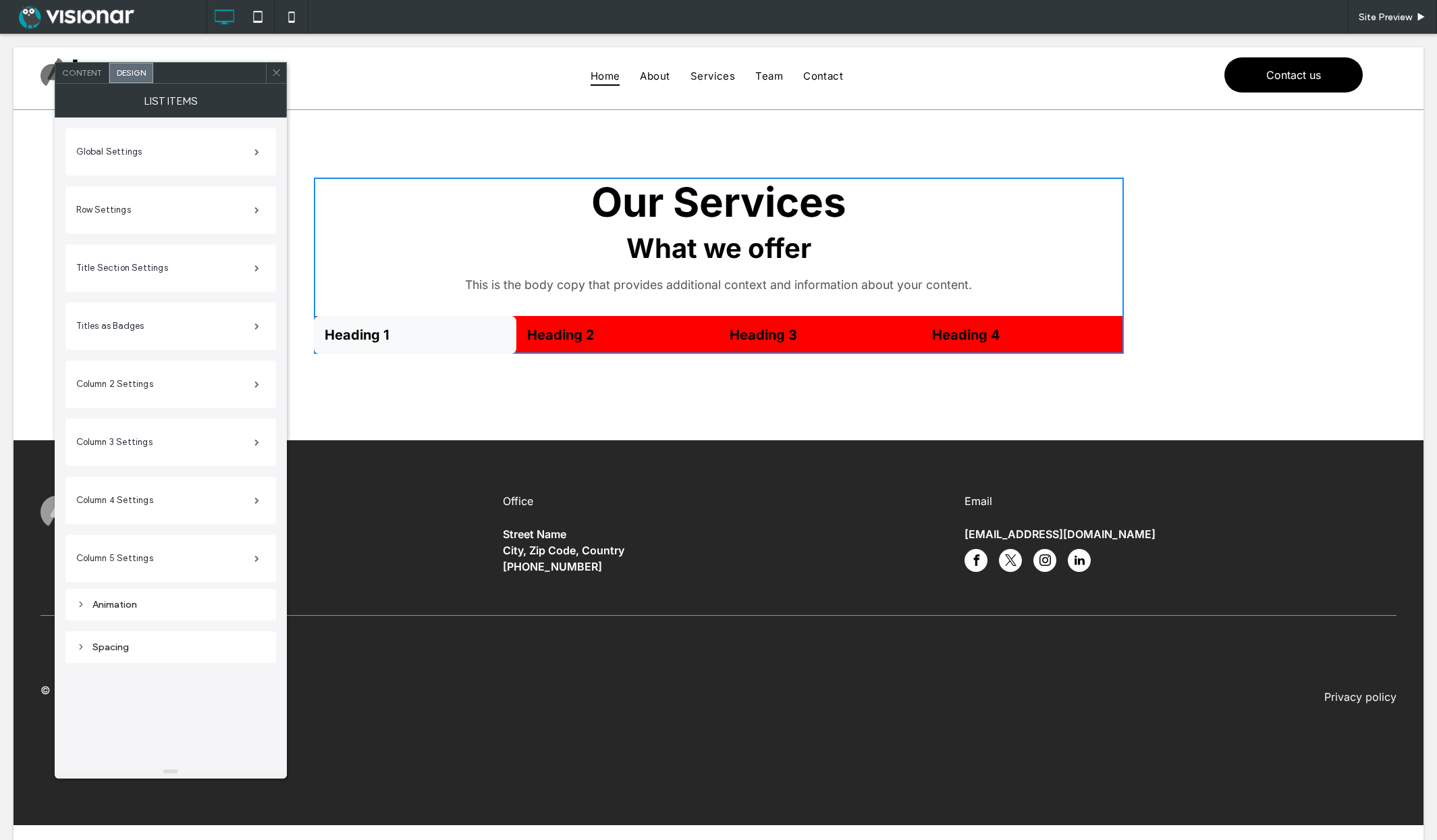
scroll to position [14, 0]
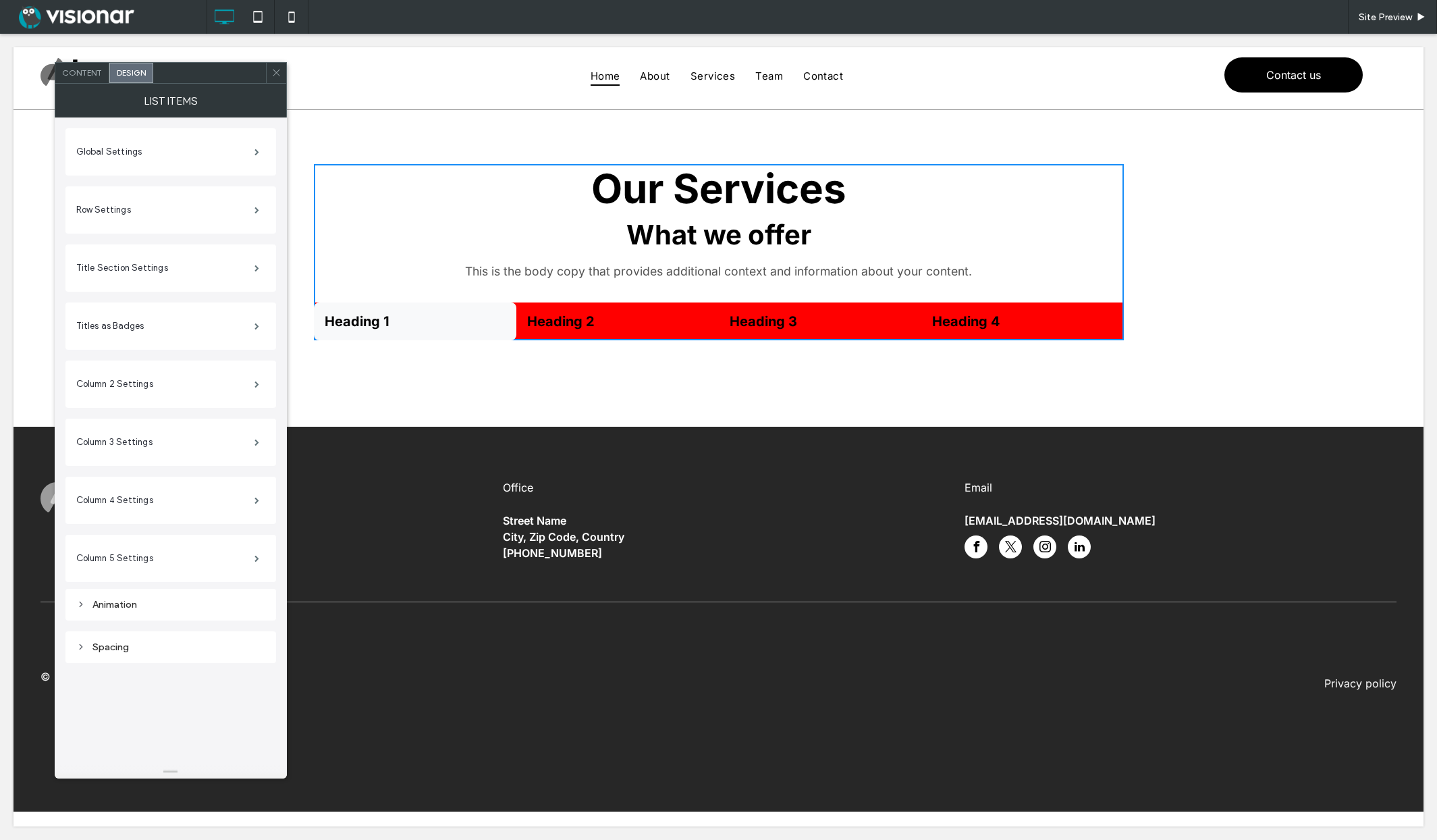
click at [79, 69] on span "Content" at bounding box center [82, 72] width 40 height 10
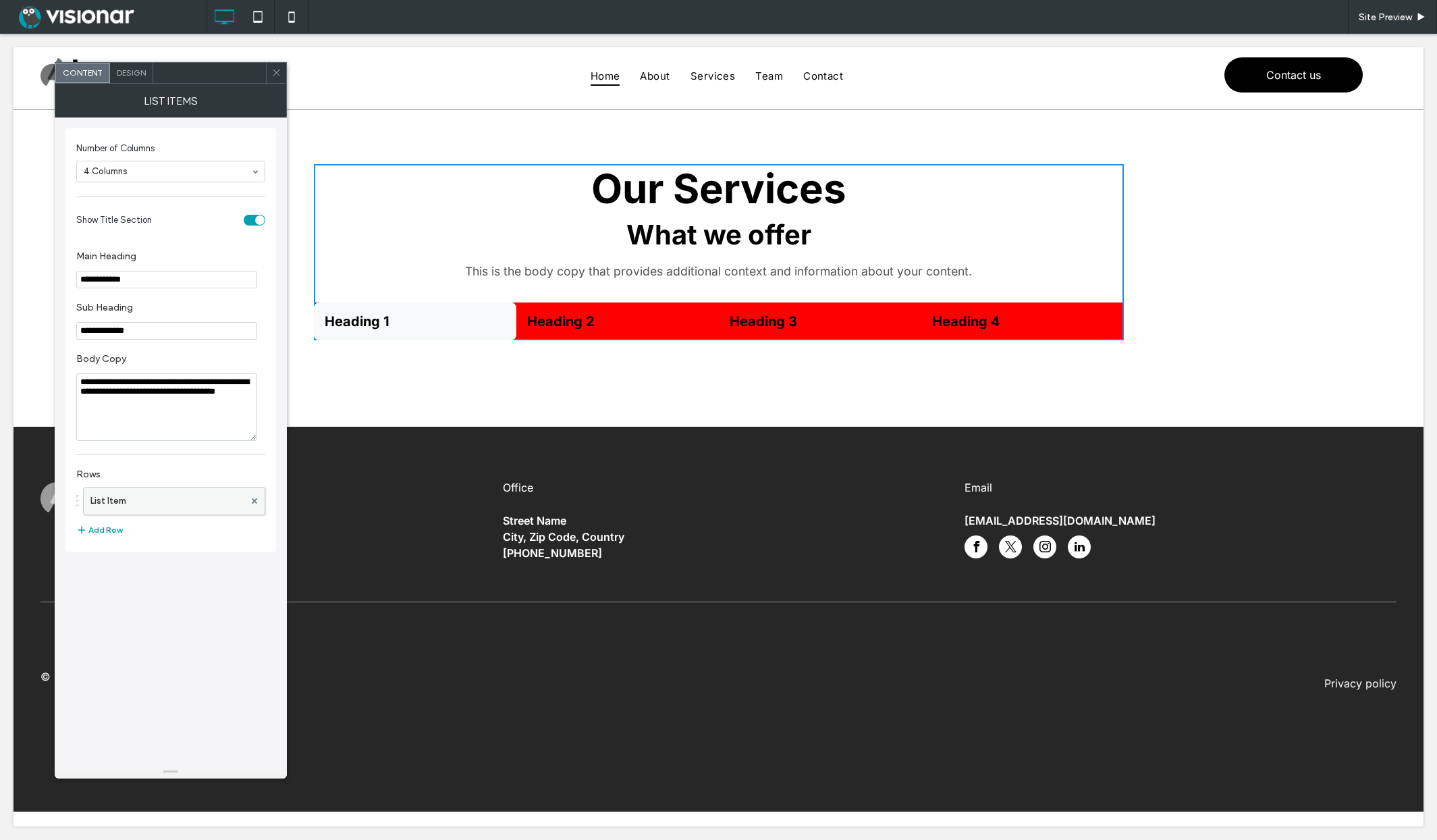
click at [142, 505] on label "List Item" at bounding box center [167, 501] width 154 height 27
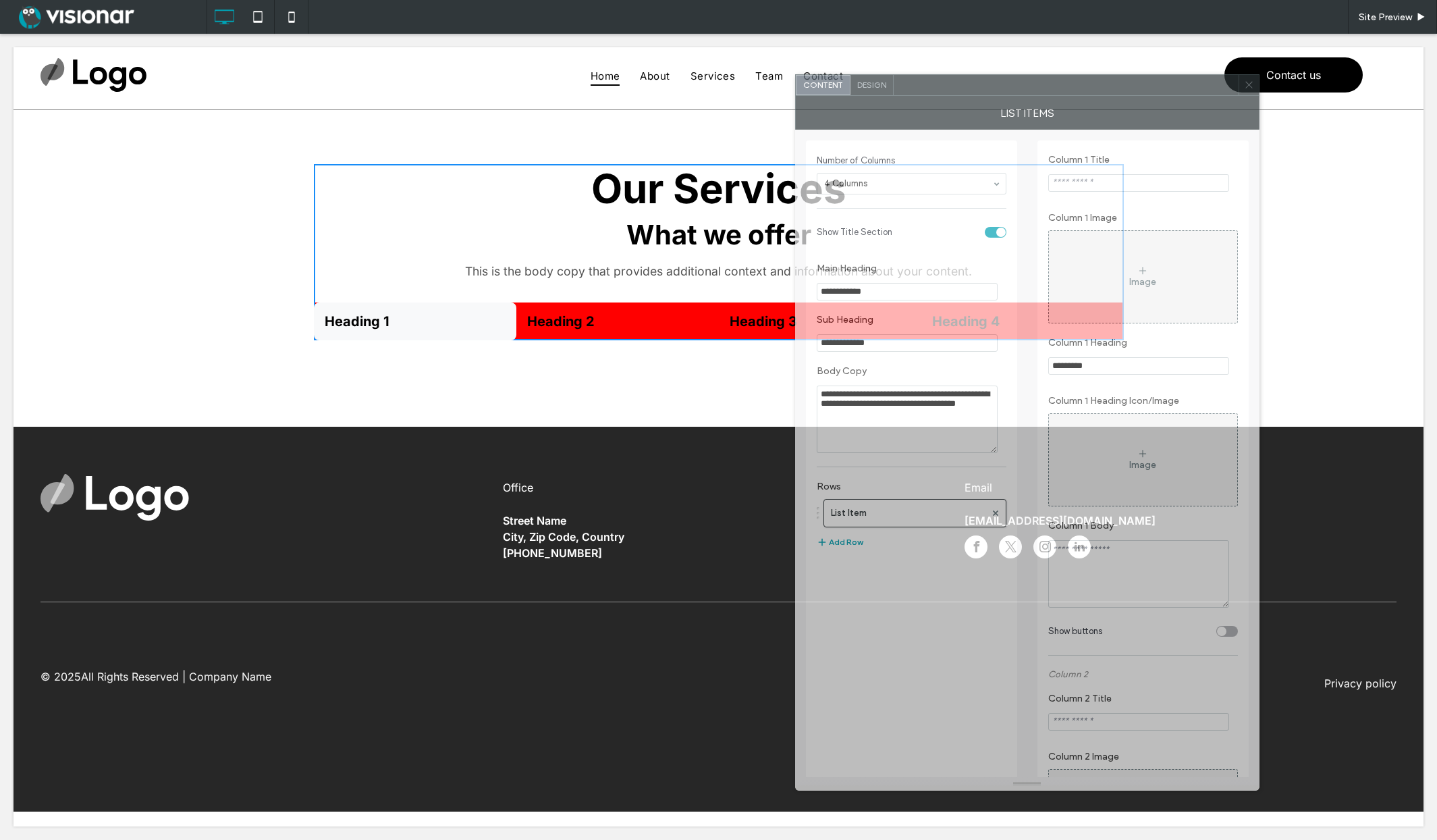
drag, startPoint x: 396, startPoint y: 83, endPoint x: 946, endPoint y: 132, distance: 552.2
click at [1002, 88] on div at bounding box center [1066, 85] width 345 height 20
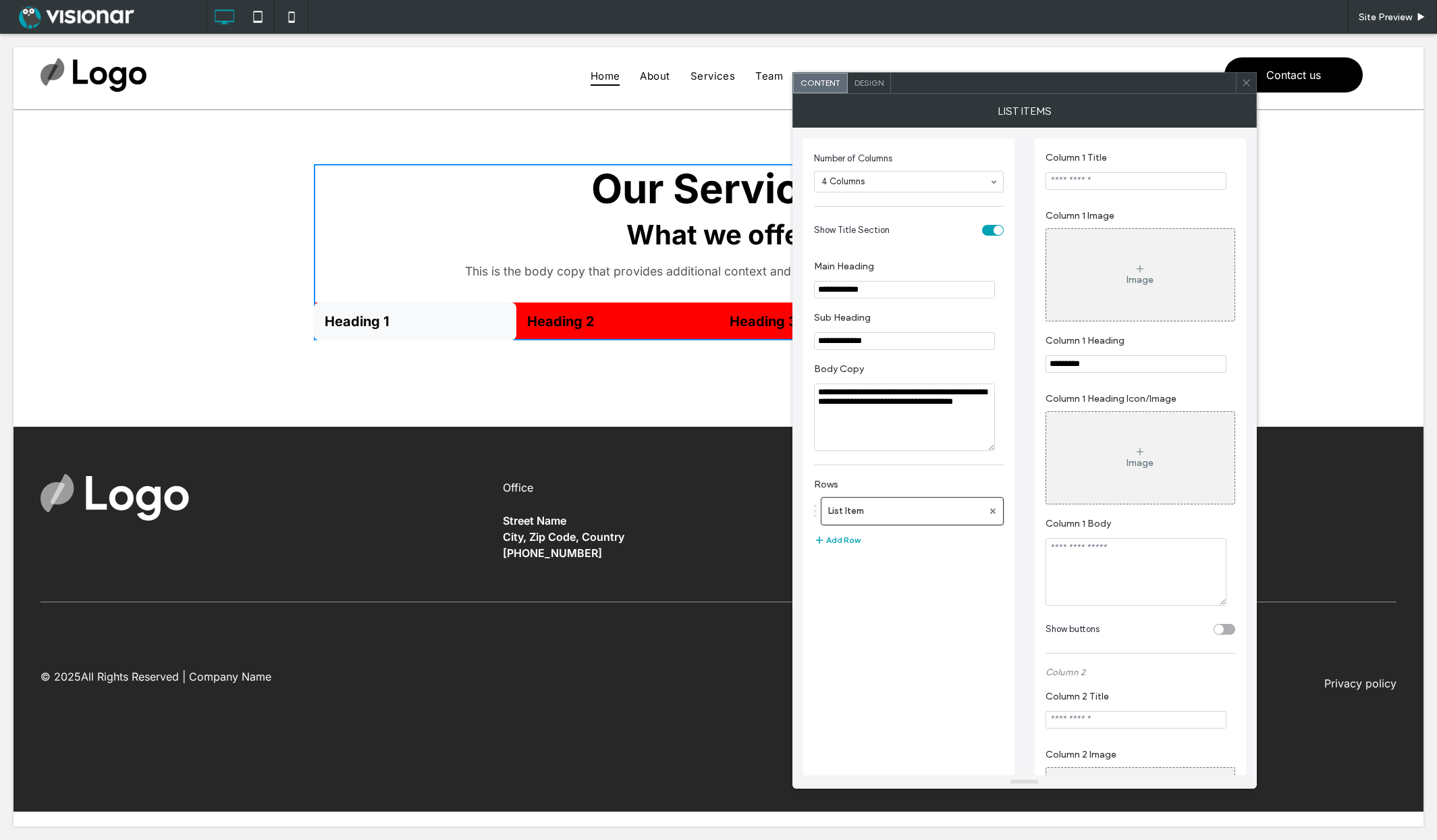
click at [1088, 185] on input "Column 1 Title" at bounding box center [1136, 181] width 181 height 17
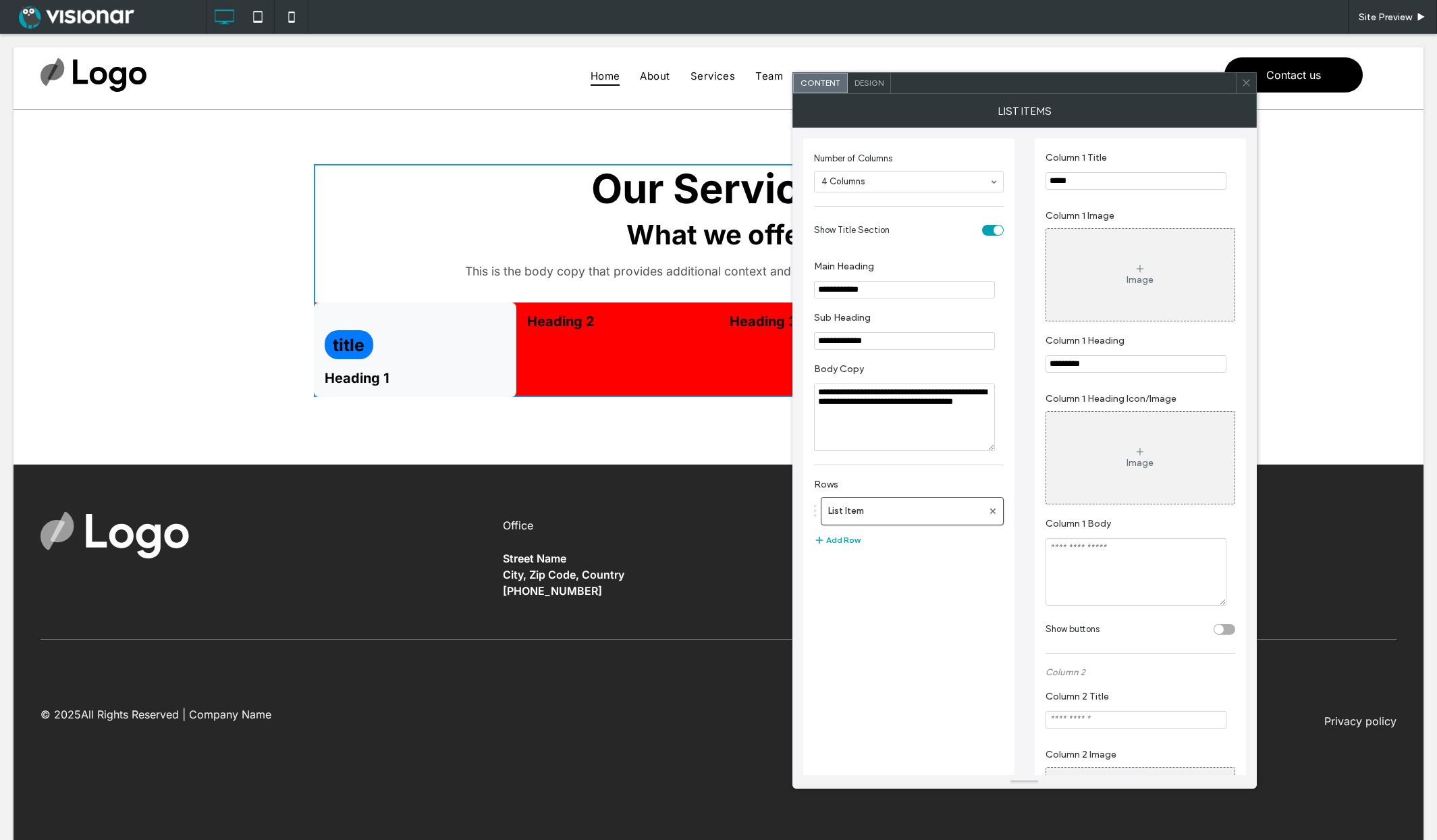
type input "*****"
click at [1133, 269] on div "Image" at bounding box center [1140, 275] width 188 height 89
click at [1120, 263] on div "Image" at bounding box center [1140, 275] width 188 height 89
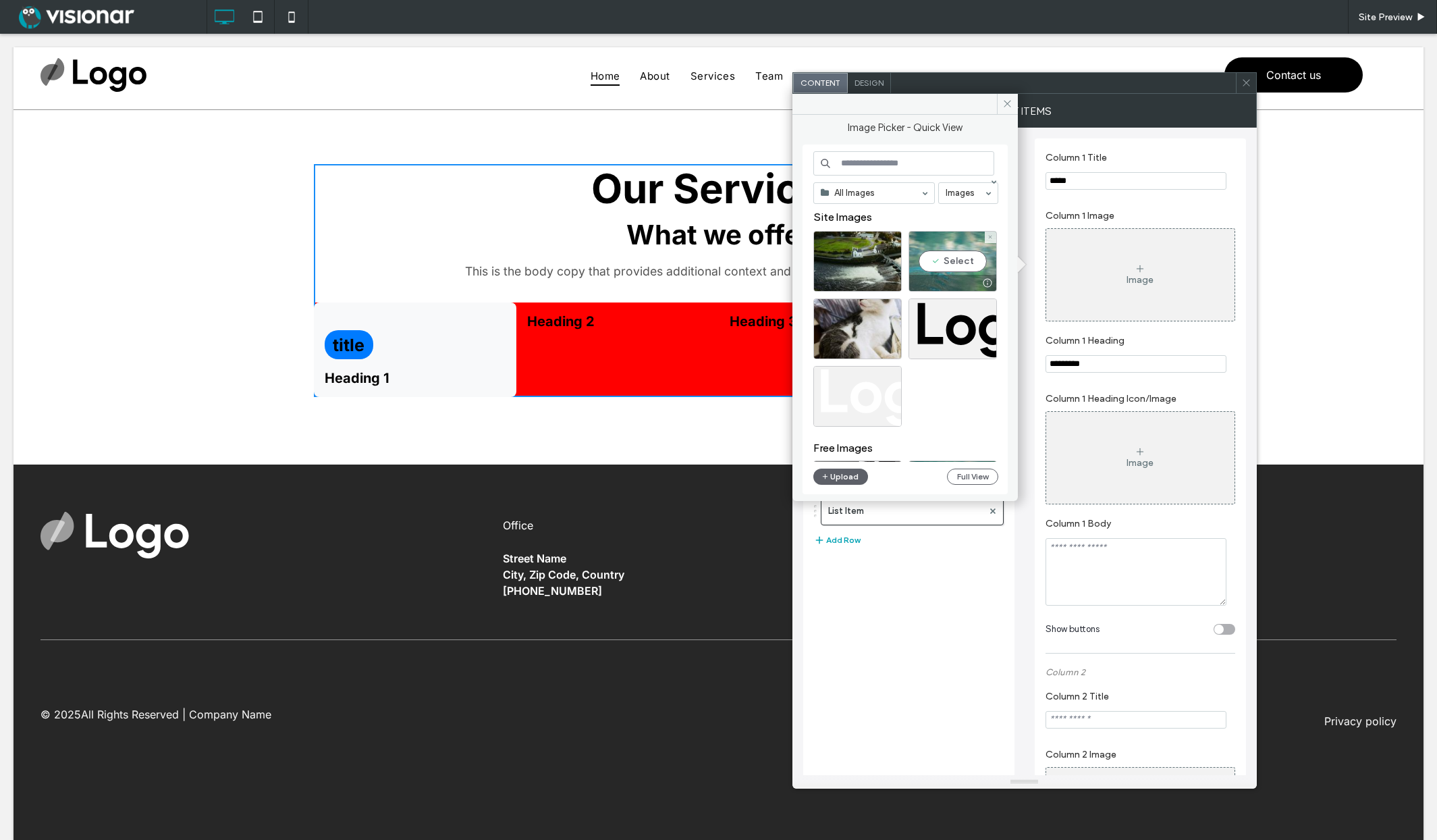
click at [946, 263] on div "Select" at bounding box center [952, 261] width 89 height 61
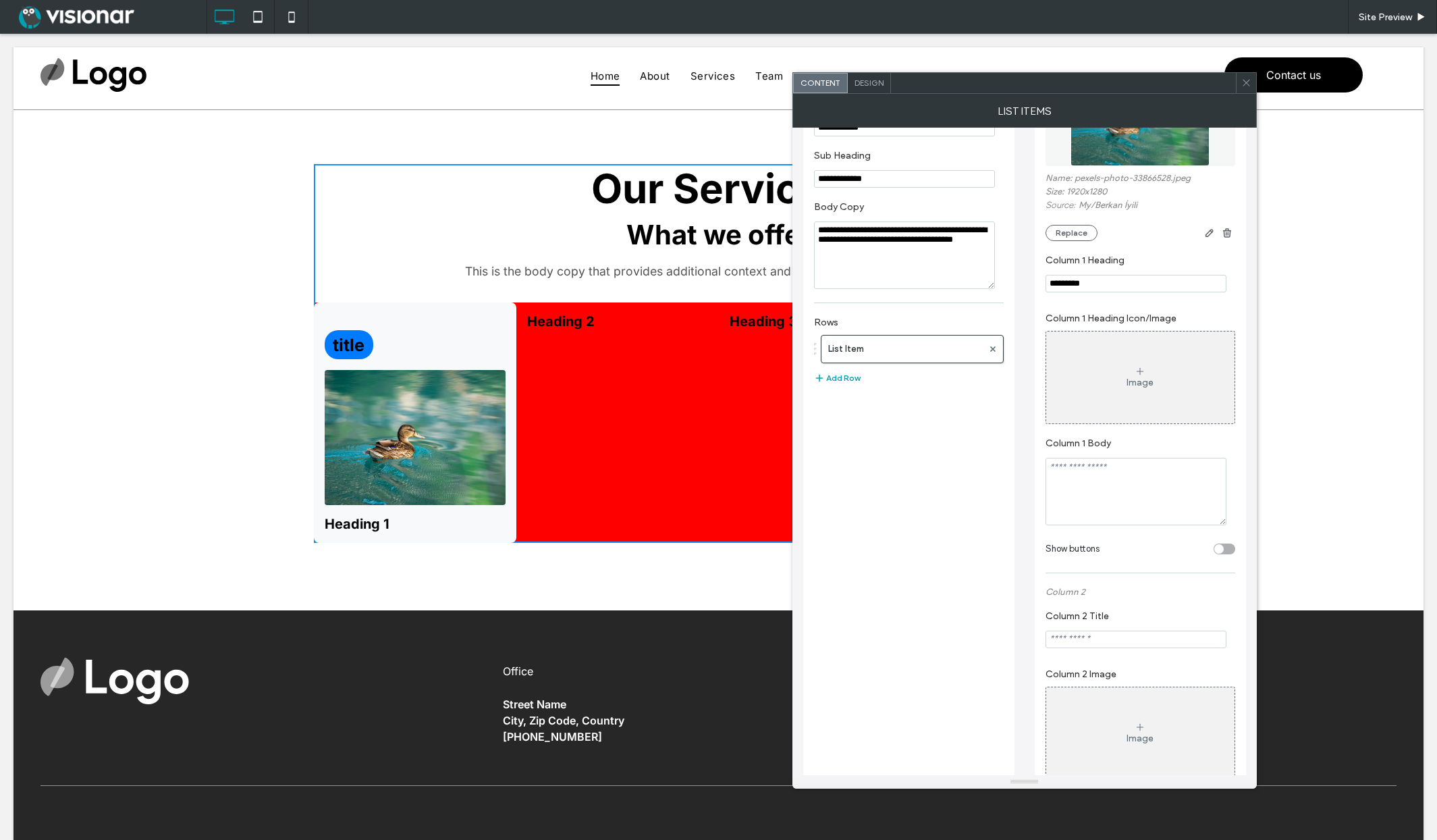
scroll to position [164, 0]
click at [1067, 469] on textarea "Column 1 Body" at bounding box center [1136, 489] width 181 height 68
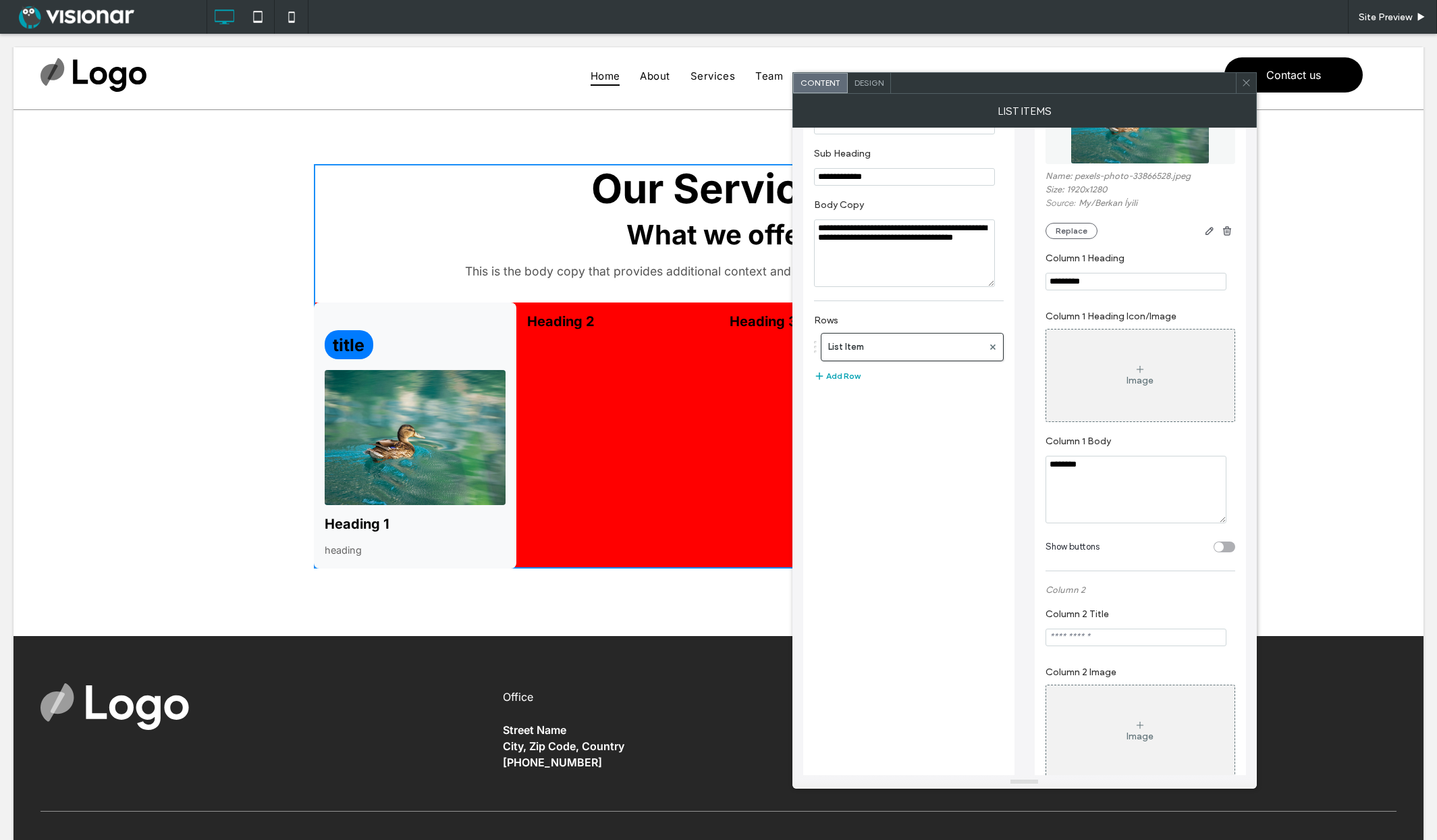
type textarea "*******"
click at [1104, 381] on div "Image" at bounding box center [1140, 375] width 188 height 89
click at [1135, 370] on icon at bounding box center [1140, 369] width 11 height 11
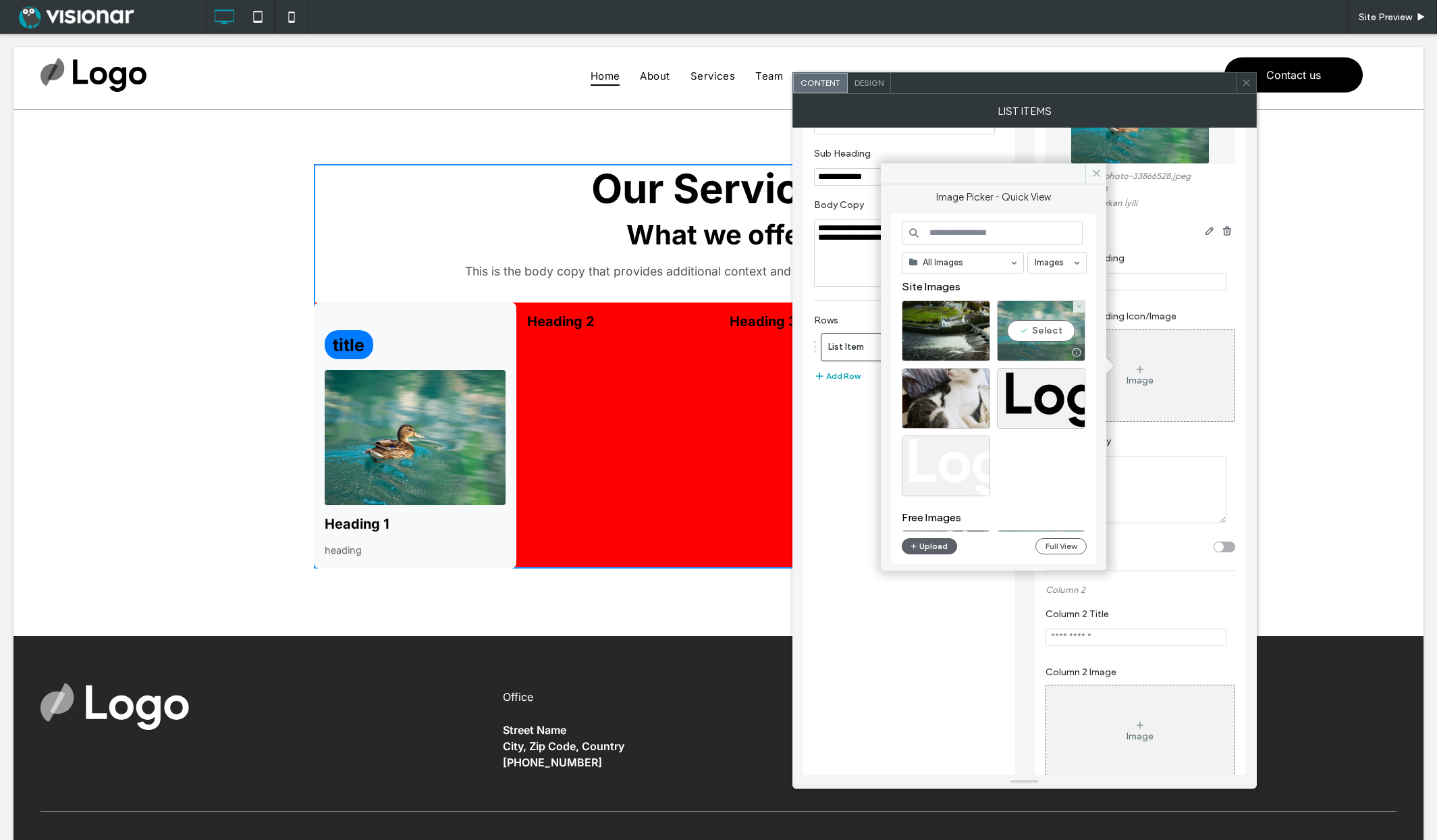
click at [1036, 331] on div "Select" at bounding box center [1041, 331] width 89 height 61
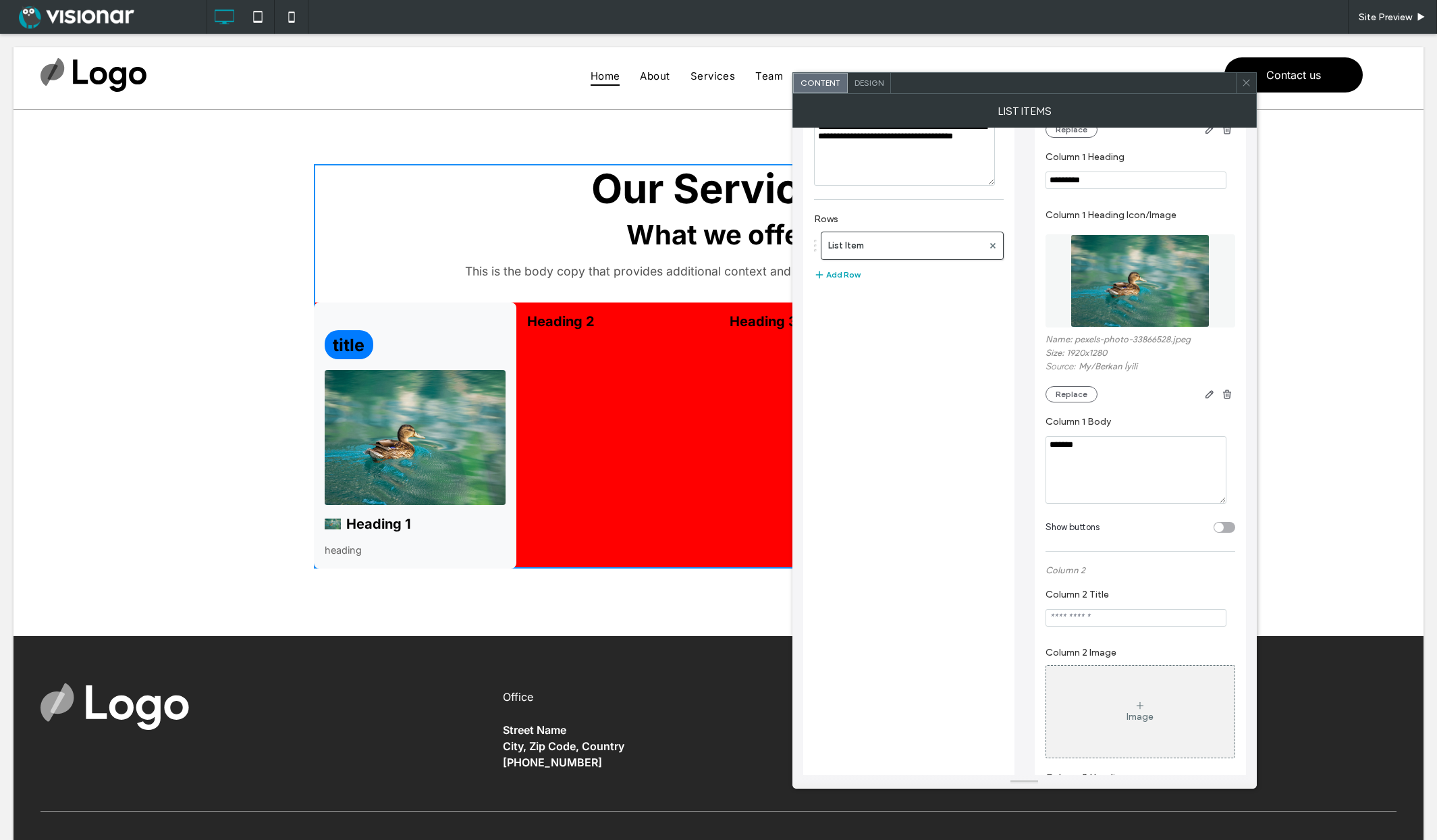
scroll to position [307, 0]
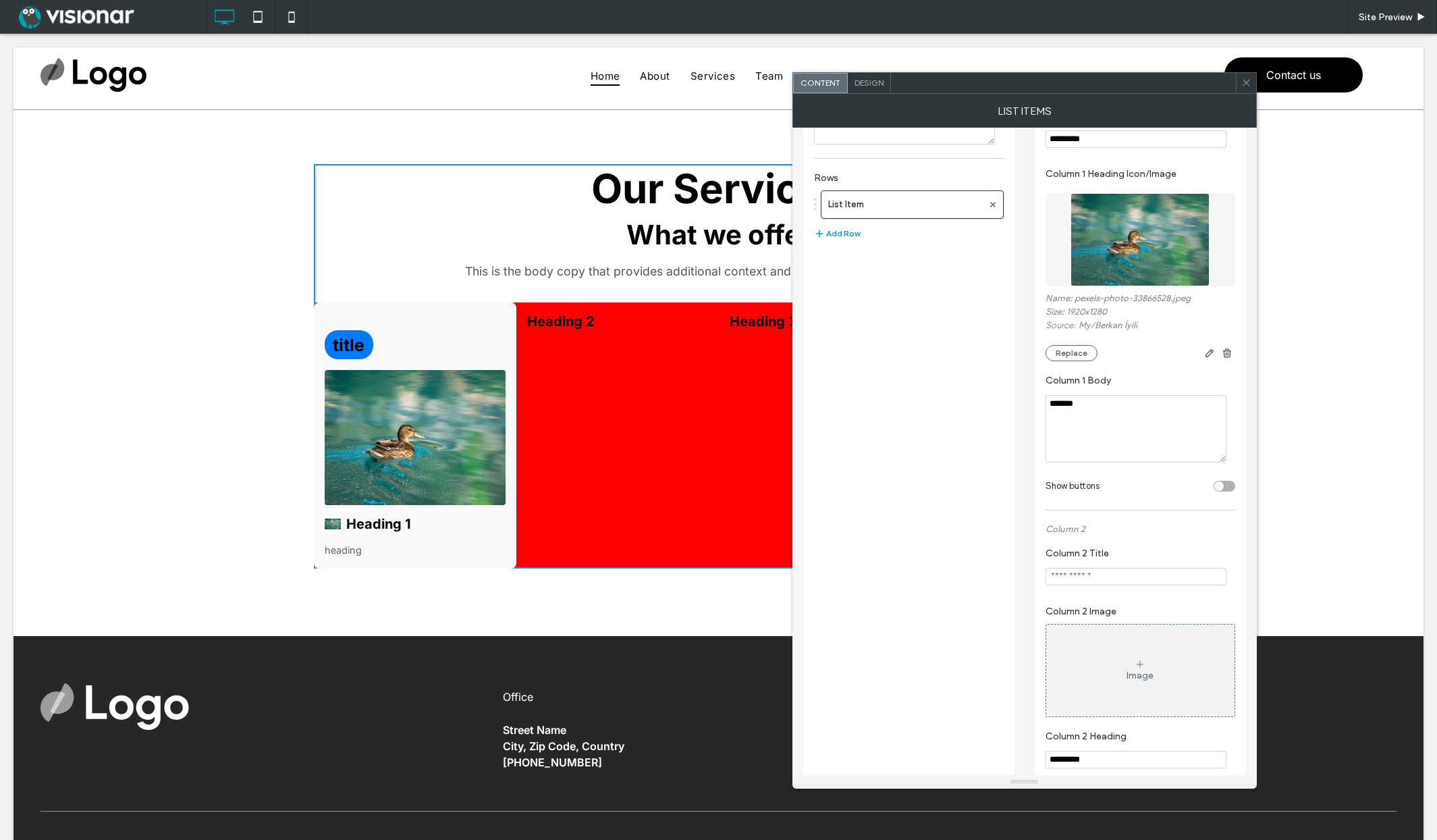
click at [1220, 488] on div "toggle" at bounding box center [1219, 486] width 9 height 9
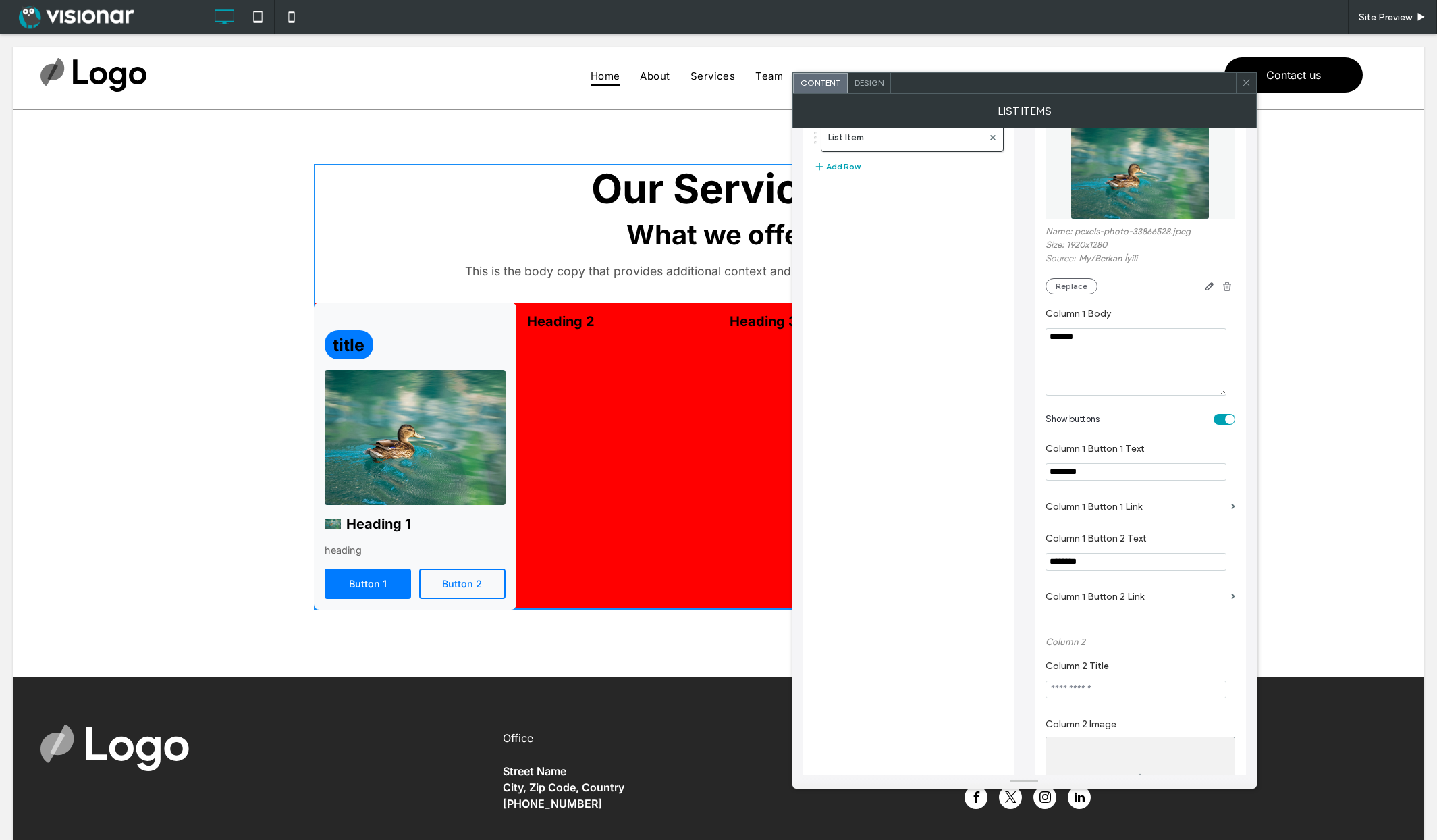
scroll to position [391, 0]
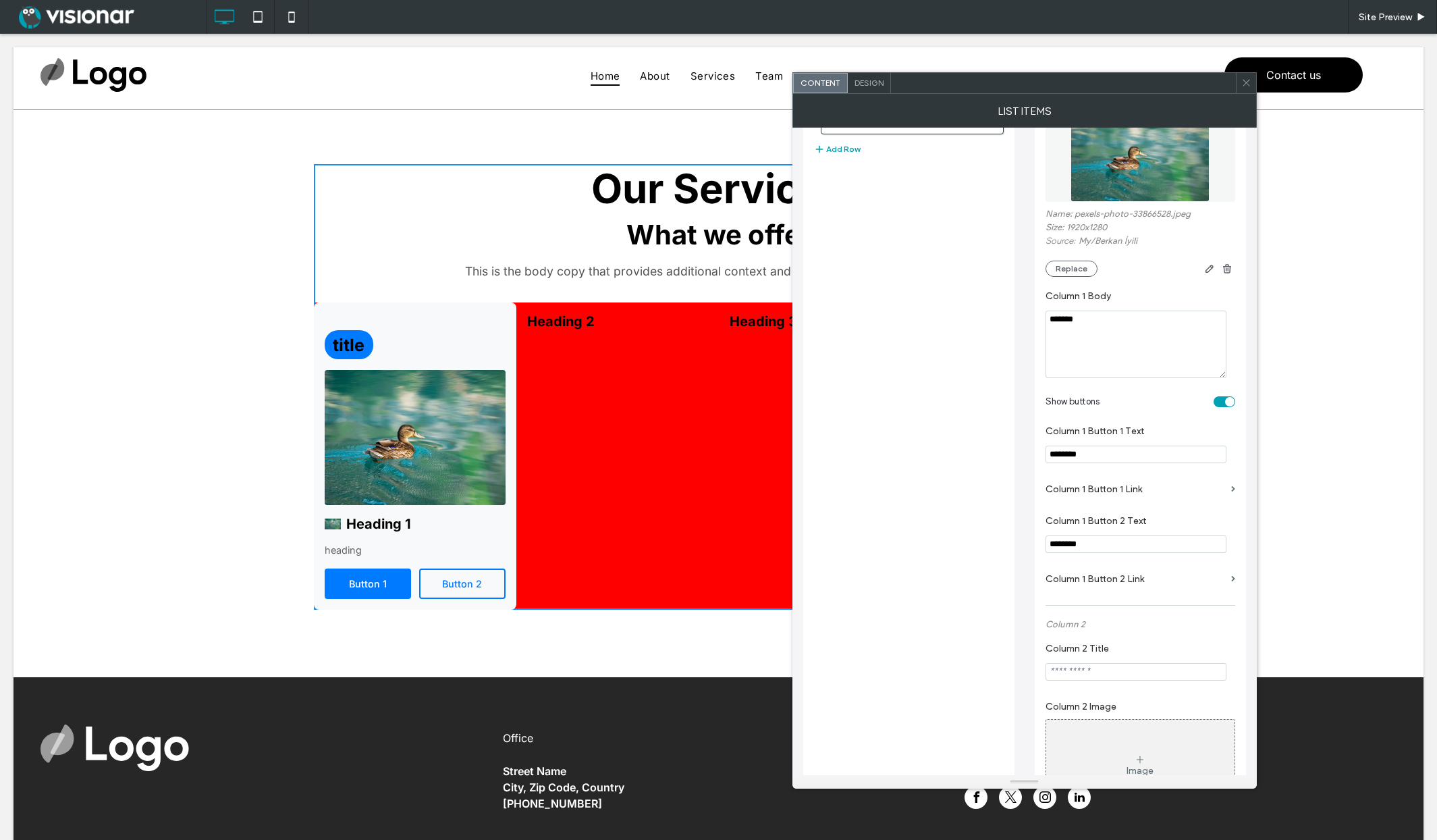
click at [868, 76] on div "Design" at bounding box center [869, 83] width 43 height 20
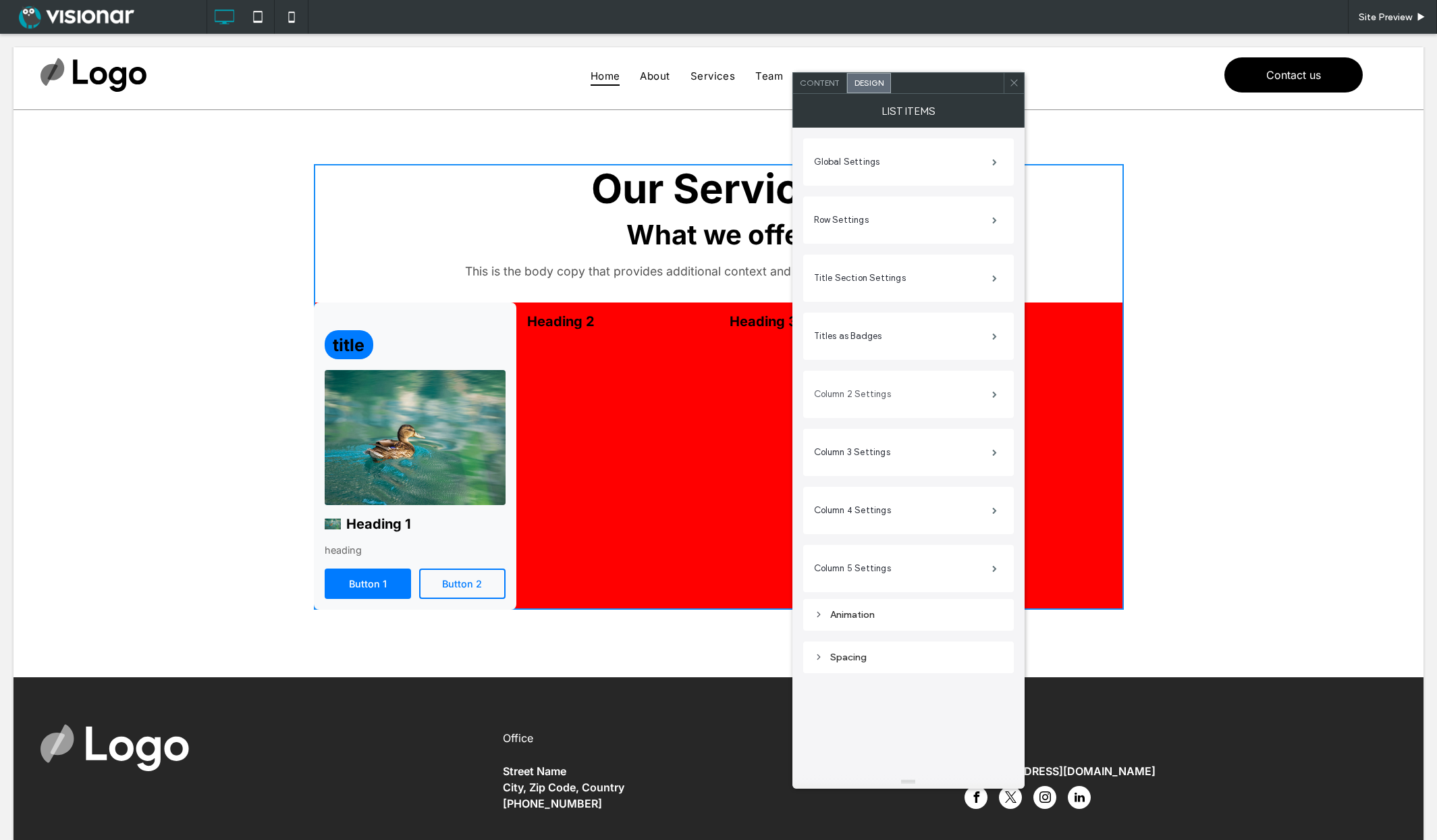
click at [904, 397] on label "Column 2 Settings" at bounding box center [903, 394] width 178 height 27
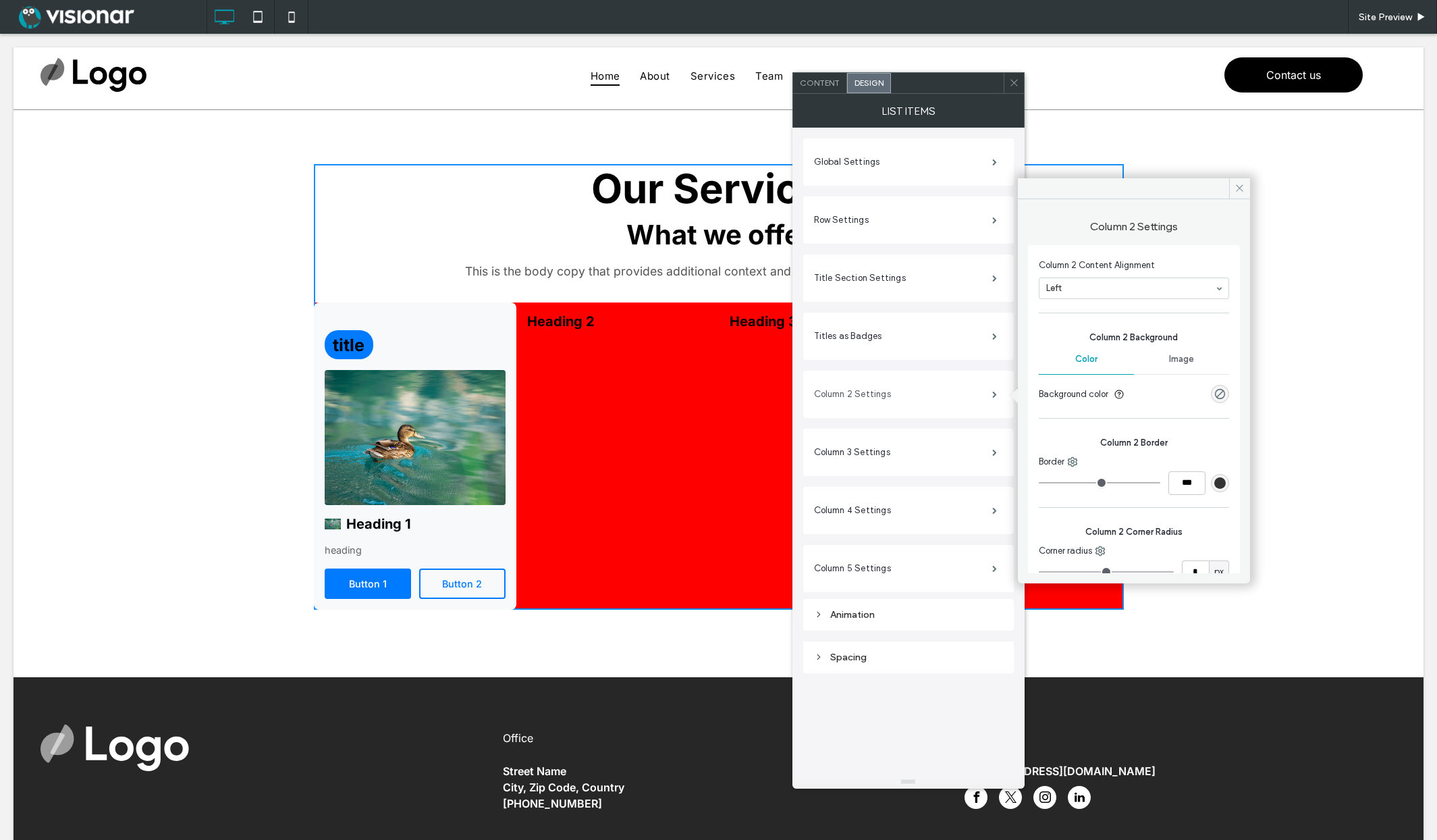
click at [904, 397] on label "Column 2 Settings" at bounding box center [903, 394] width 178 height 27
click at [1235, 188] on icon at bounding box center [1239, 187] width 10 height 10
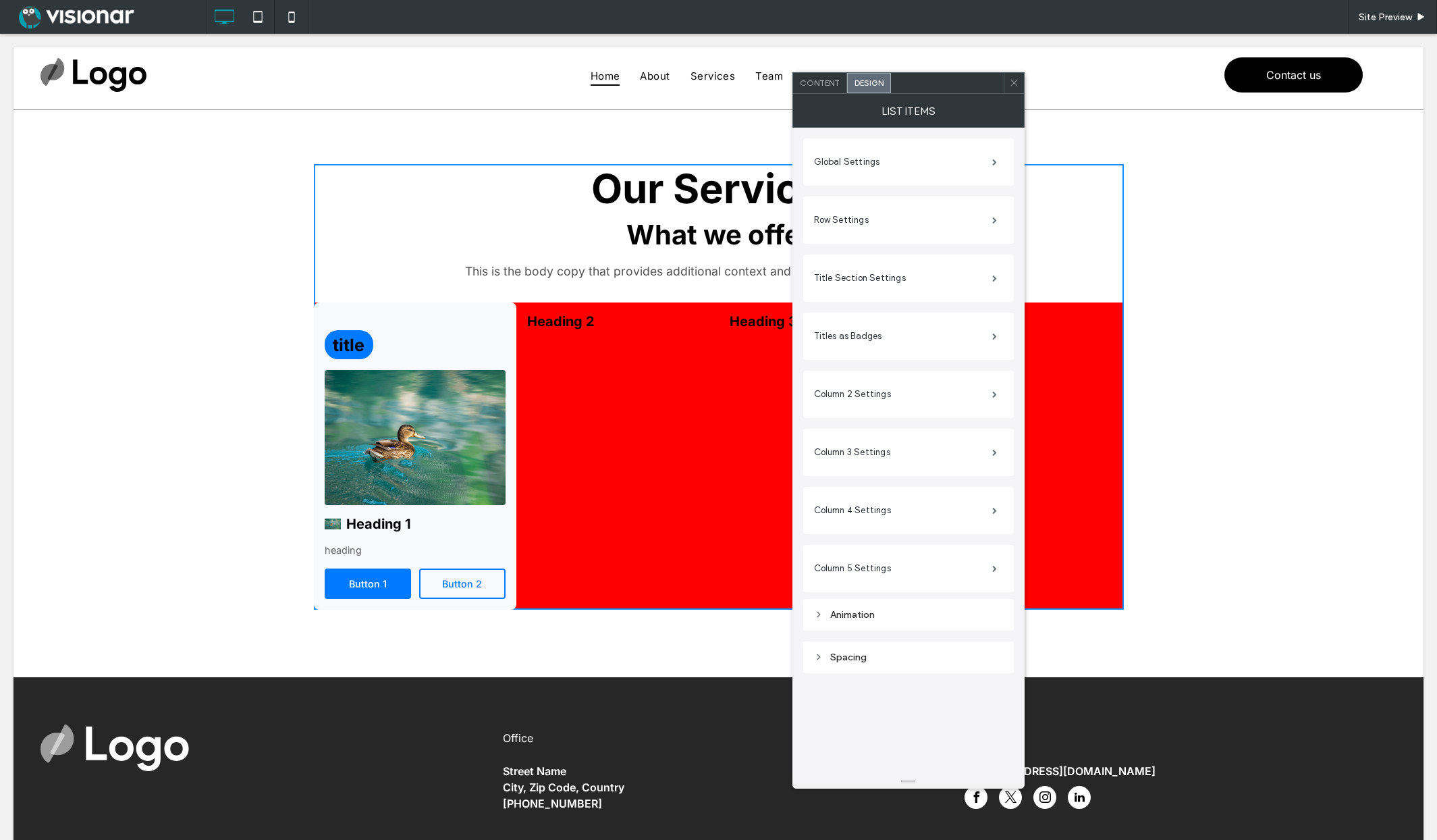
click at [827, 80] on span "Content" at bounding box center [820, 82] width 40 height 10
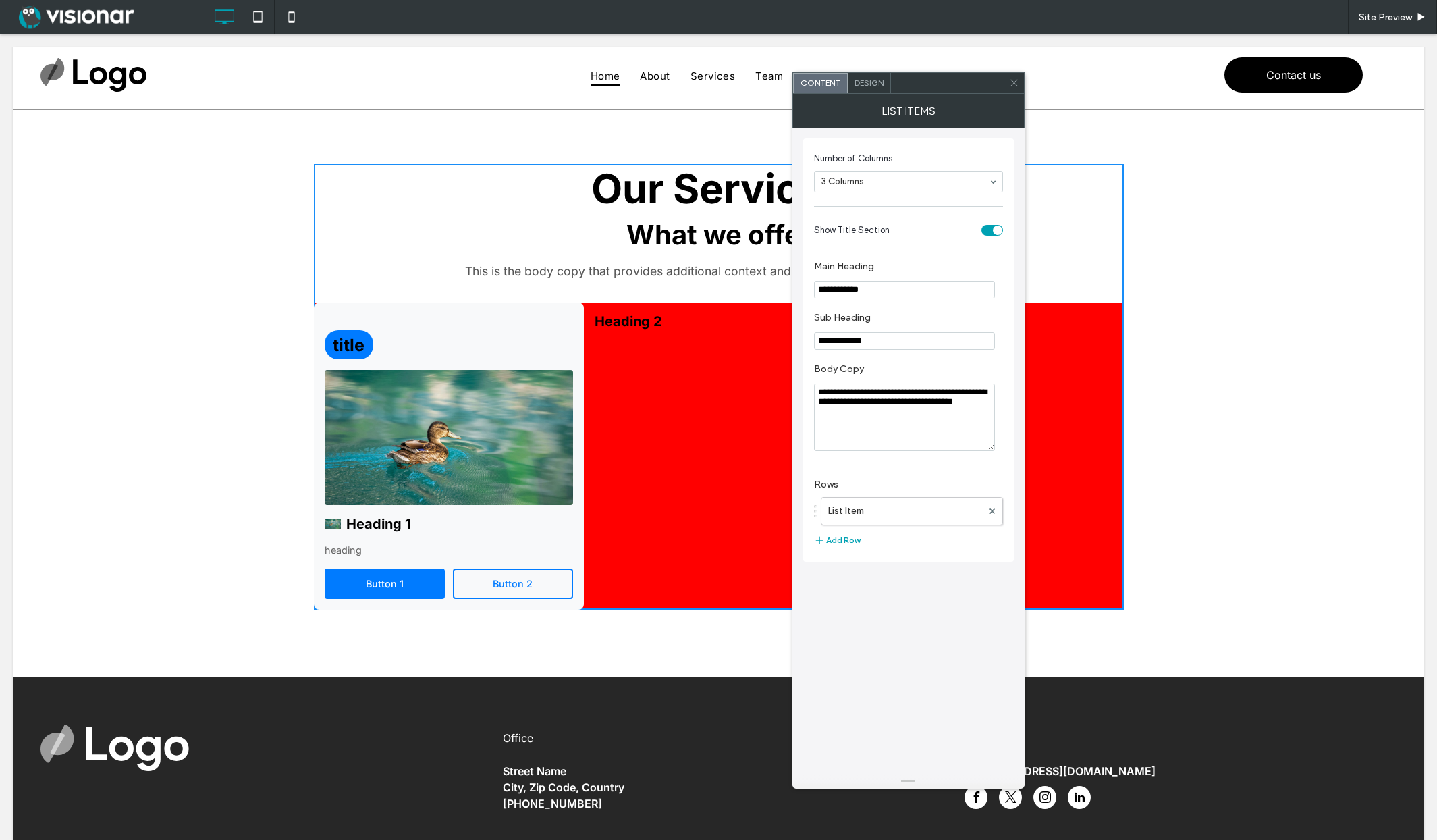
click at [874, 84] on span "Design" at bounding box center [869, 82] width 29 height 10
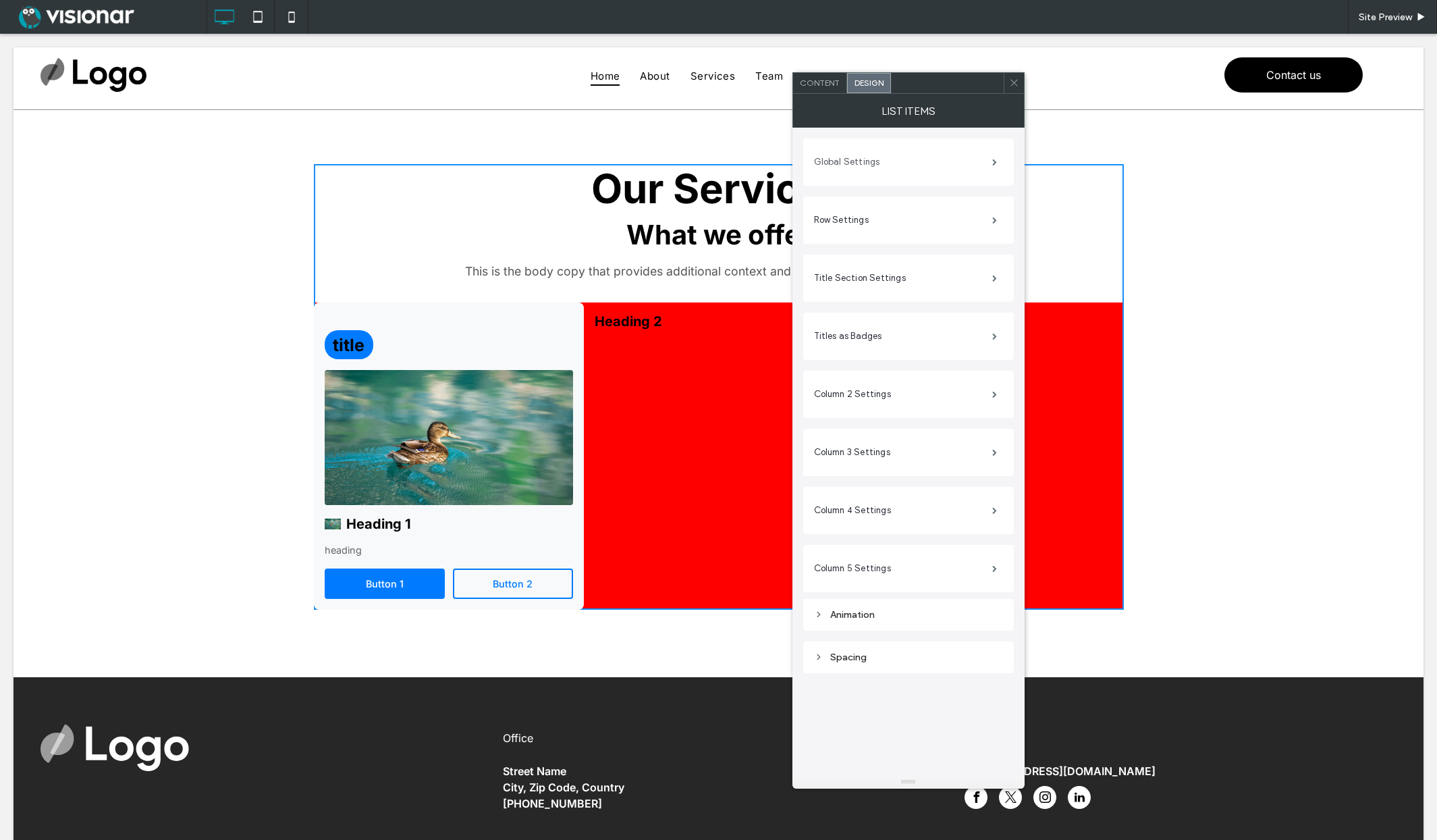
click at [879, 151] on label "Global Settings" at bounding box center [903, 163] width 178 height 27
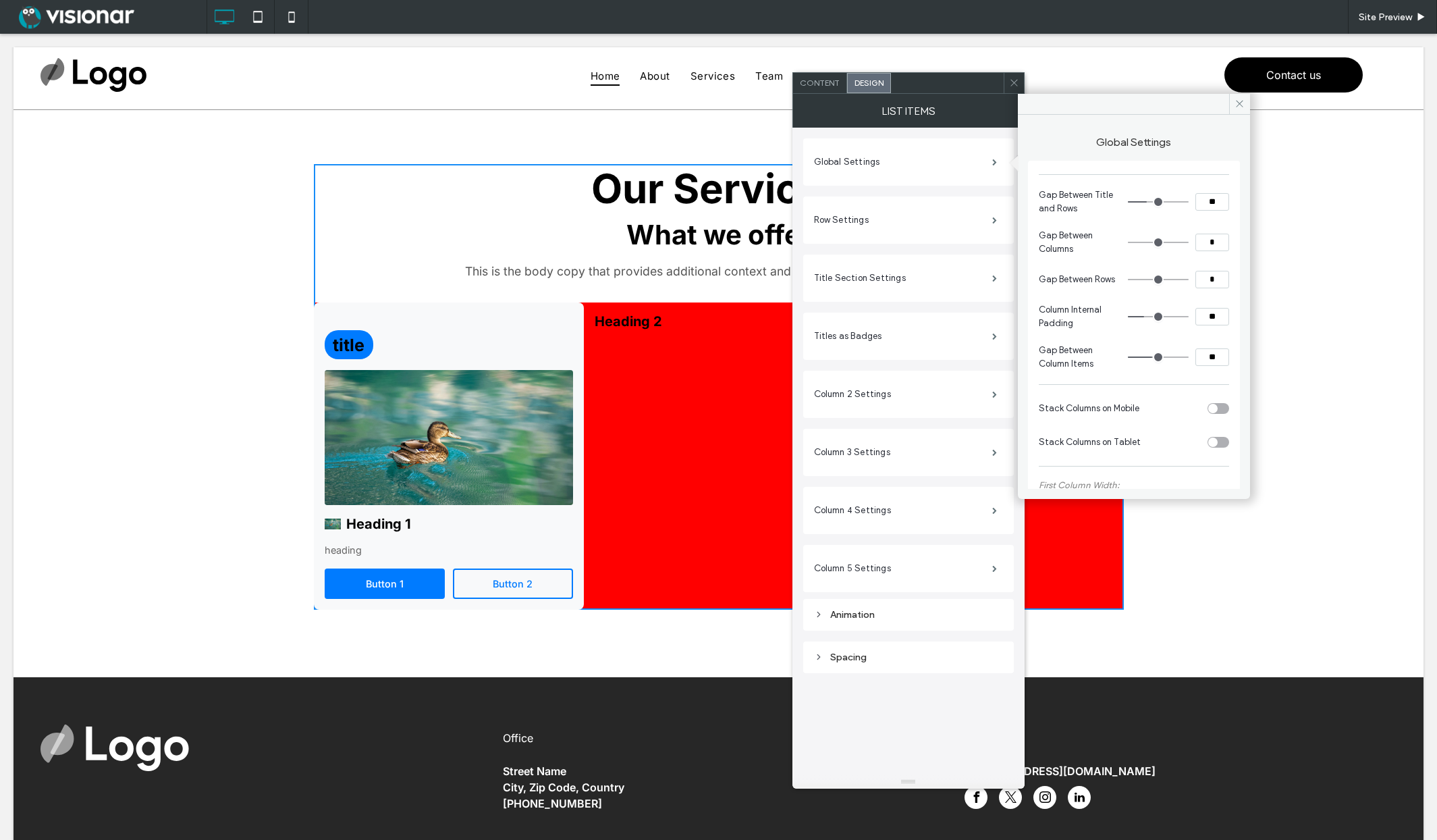
type input "*"
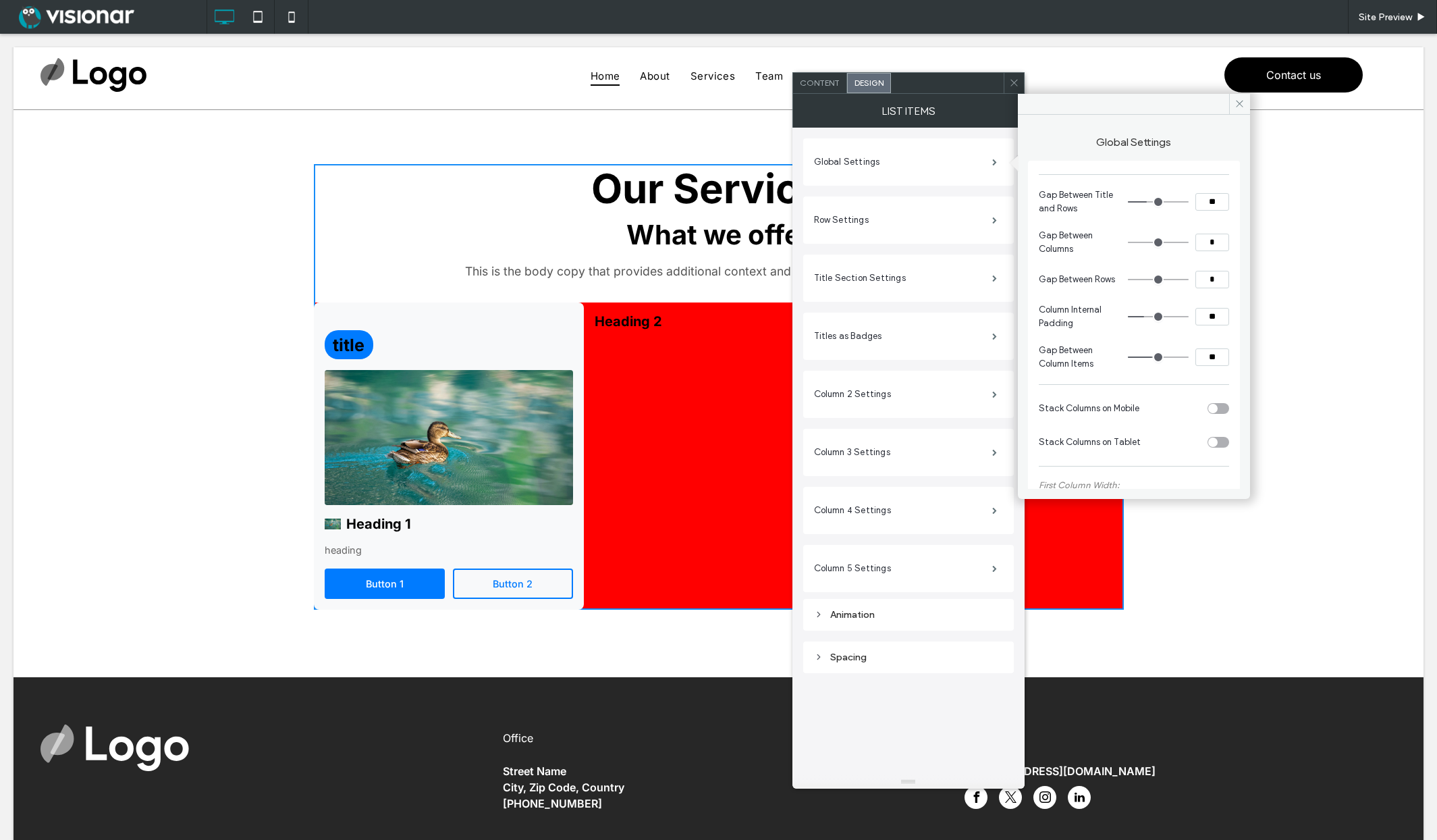
type input "*"
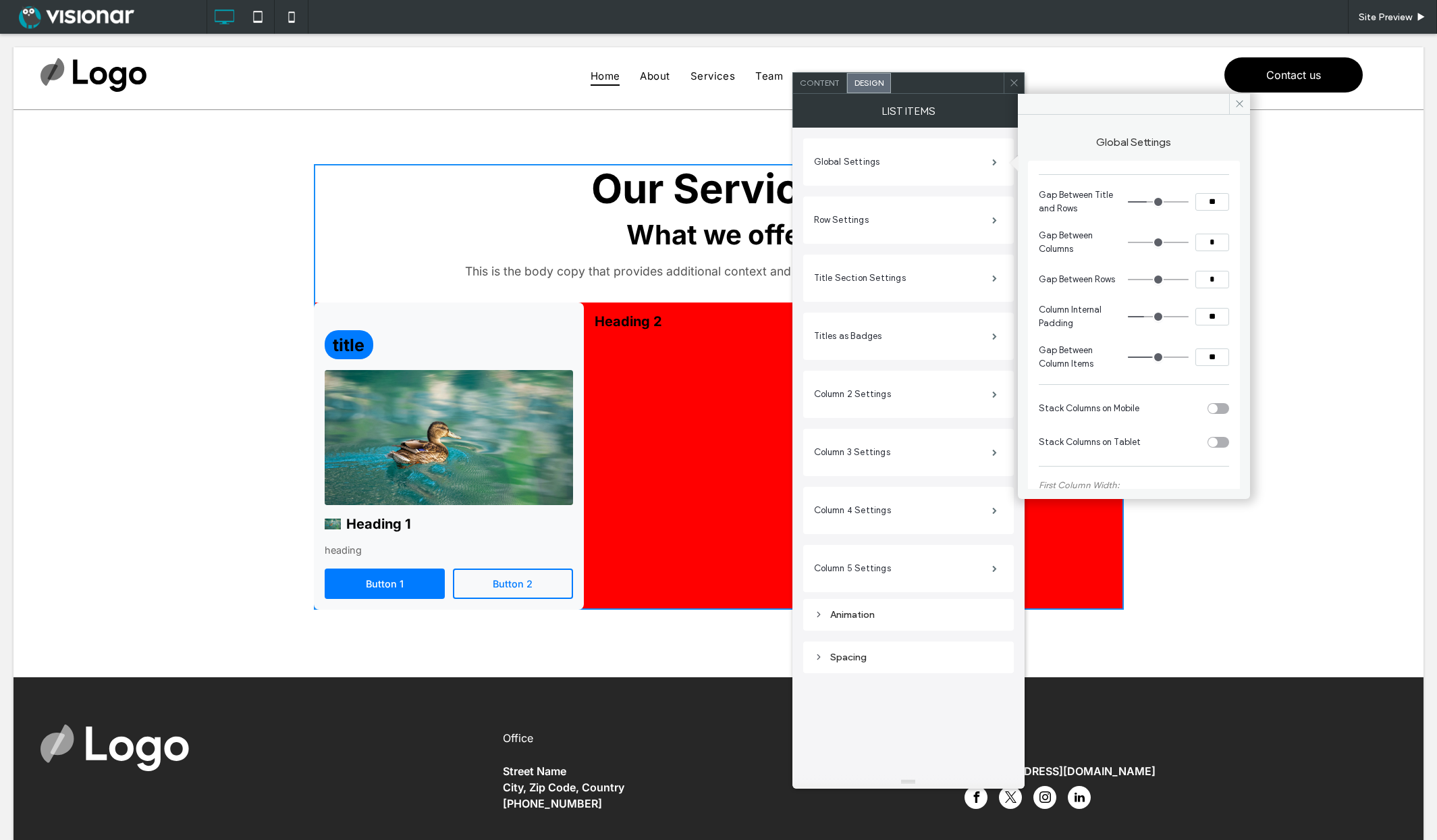
type input "**"
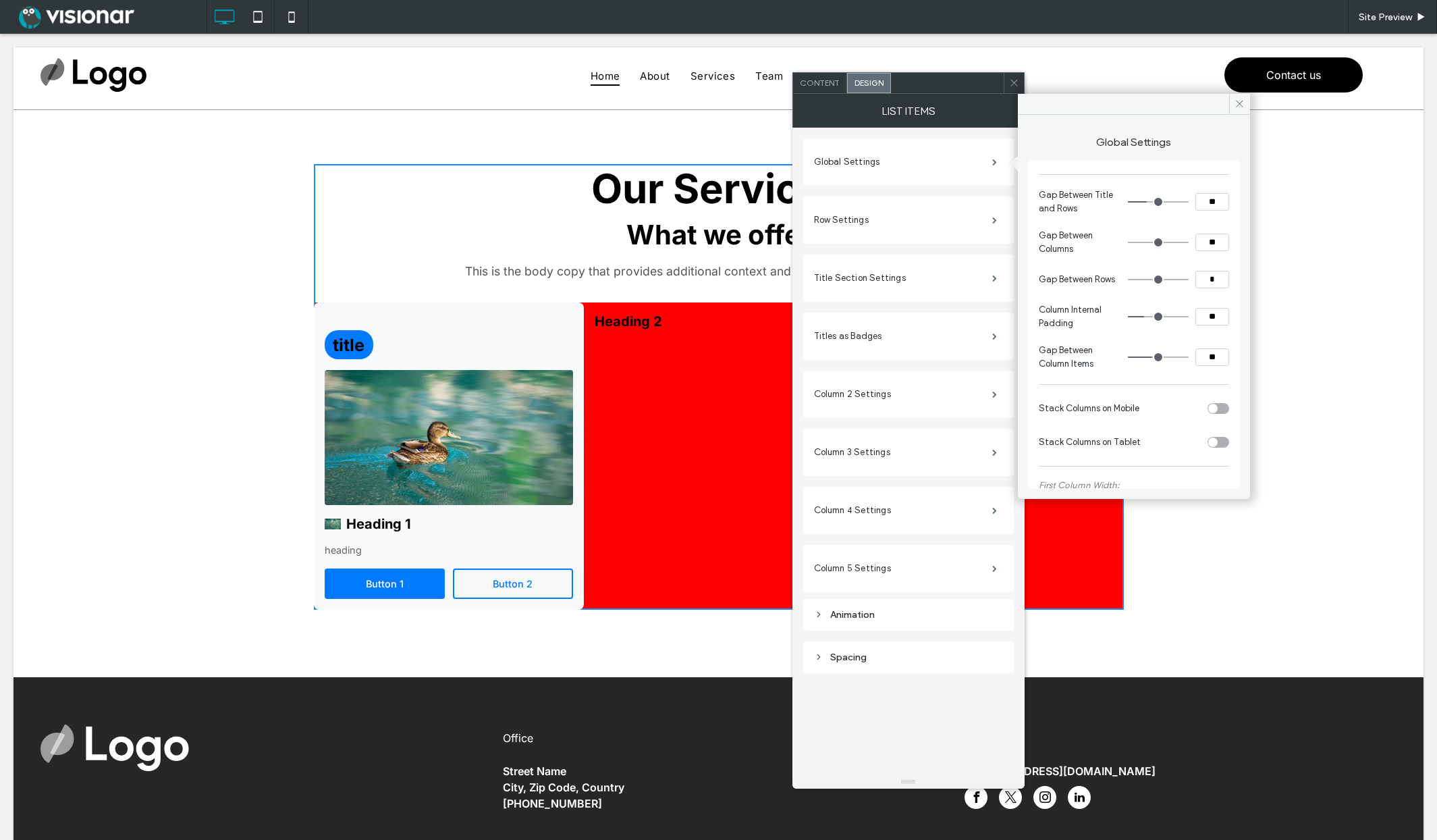
type input "**"
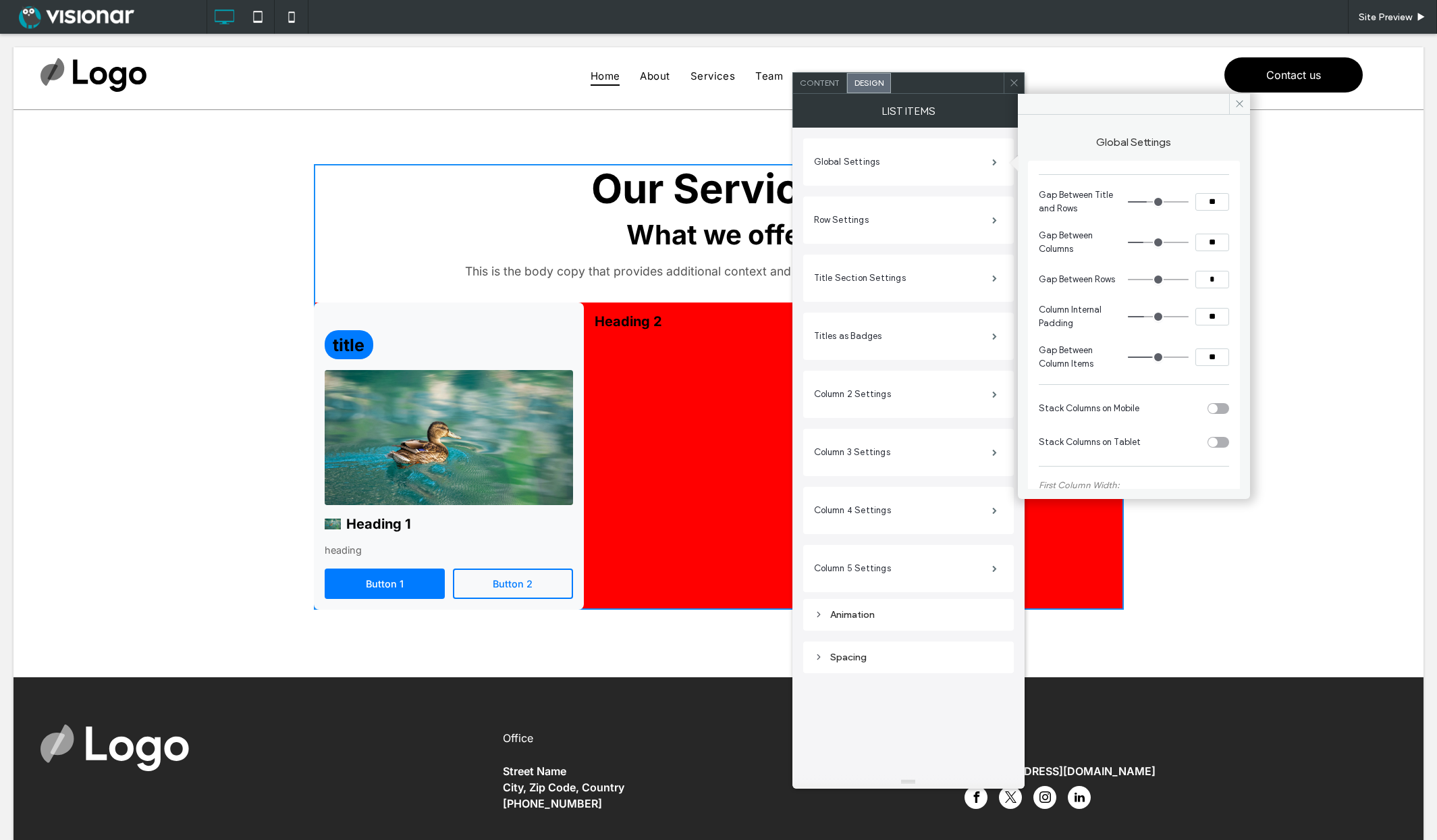
type input "**"
click at [1138, 242] on input "range" at bounding box center [1158, 242] width 61 height 1
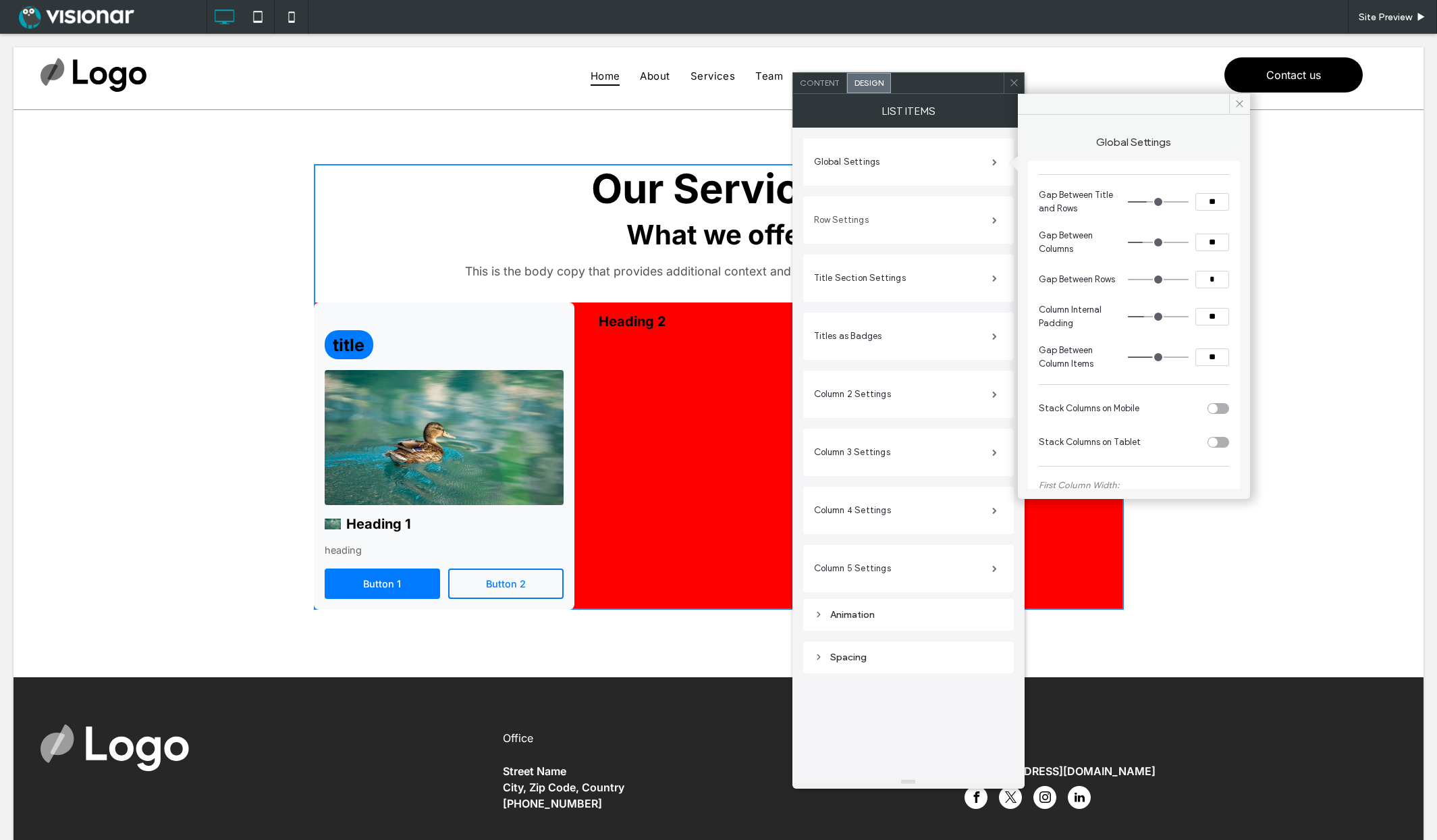
click at [892, 215] on label "Row Settings" at bounding box center [903, 220] width 178 height 27
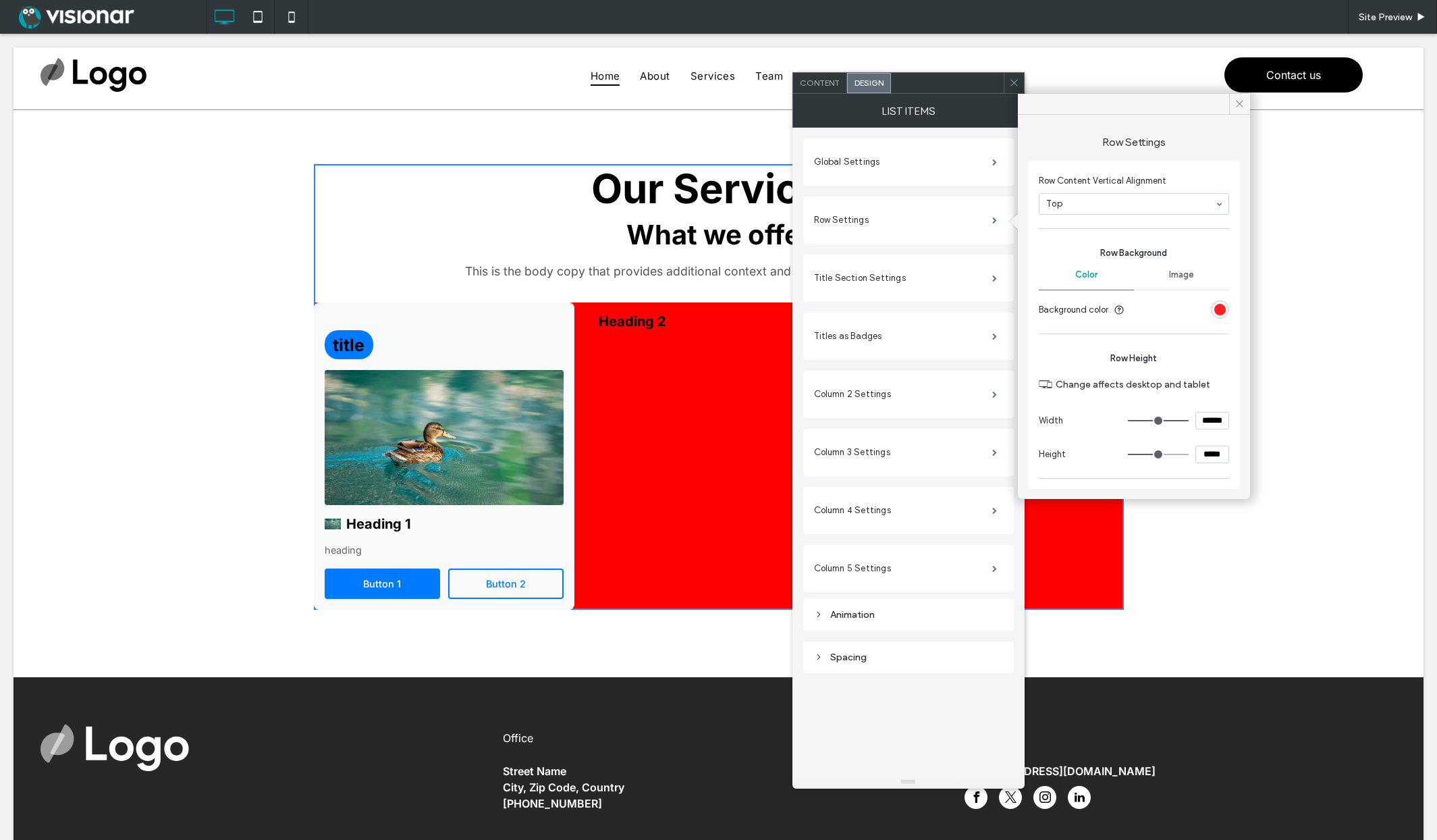
click at [1214, 307] on div "rgb(255, 0, 0)" at bounding box center [1220, 310] width 12 height 12
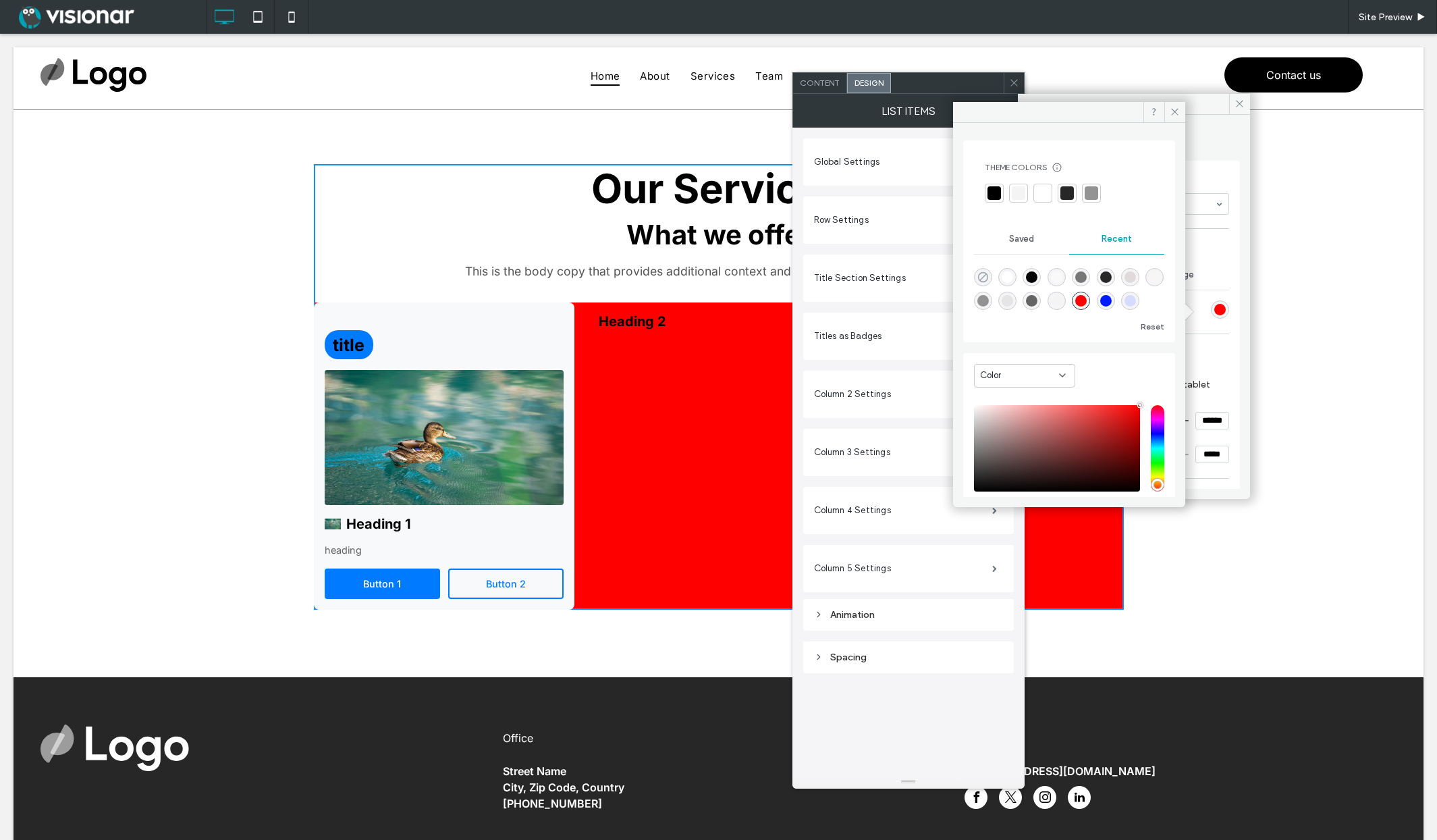
click at [985, 272] on icon "rgba(0, 0, 0, 0)" at bounding box center [982, 277] width 12 height 12
type input "*******"
type input "*"
type input "**"
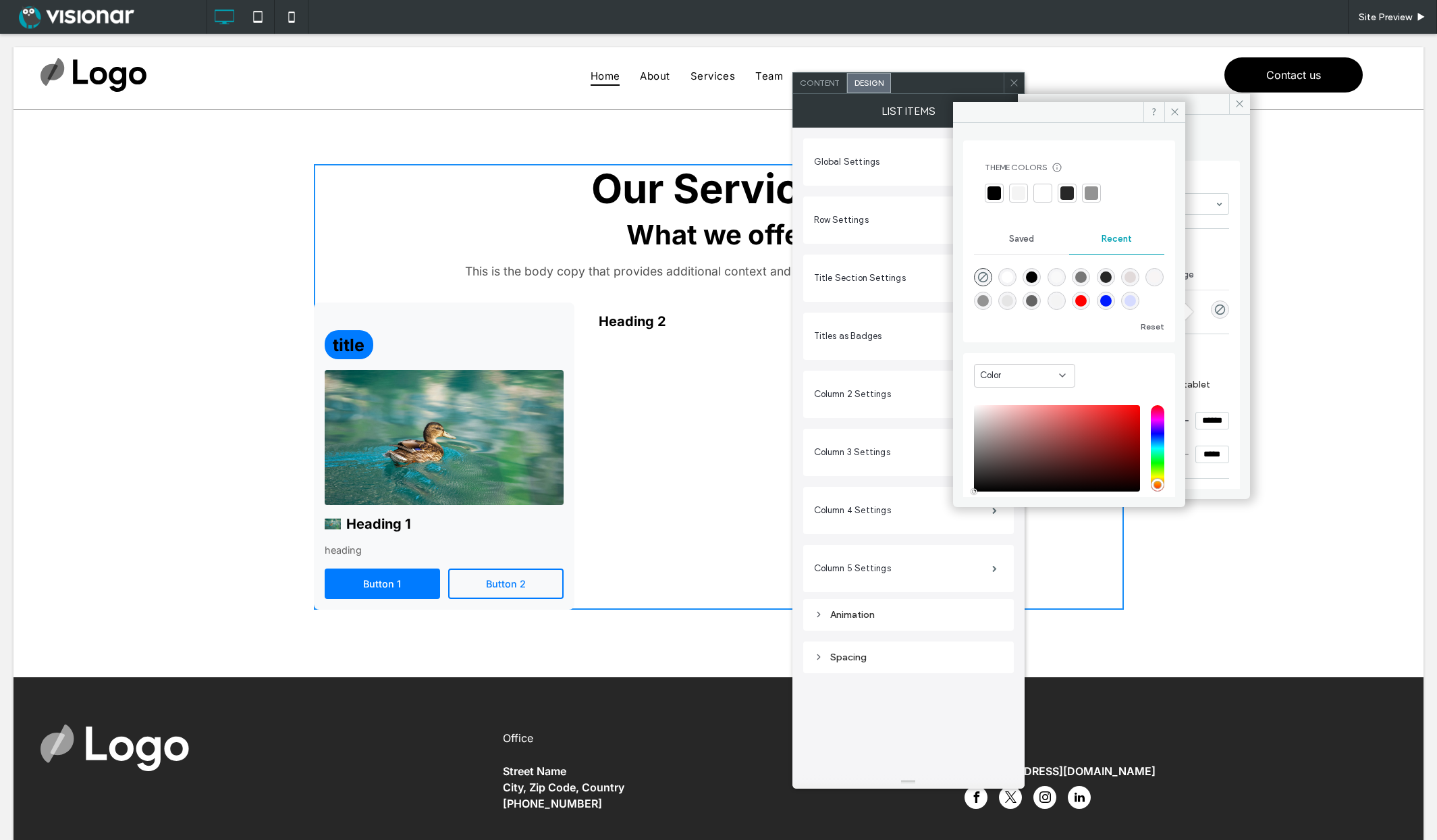
click at [1177, 111] on icon at bounding box center [1174, 111] width 10 height 10
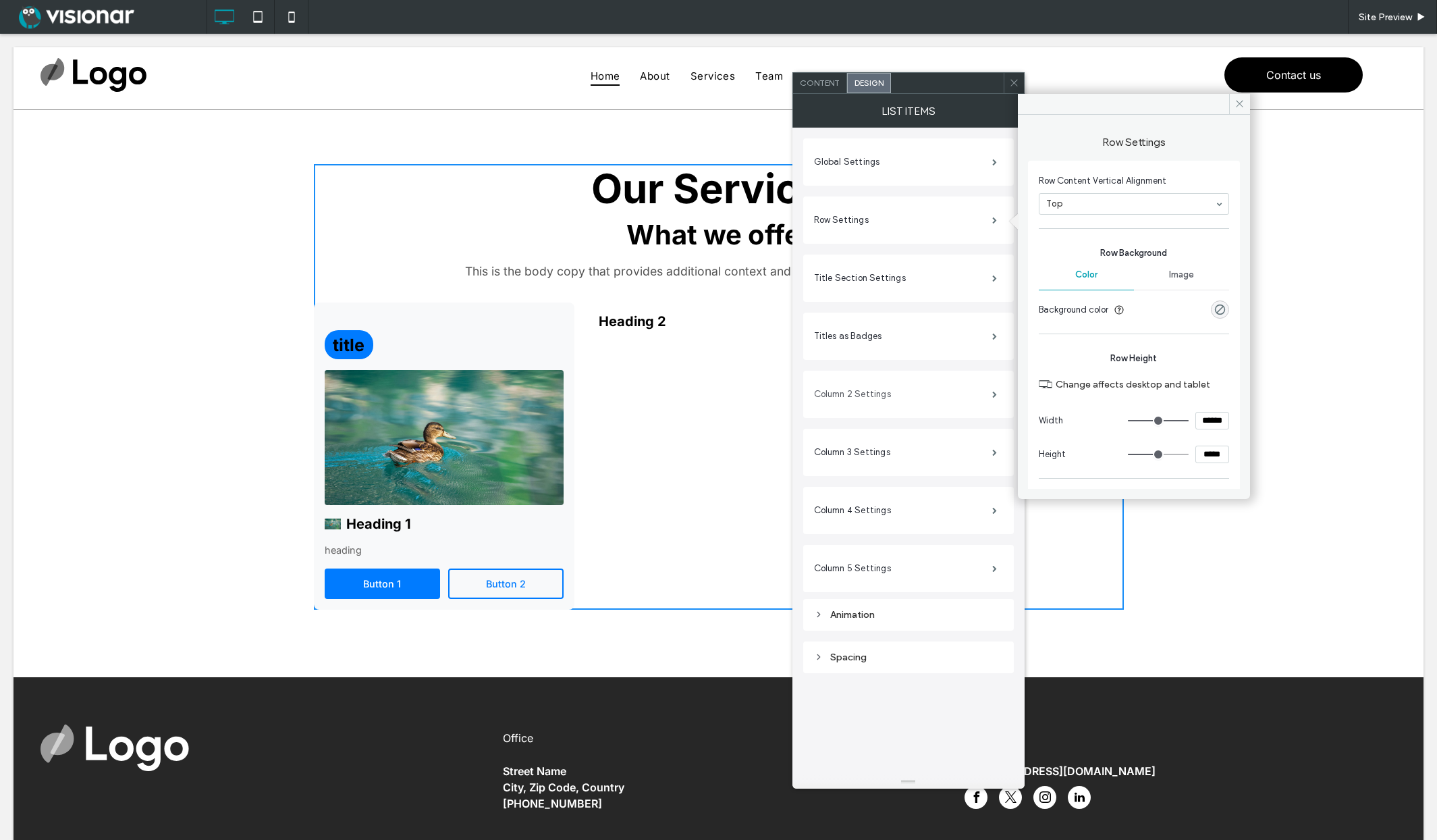
drag, startPoint x: 946, startPoint y: 405, endPoint x: 959, endPoint y: 400, distance: 13.9
click at [946, 405] on label "Column 2 Settings" at bounding box center [903, 394] width 178 height 27
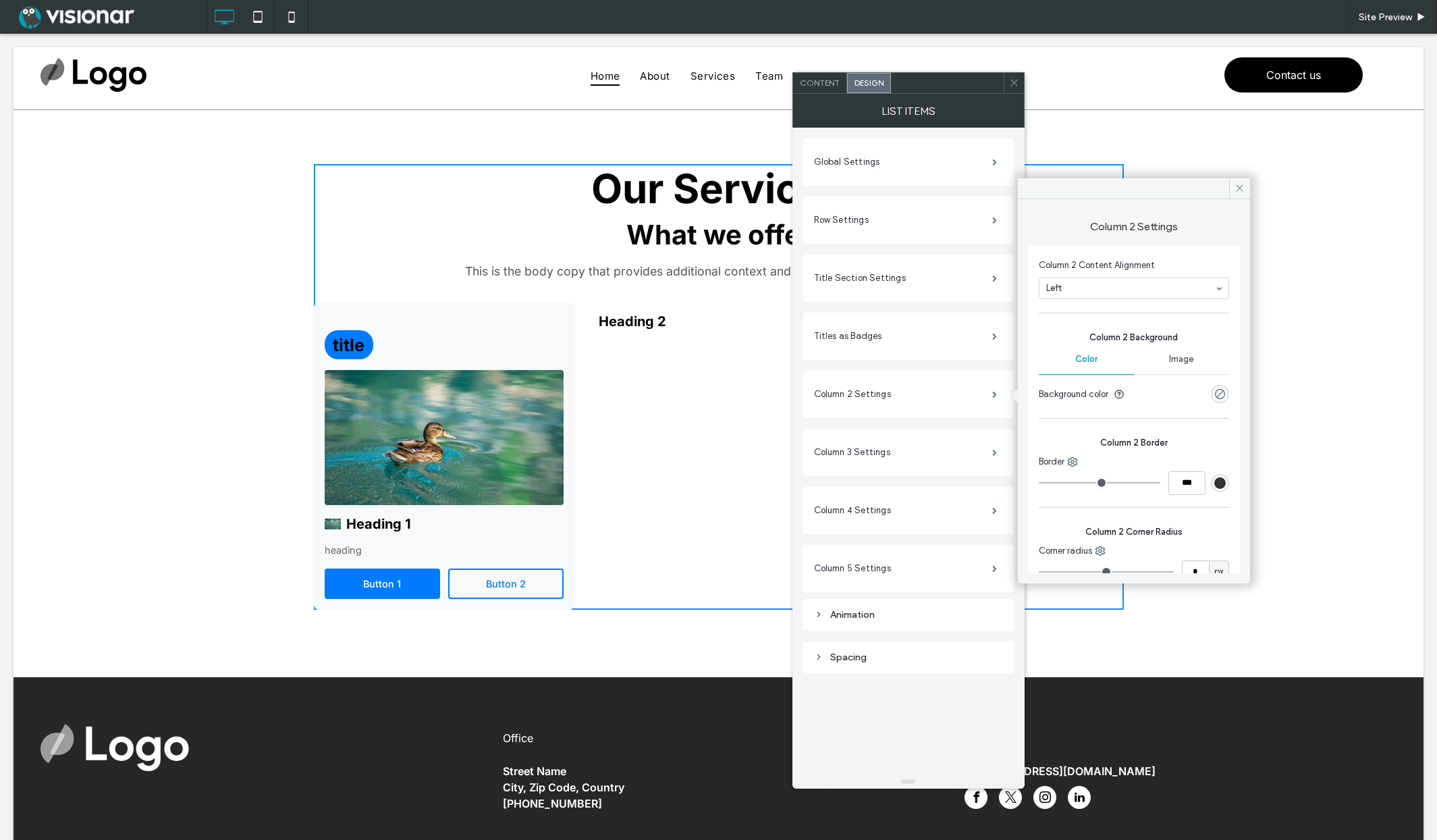
click at [1214, 392] on div "rgba(0, 0, 0, 0)" at bounding box center [1220, 394] width 12 height 12
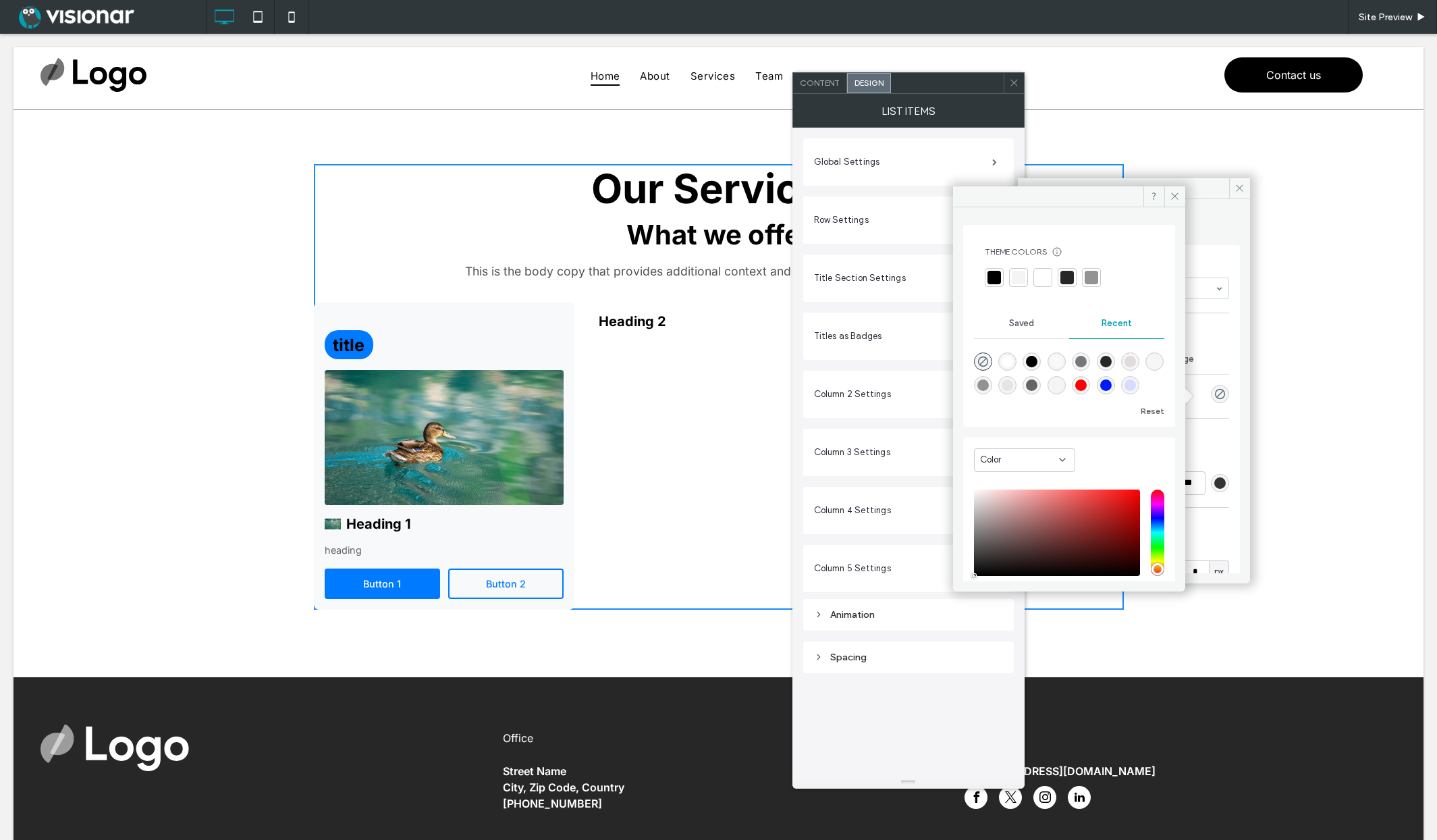
click at [1011, 359] on div "rgba(255, 255, 255, 1)" at bounding box center [1007, 362] width 12 height 12
type input "*******"
type input "***"
type input "****"
click at [1011, 359] on div "rgba(255, 255, 255, 1)" at bounding box center [1007, 362] width 12 height 12
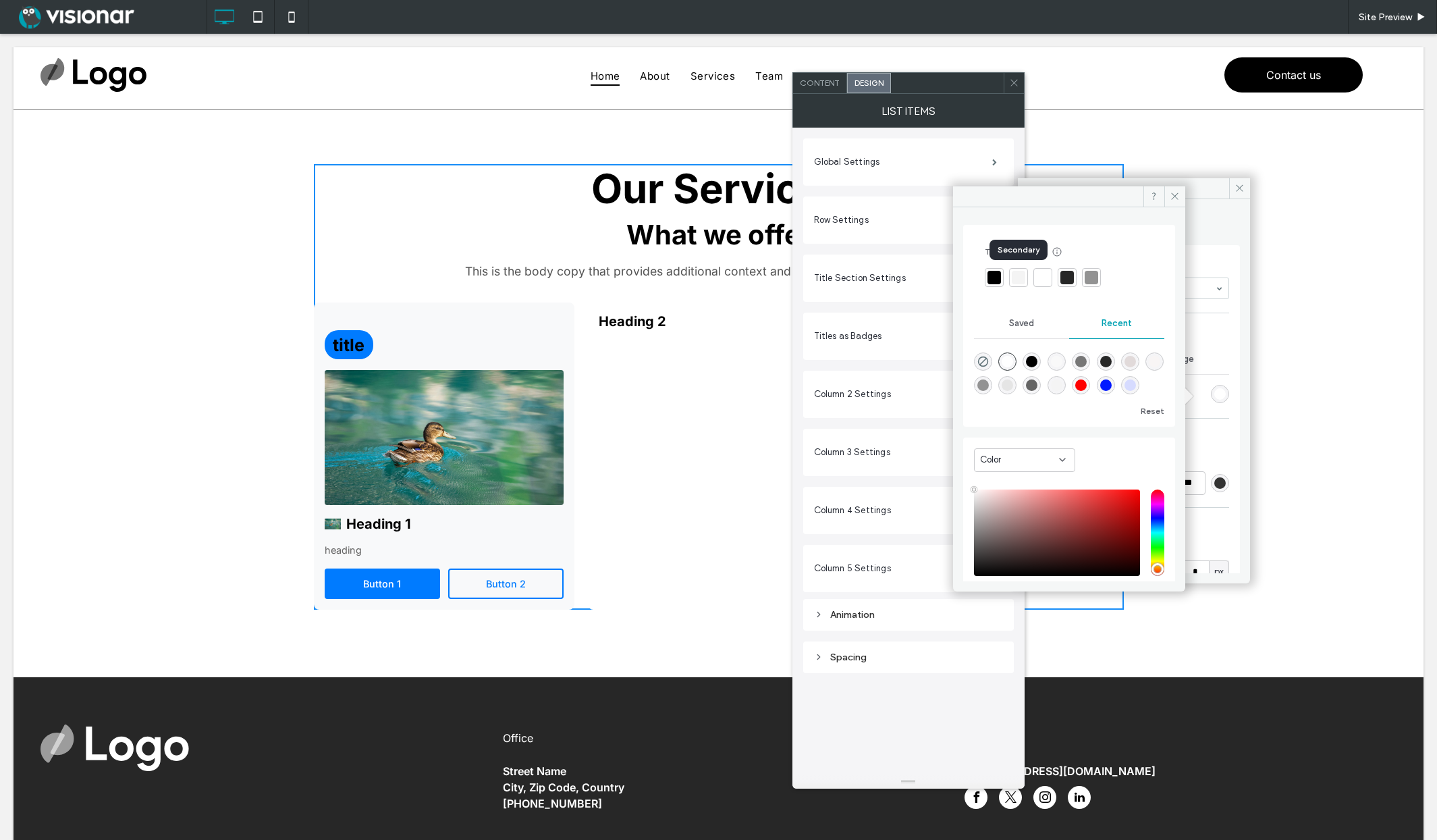
click at [1016, 274] on div at bounding box center [1018, 277] width 14 height 14
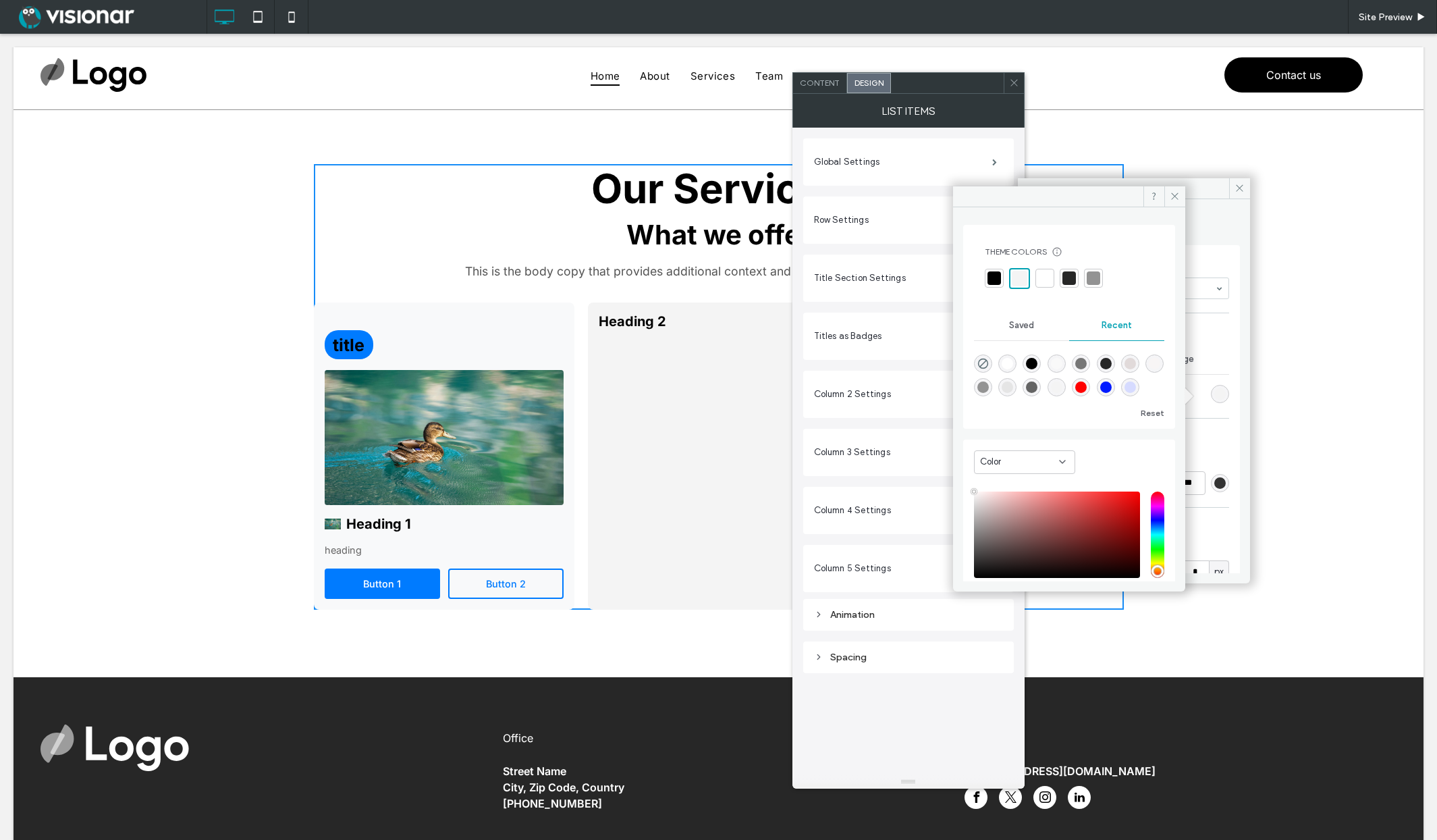
click at [1006, 364] on div "rgba(255, 255, 255, 1)" at bounding box center [1007, 363] width 12 height 12
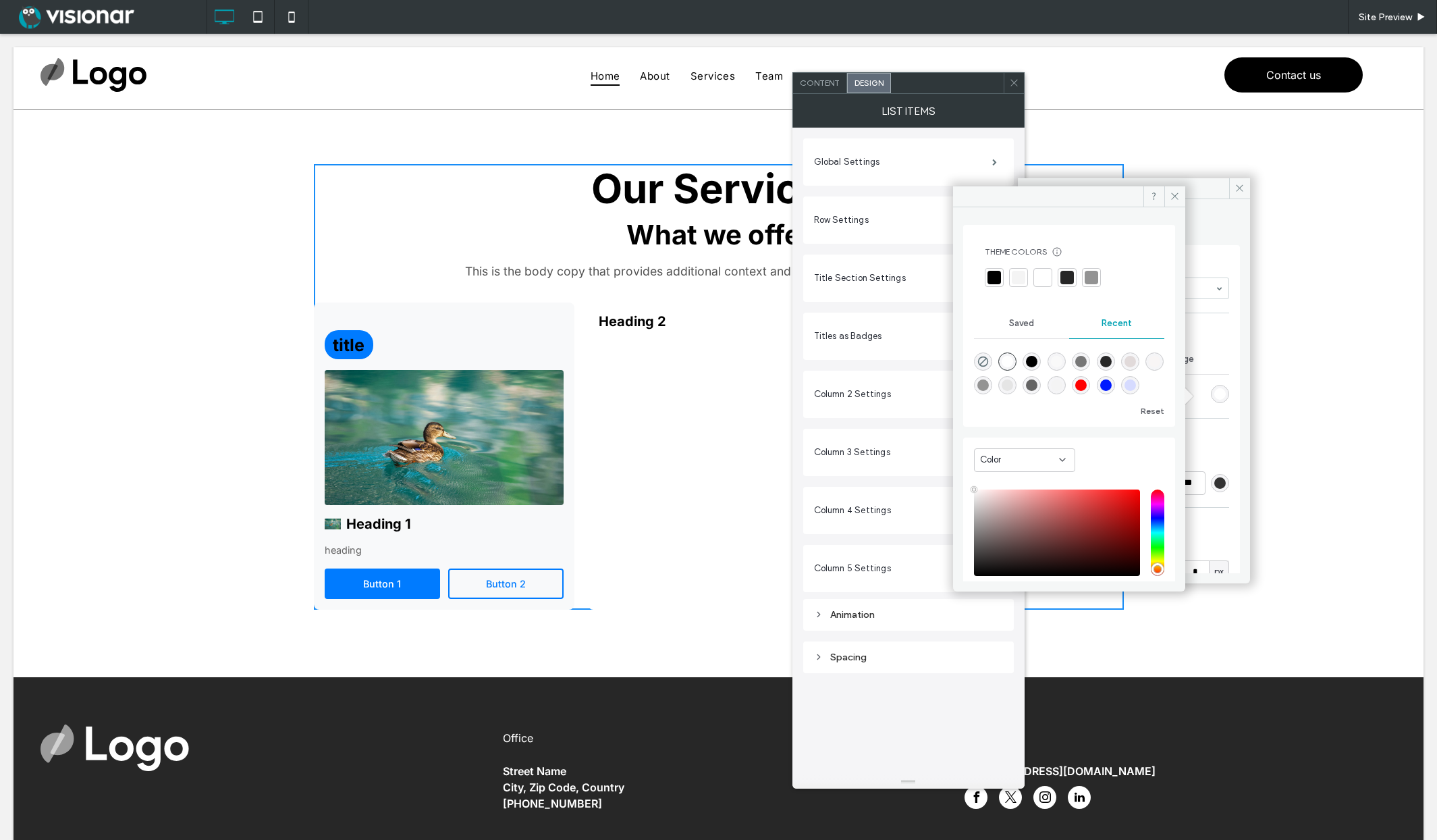
click at [1149, 367] on div "rgba(248, 245, 245, 1)" at bounding box center [1154, 362] width 12 height 12
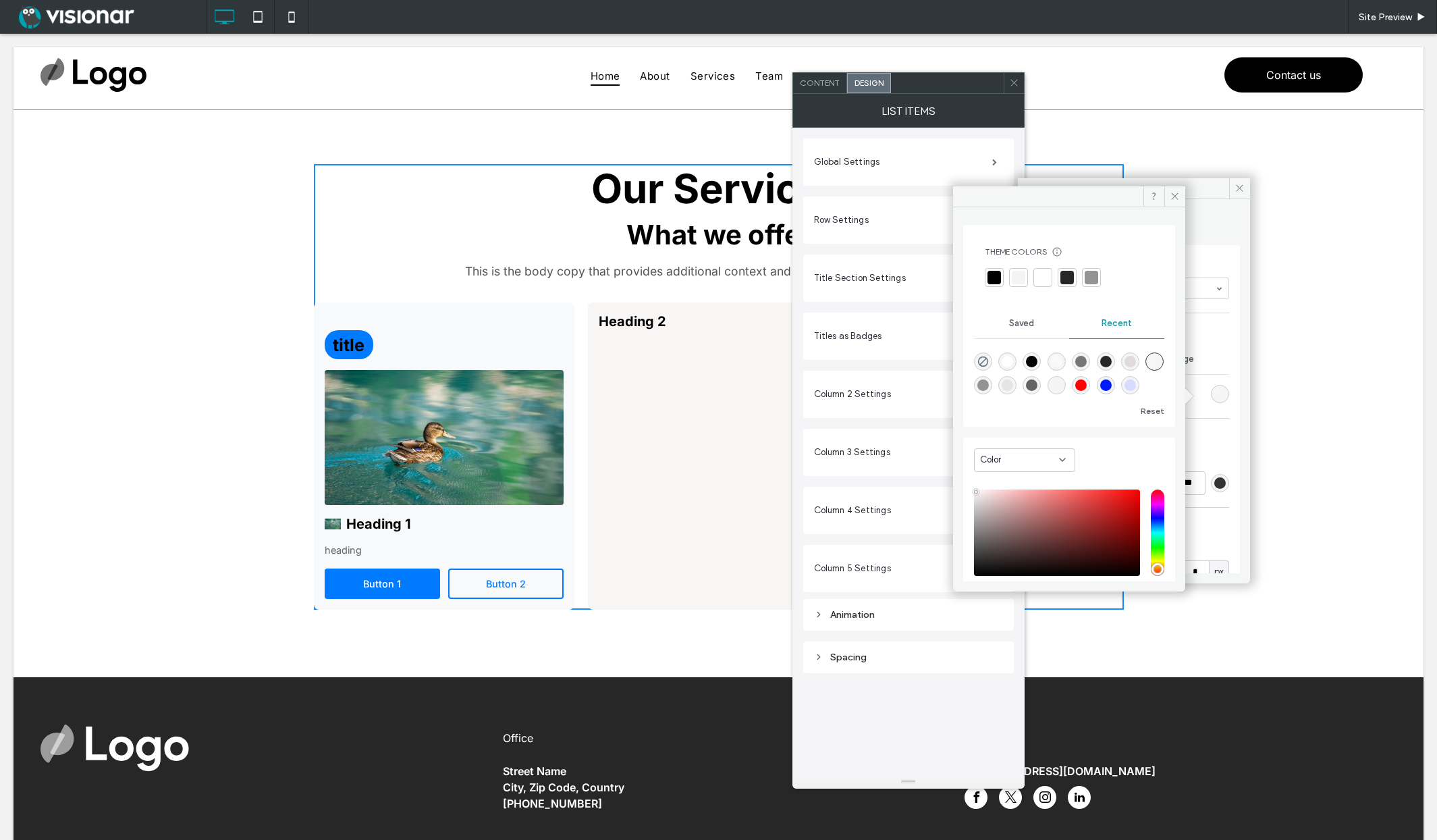
click at [1013, 362] on div "rgba(255, 255, 255, 1)" at bounding box center [1007, 362] width 12 height 12
type input "*******"
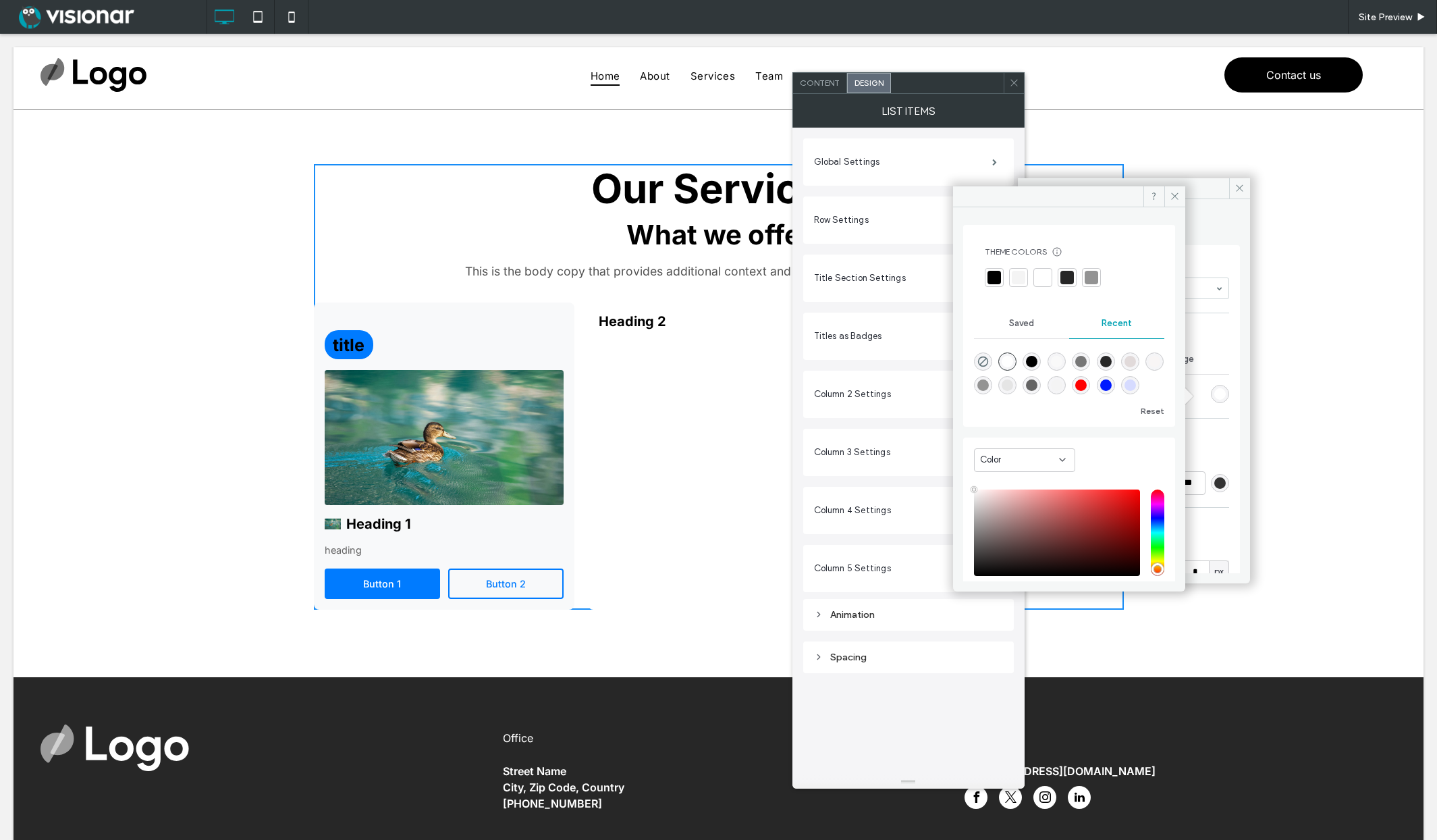
drag, startPoint x: 1021, startPoint y: 276, endPoint x: 1032, endPoint y: 273, distance: 11.4
click at [1021, 276] on div at bounding box center [1018, 277] width 14 height 14
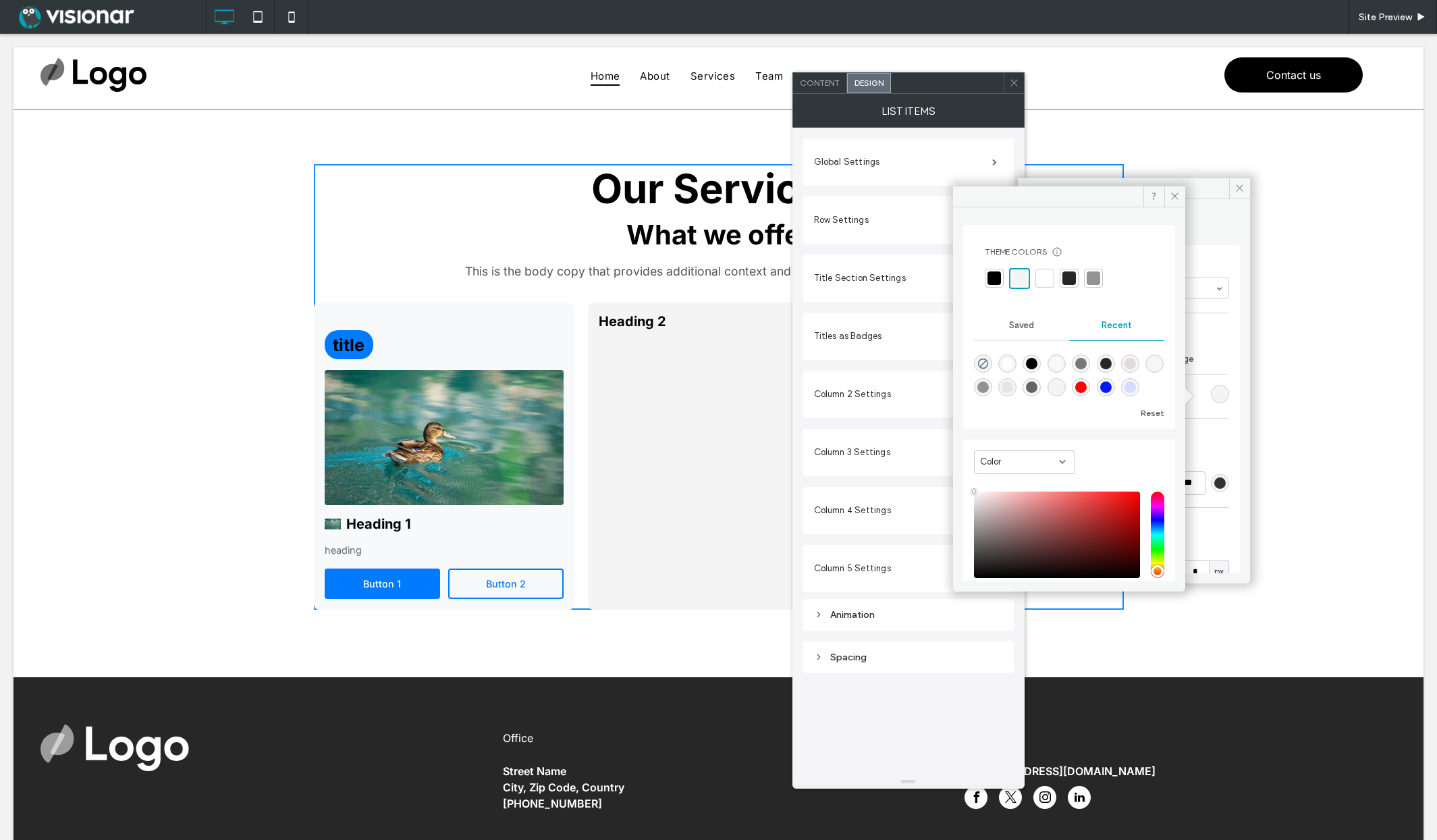
click at [1178, 198] on icon at bounding box center [1174, 195] width 10 height 10
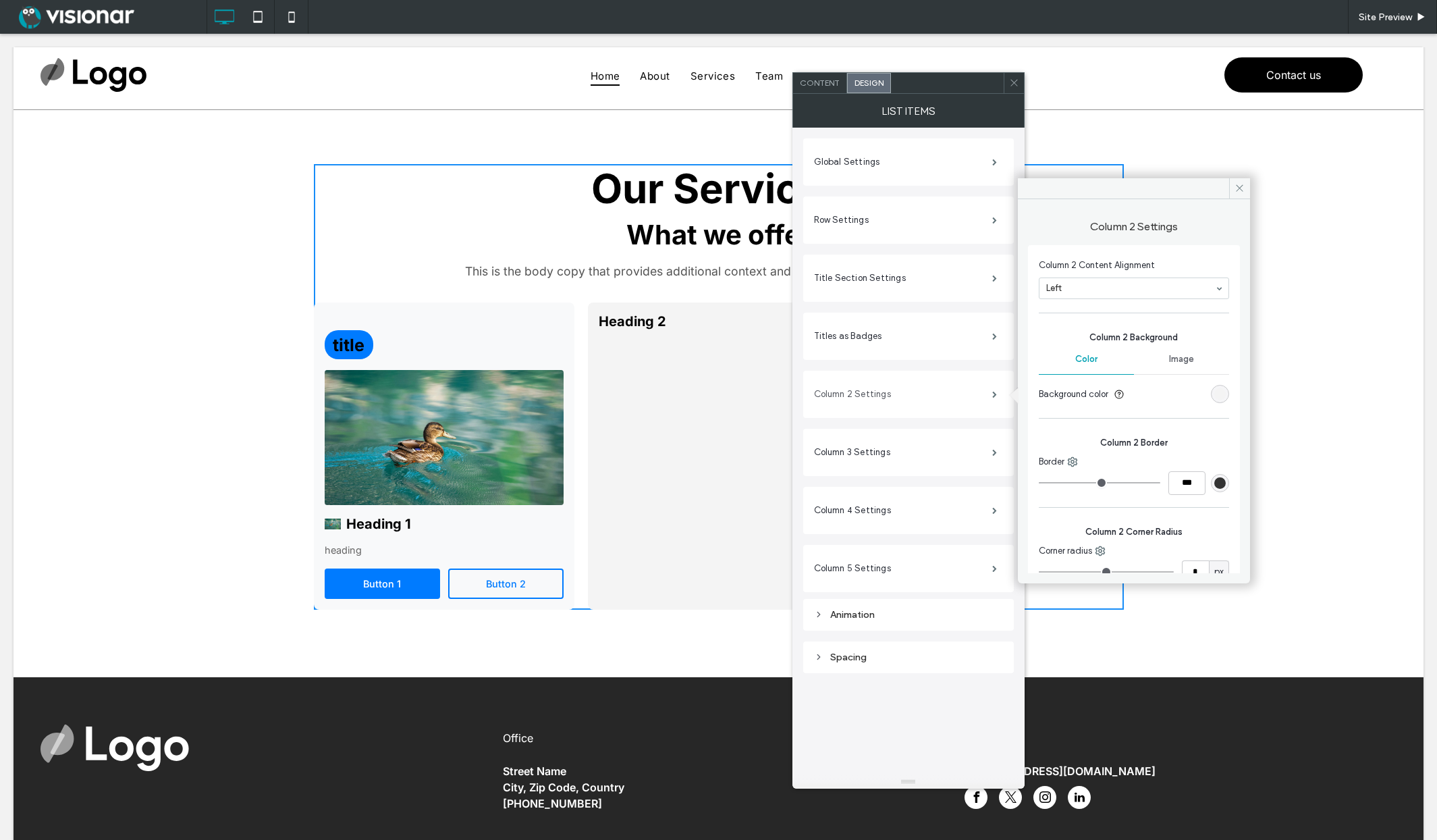
click at [933, 402] on label "Column 2 Settings" at bounding box center [903, 394] width 178 height 27
click at [954, 449] on label "Column 3 Settings" at bounding box center [903, 453] width 178 height 27
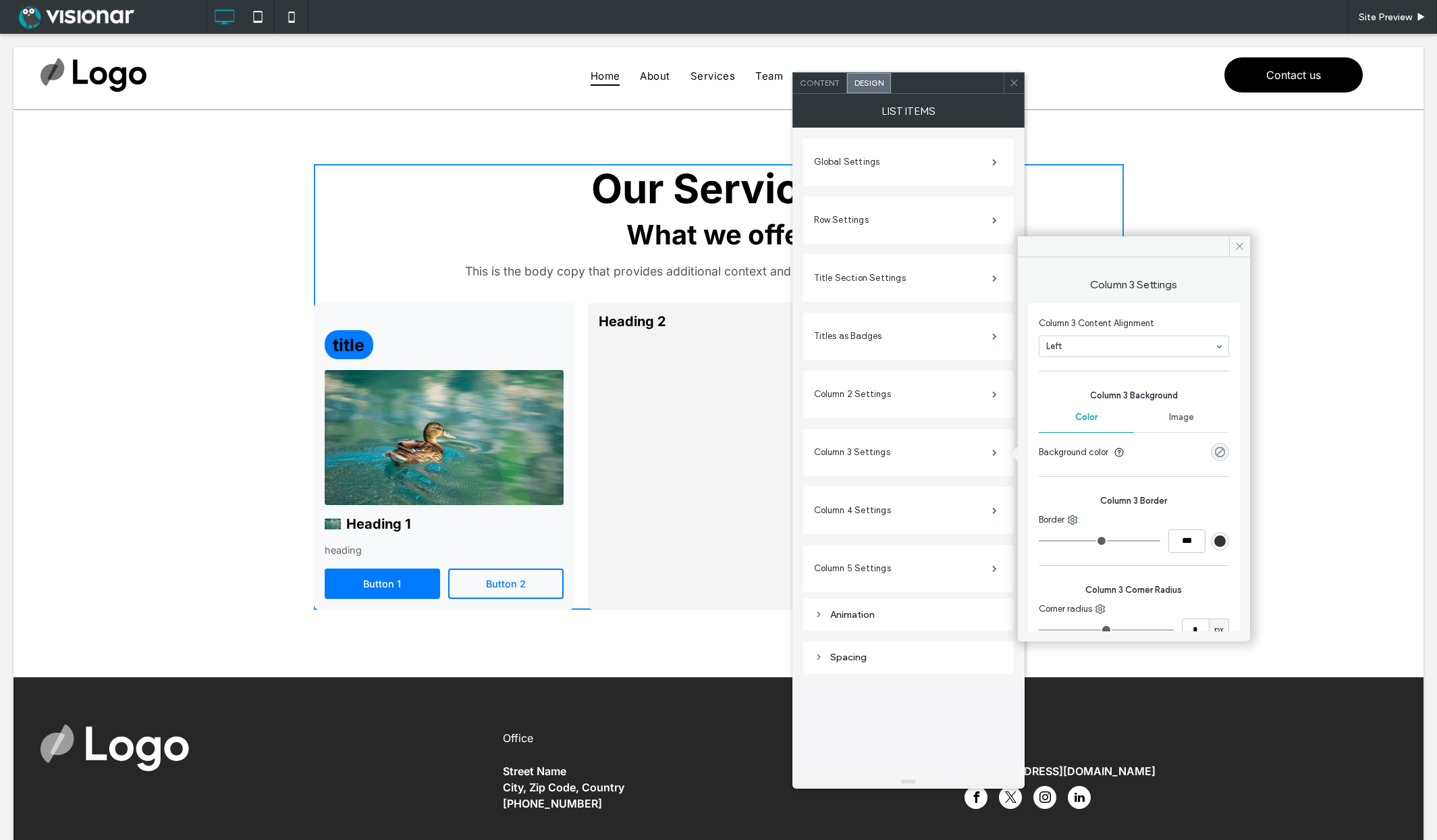
click at [1214, 449] on div "rgba(0, 0, 0, 0)" at bounding box center [1220, 452] width 12 height 12
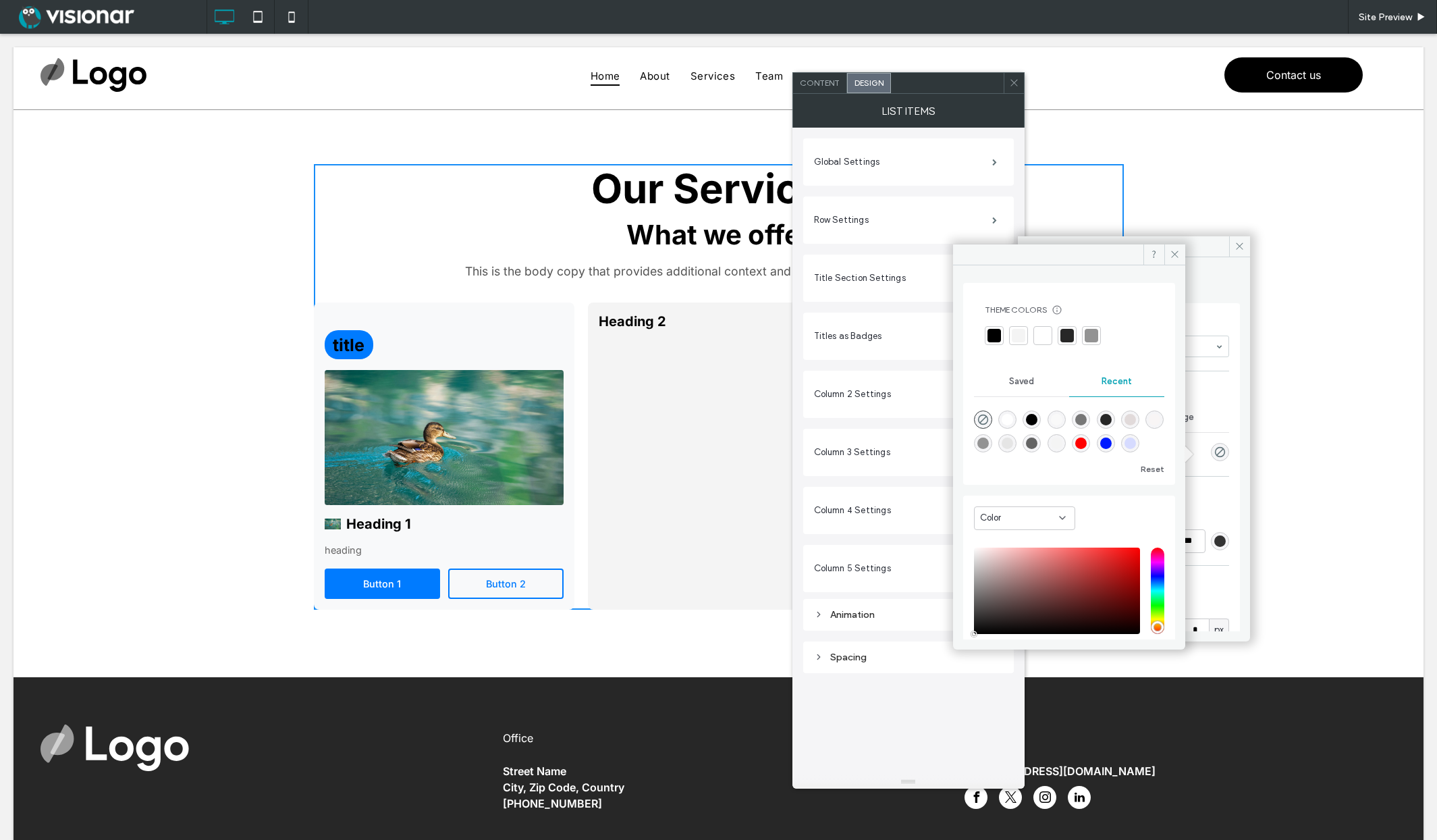
click at [1095, 334] on div at bounding box center [1091, 335] width 14 height 14
drag, startPoint x: 1177, startPoint y: 255, endPoint x: 1239, endPoint y: 254, distance: 62.0
click at [1177, 255] on icon at bounding box center [1174, 254] width 10 height 10
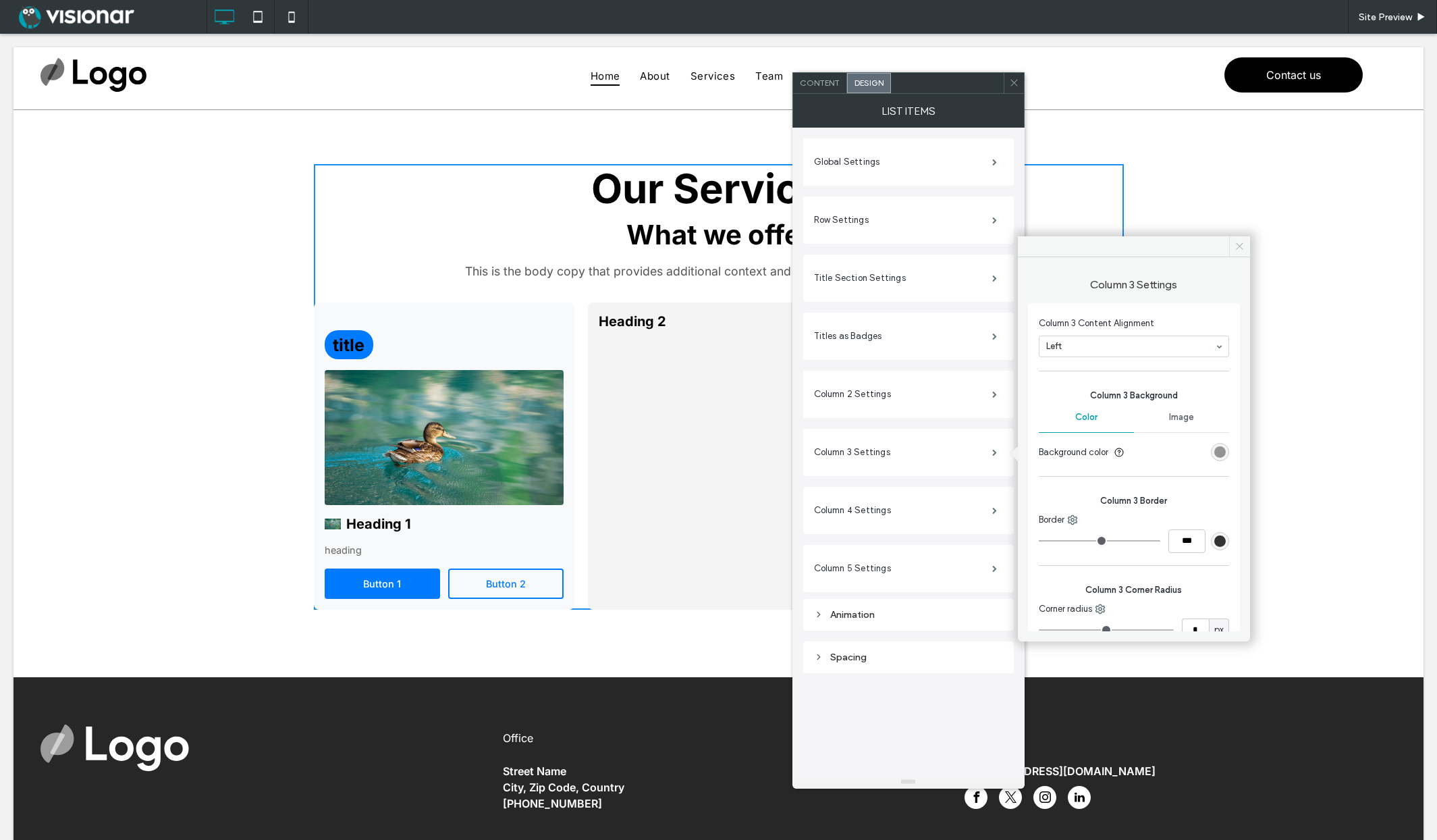
click at [1241, 241] on icon at bounding box center [1239, 246] width 10 height 10
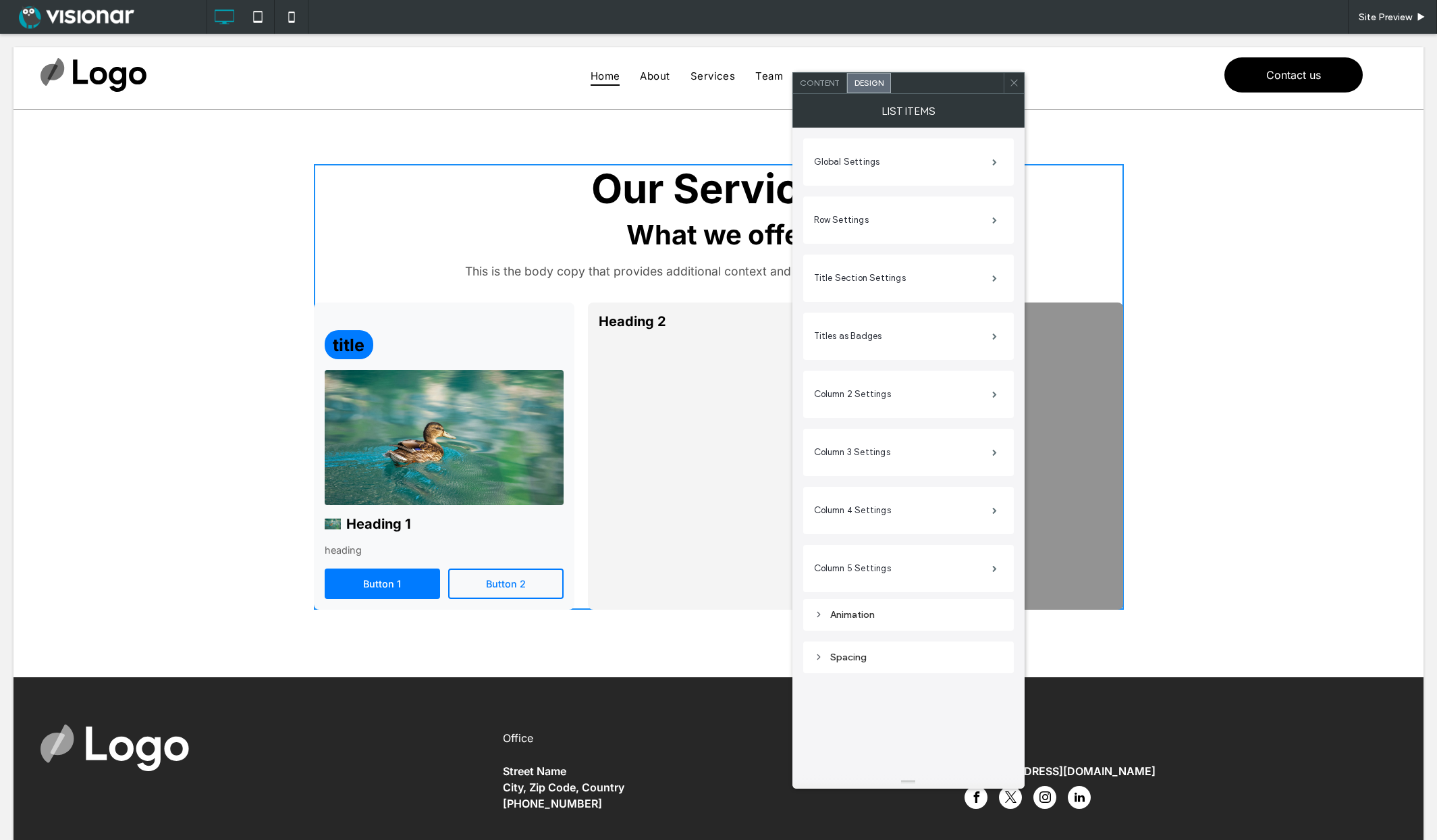
click at [813, 79] on span "Content" at bounding box center [820, 82] width 40 height 10
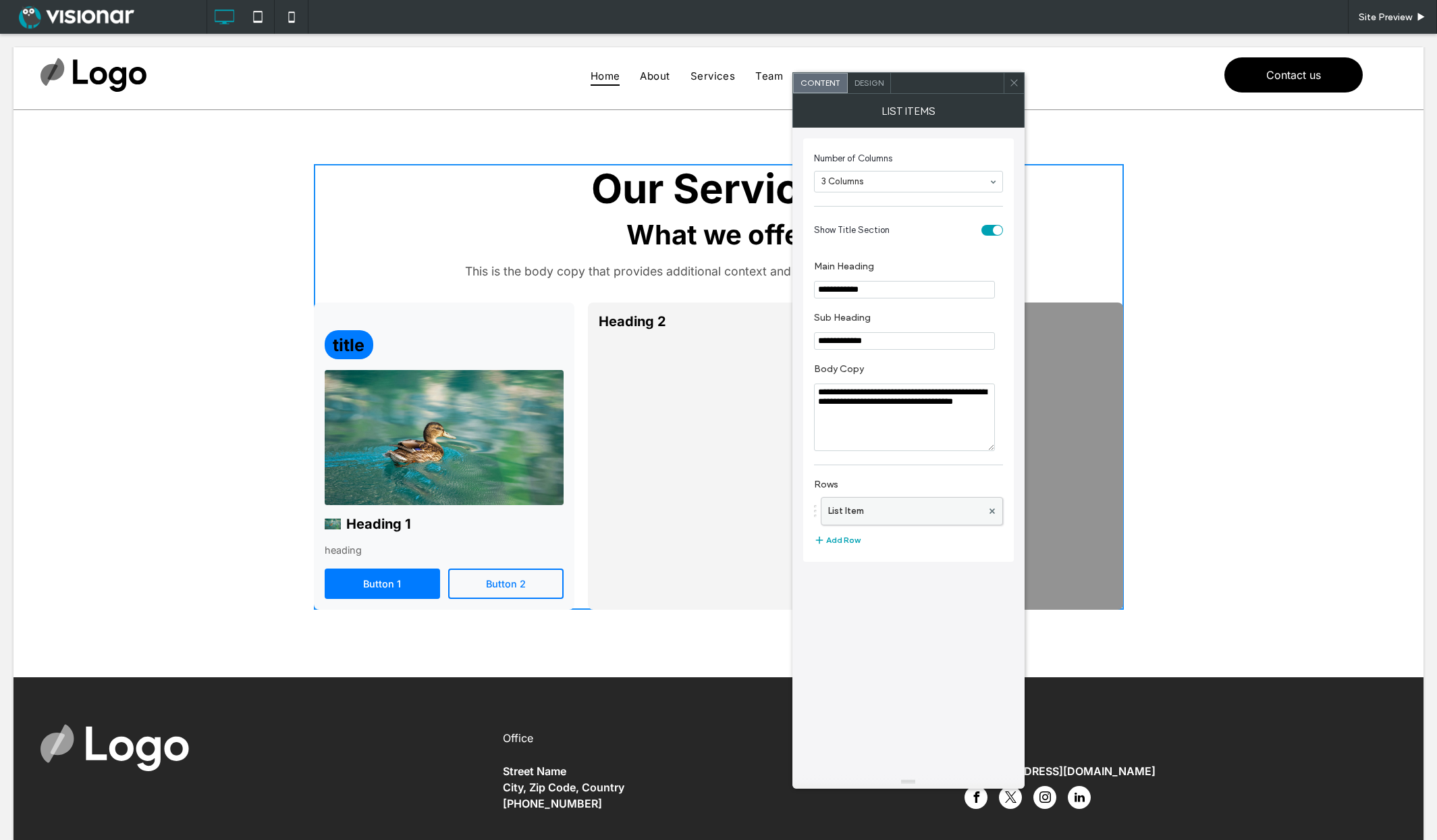
click at [914, 509] on label "List Item" at bounding box center [905, 511] width 154 height 27
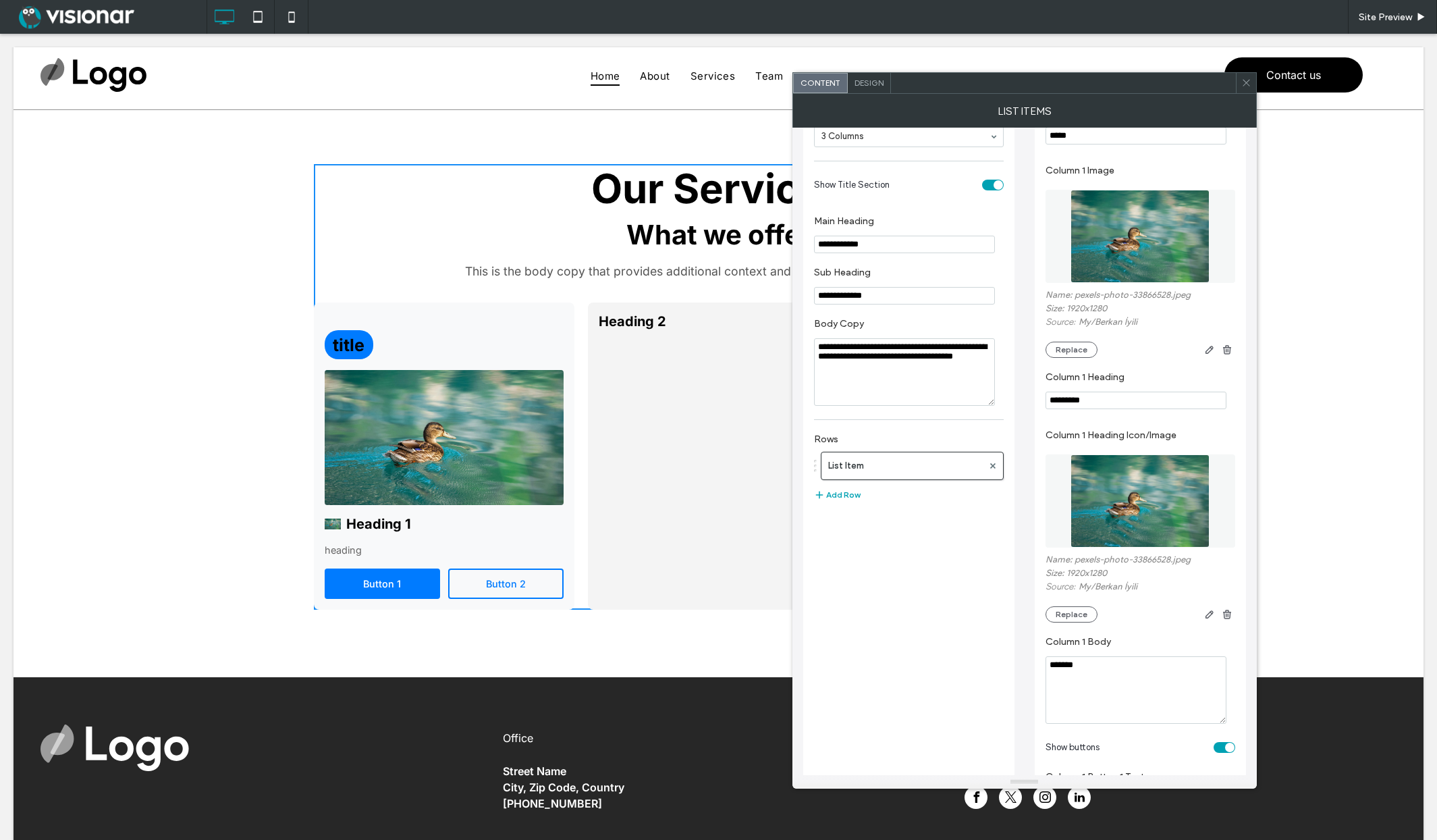
scroll to position [0, 0]
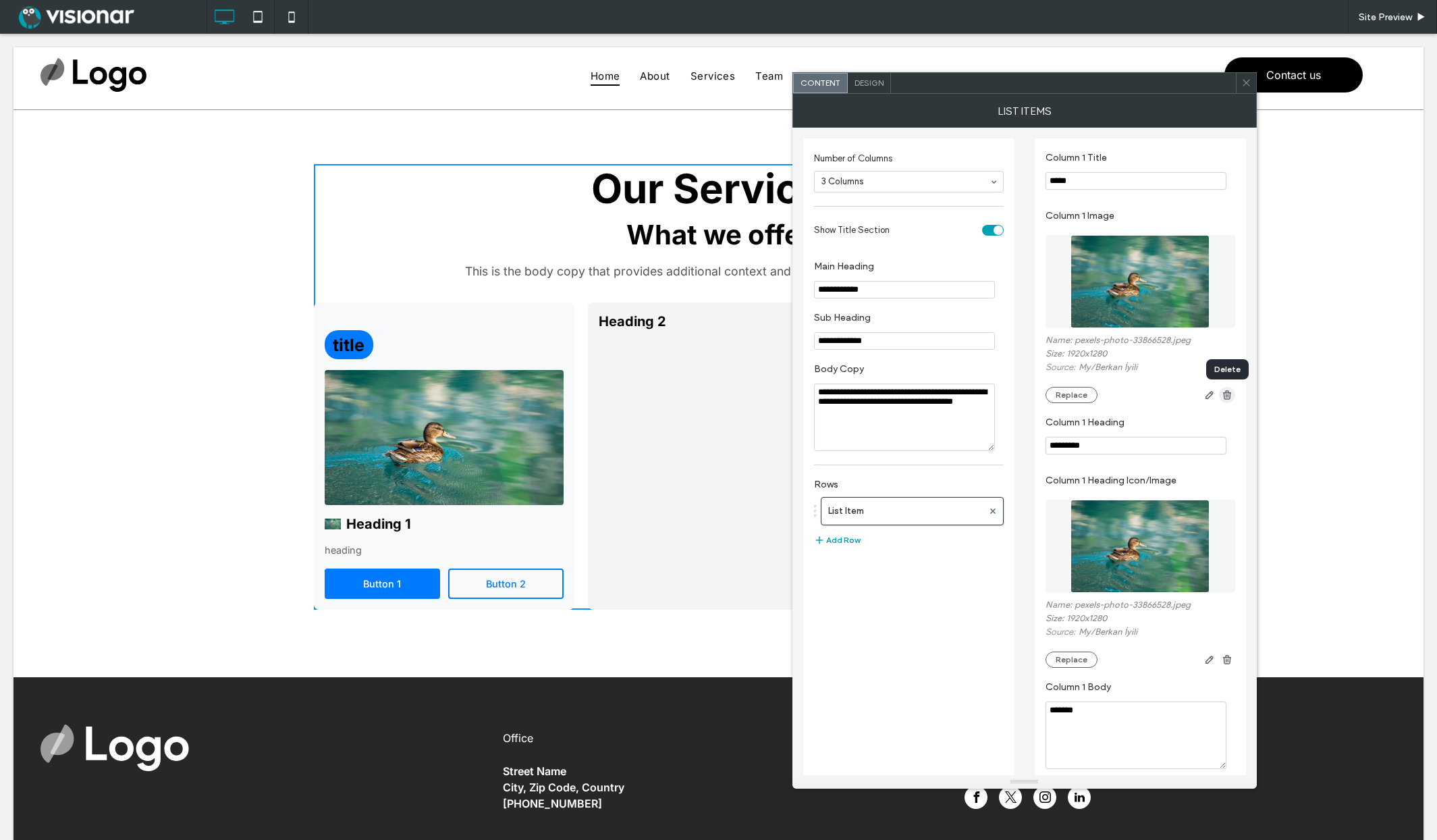
click at [1223, 395] on use "button" at bounding box center [1226, 394] width 8 height 9
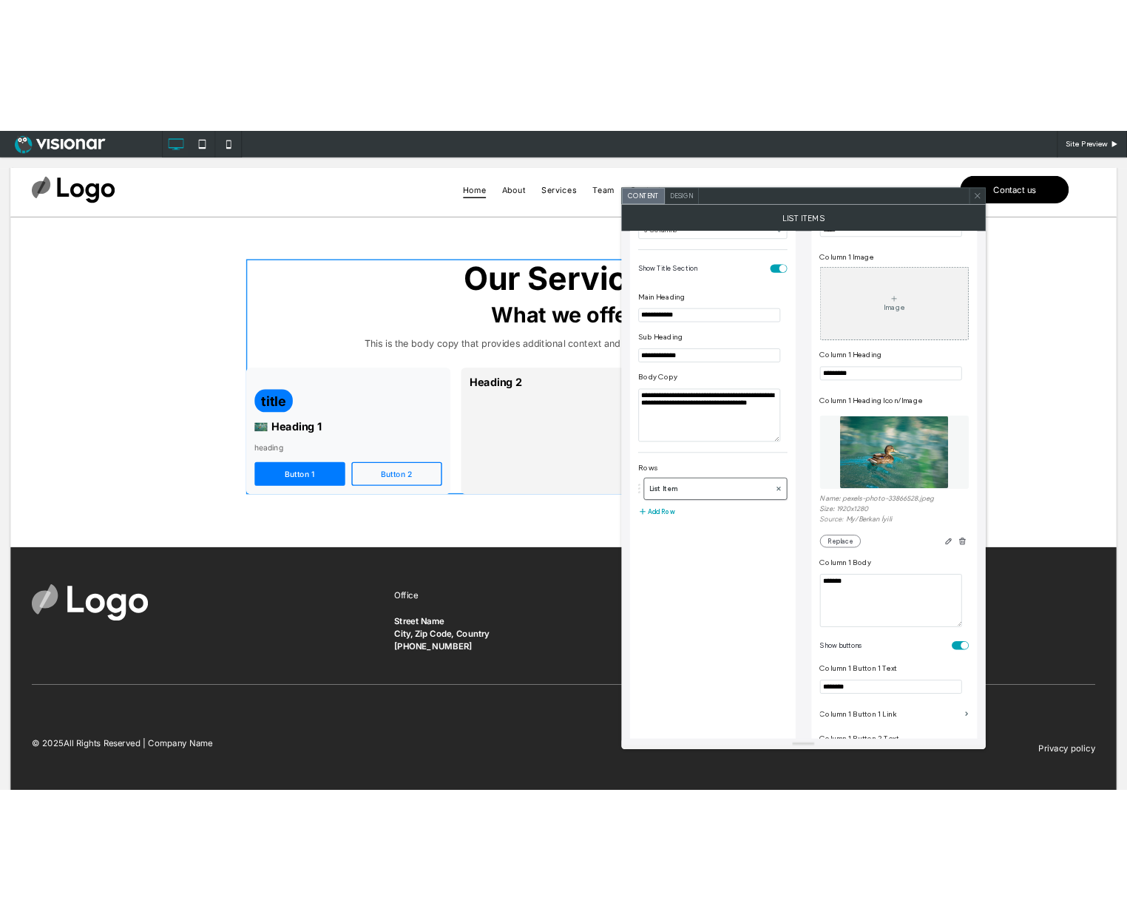
scroll to position [69, 0]
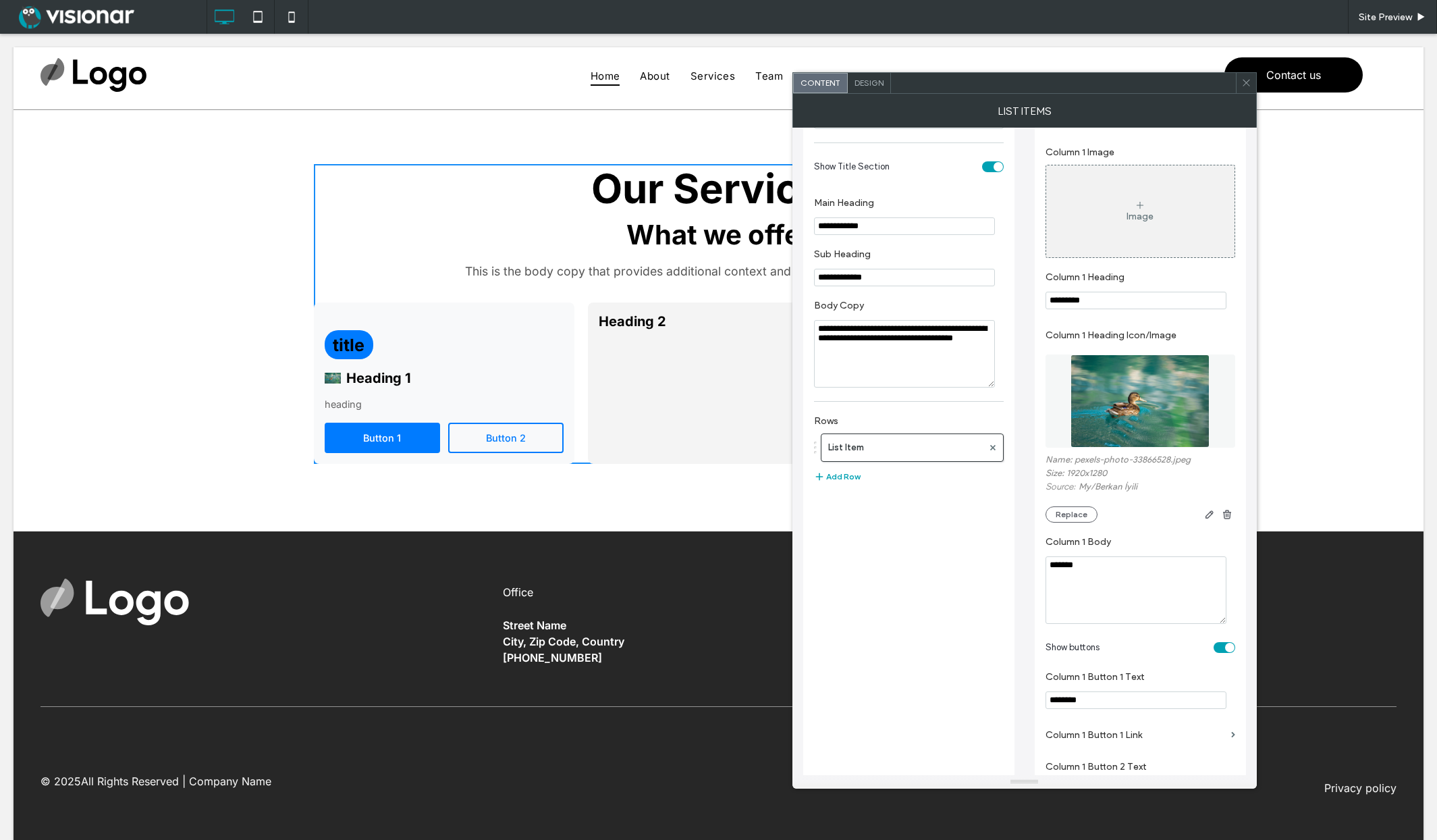
click at [1227, 646] on div "toggle" at bounding box center [1230, 647] width 9 height 9
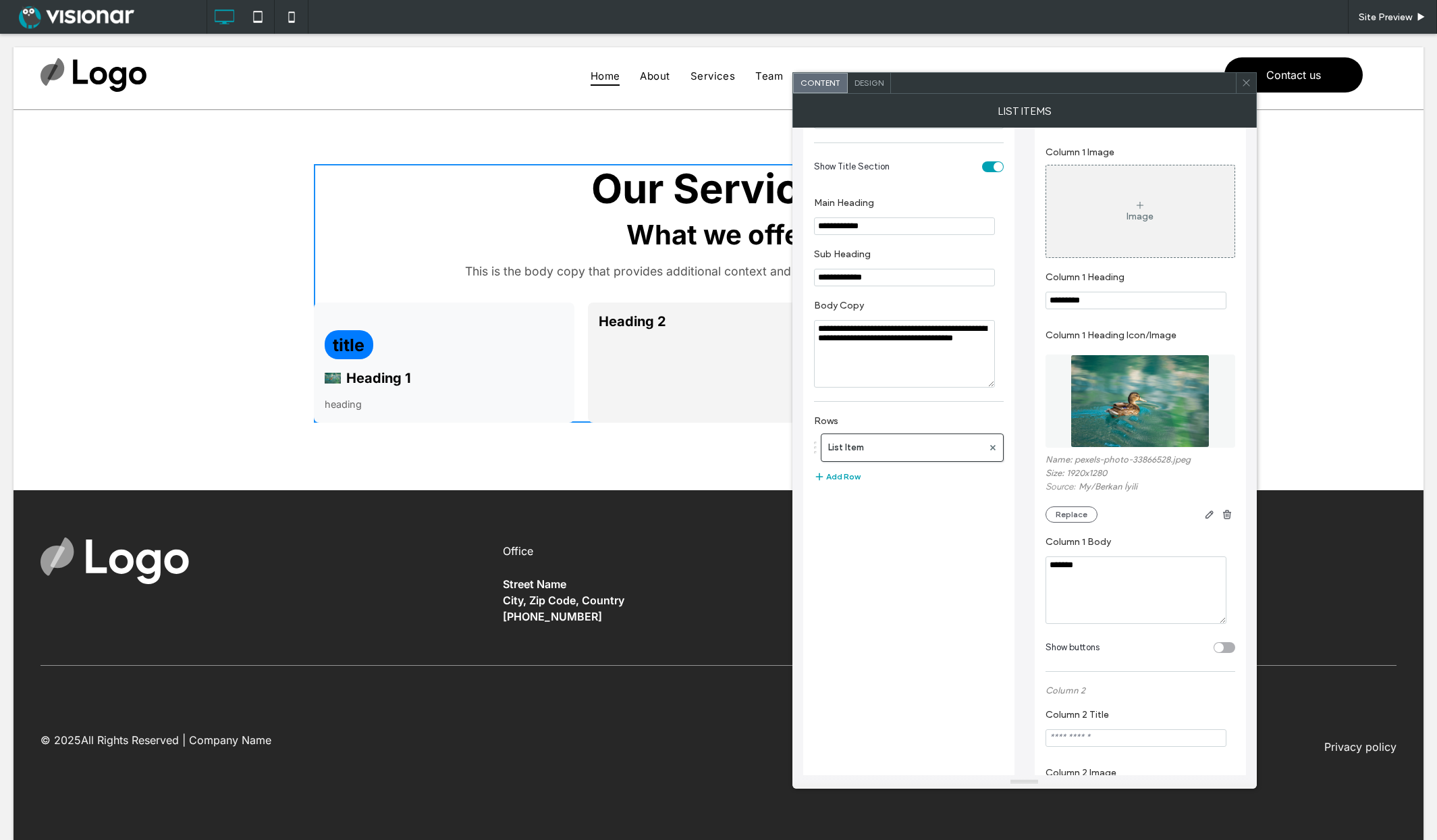
click at [1243, 83] on icon at bounding box center [1246, 82] width 10 height 10
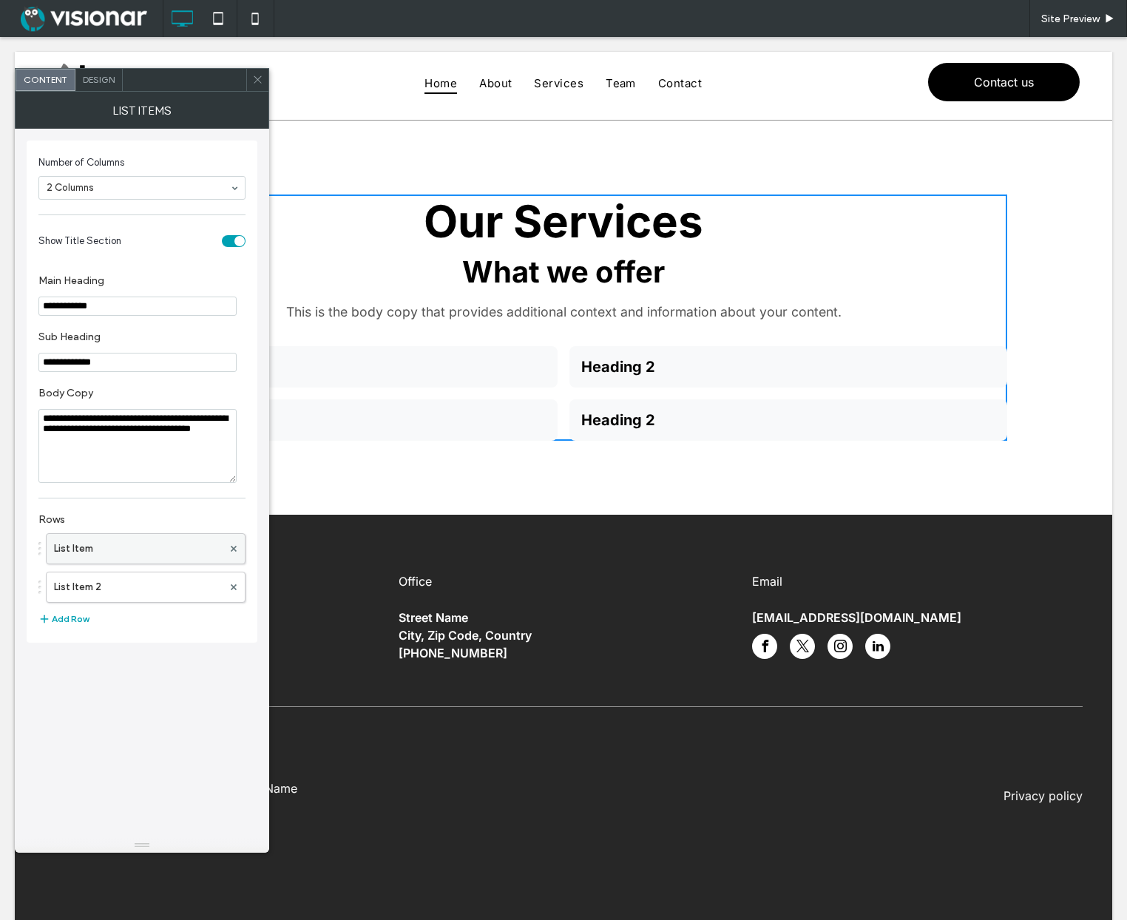
click at [128, 537] on label "List Item" at bounding box center [138, 549] width 169 height 30
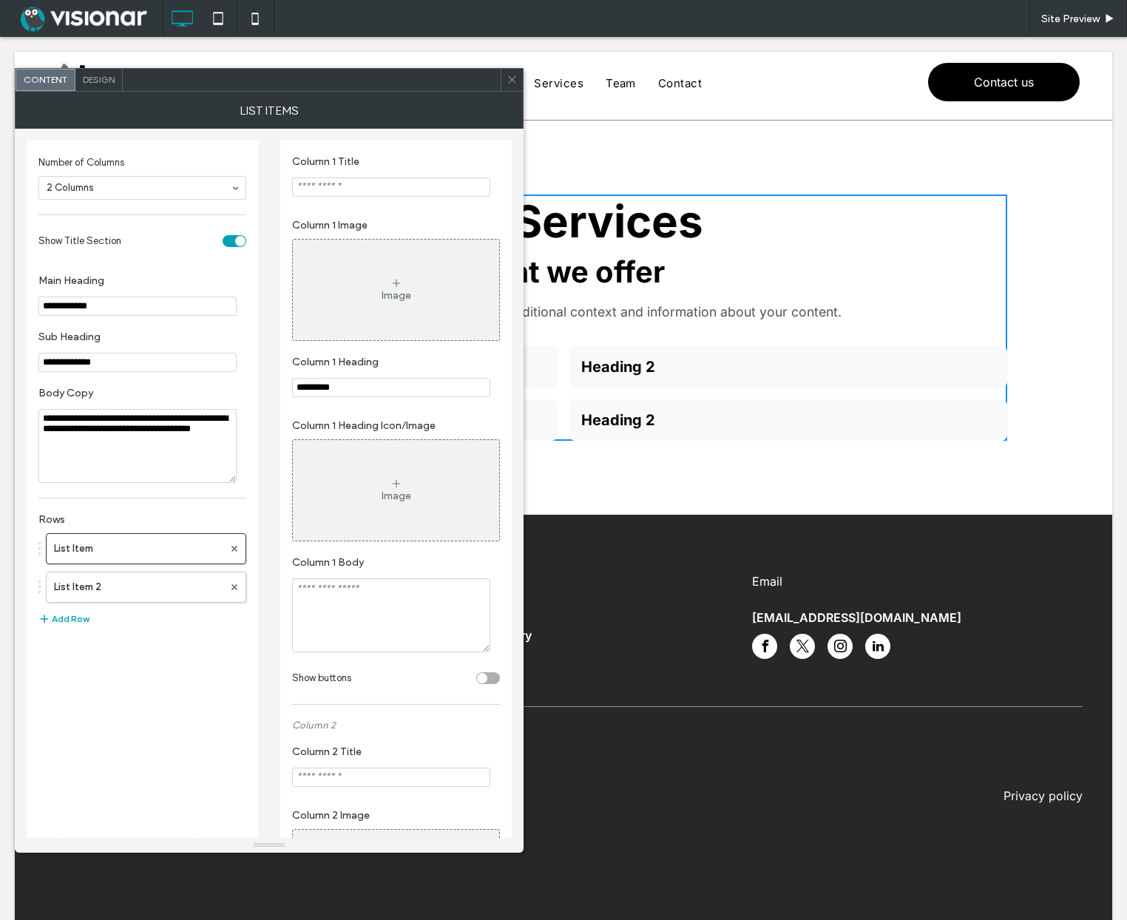
click at [343, 180] on input "Column 1 Title" at bounding box center [391, 186] width 198 height 19
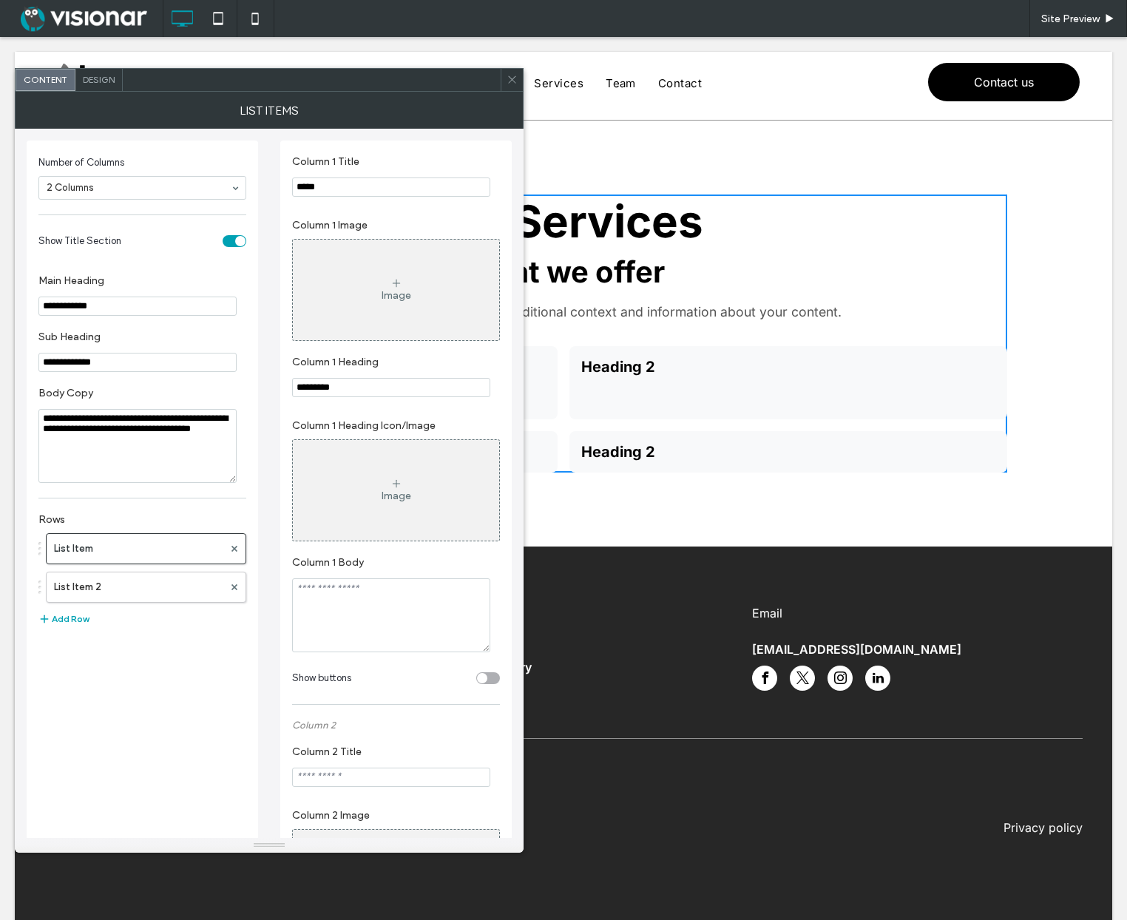
scroll to position [3, 0]
type input "*****"
click at [511, 74] on icon at bounding box center [511, 79] width 11 height 11
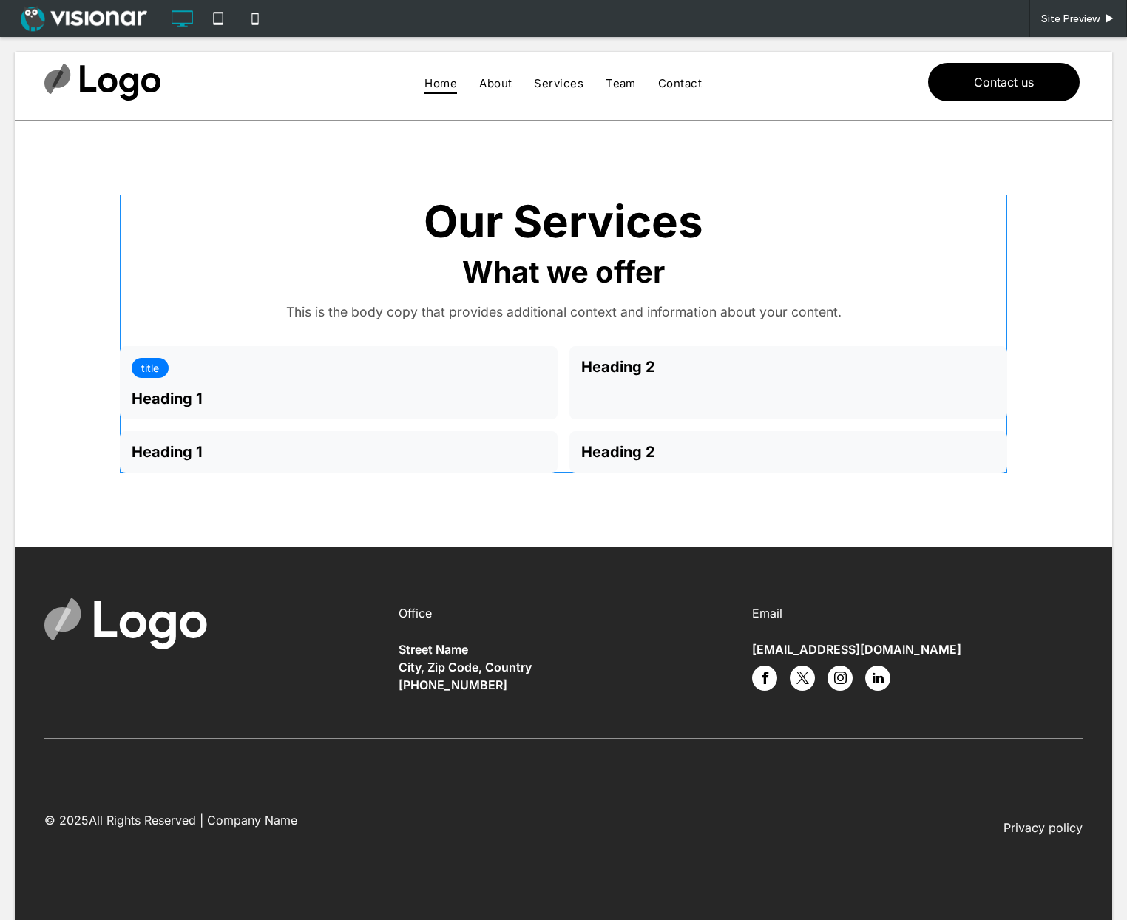
click at [429, 374] on span at bounding box center [563, 333] width 887 height 278
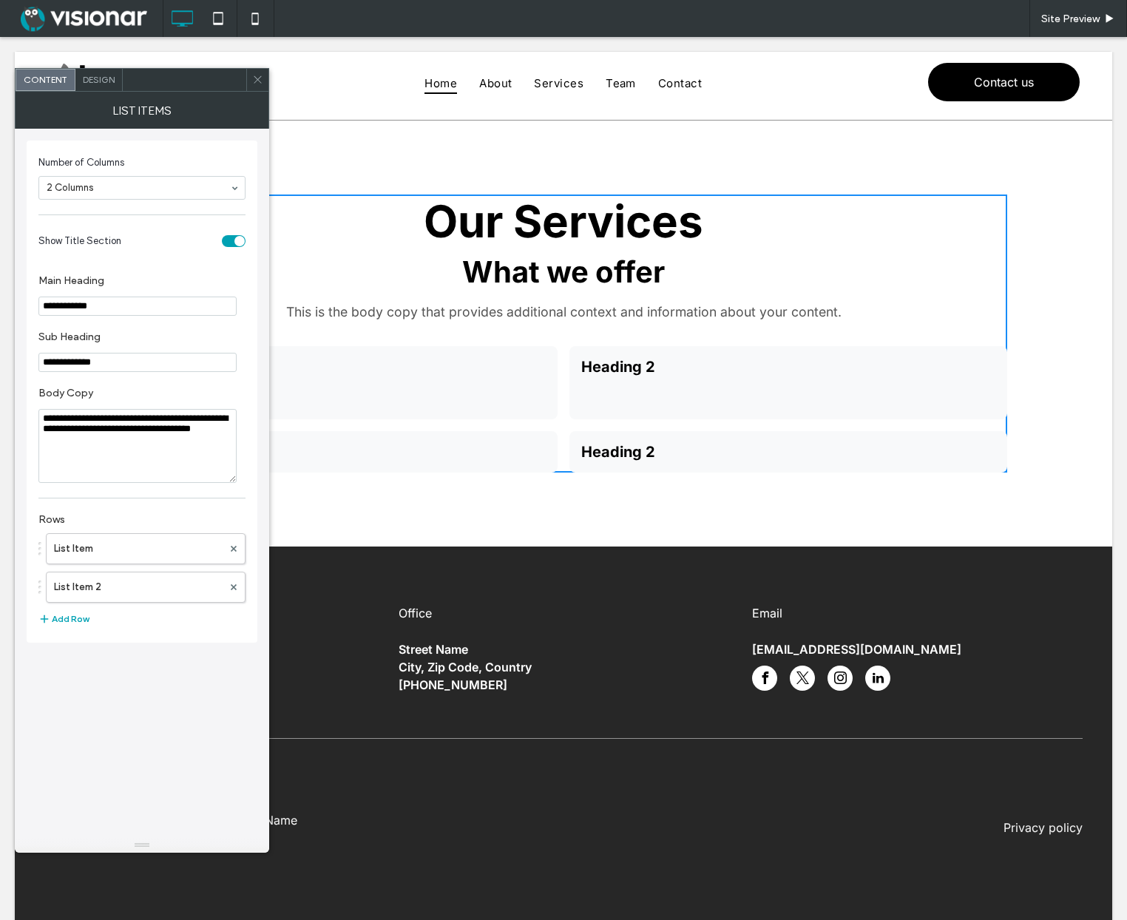
click at [102, 76] on span "Design" at bounding box center [99, 79] width 32 height 11
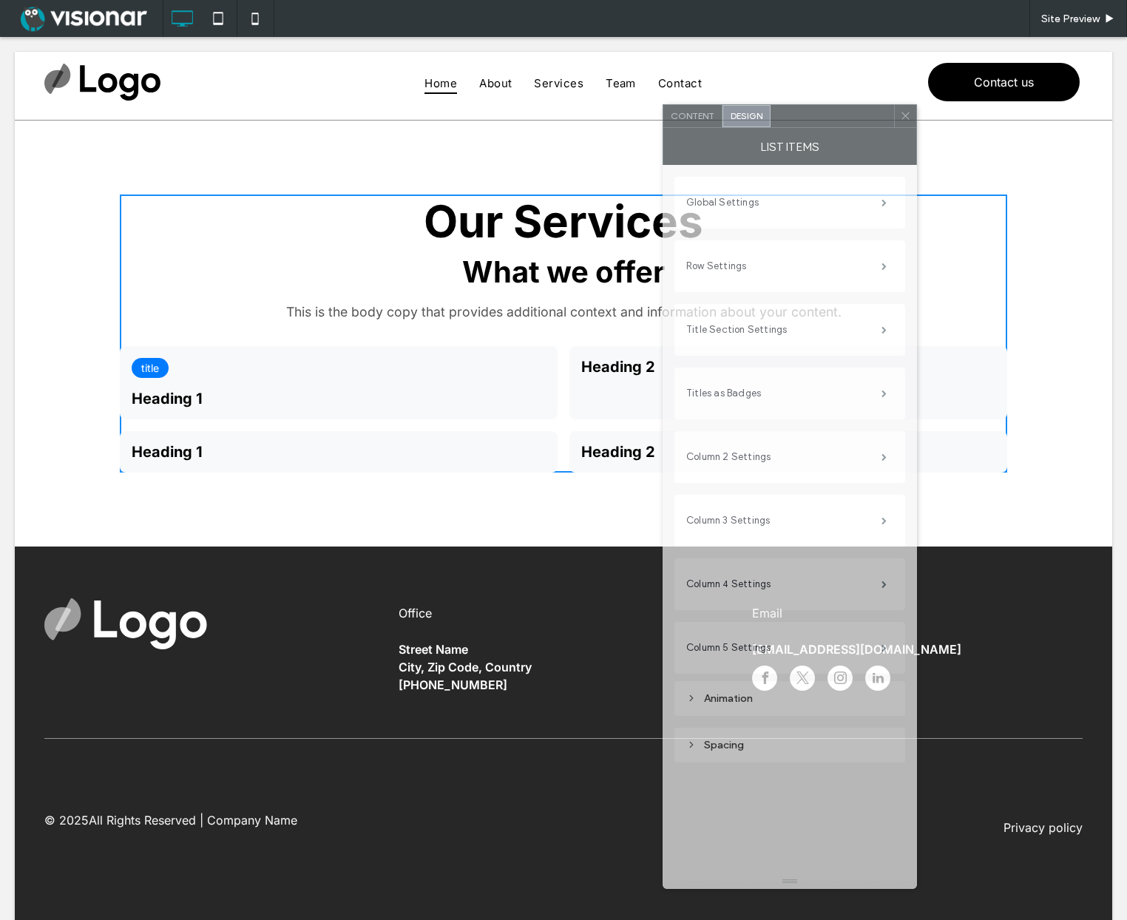
drag, startPoint x: 169, startPoint y: 86, endPoint x: 816, endPoint y: 123, distance: 648.6
click at [816, 123] on div at bounding box center [831, 116] width 123 height 22
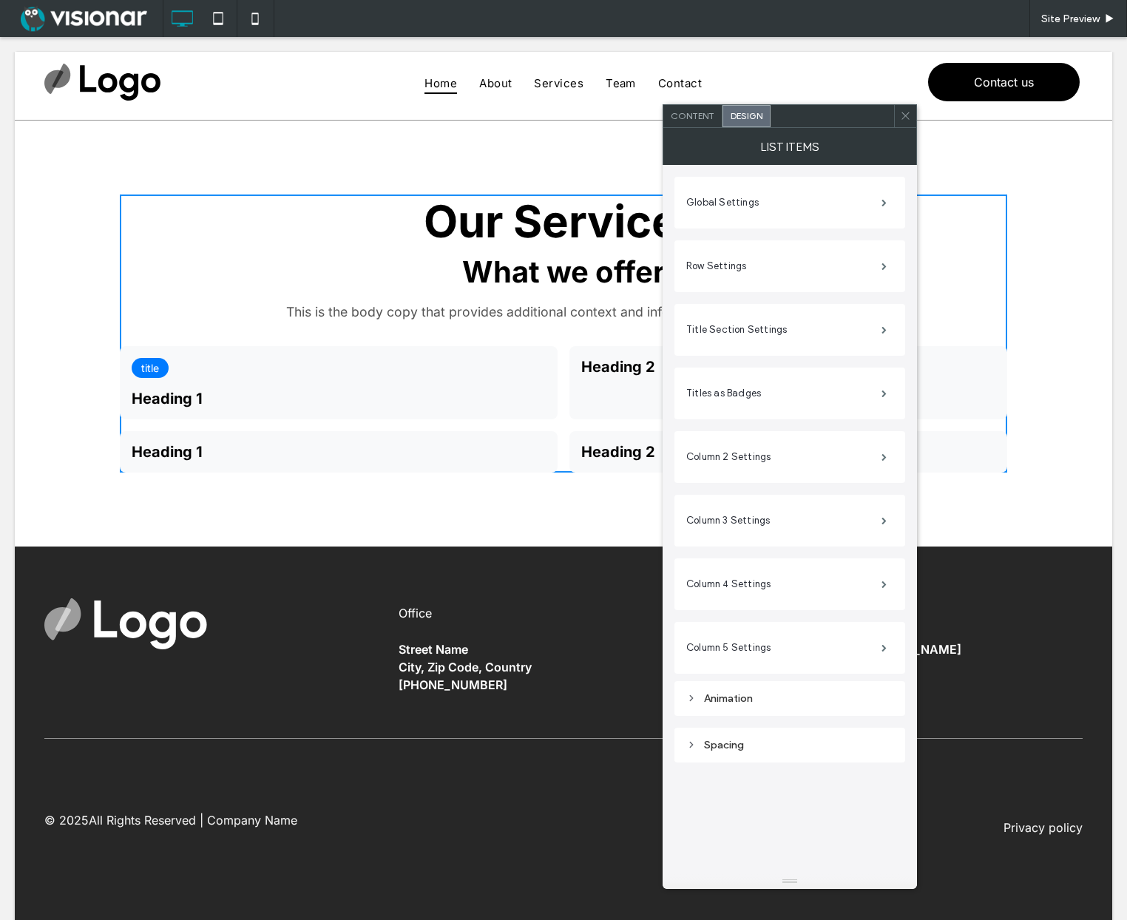
click at [904, 121] on icon at bounding box center [905, 115] width 11 height 11
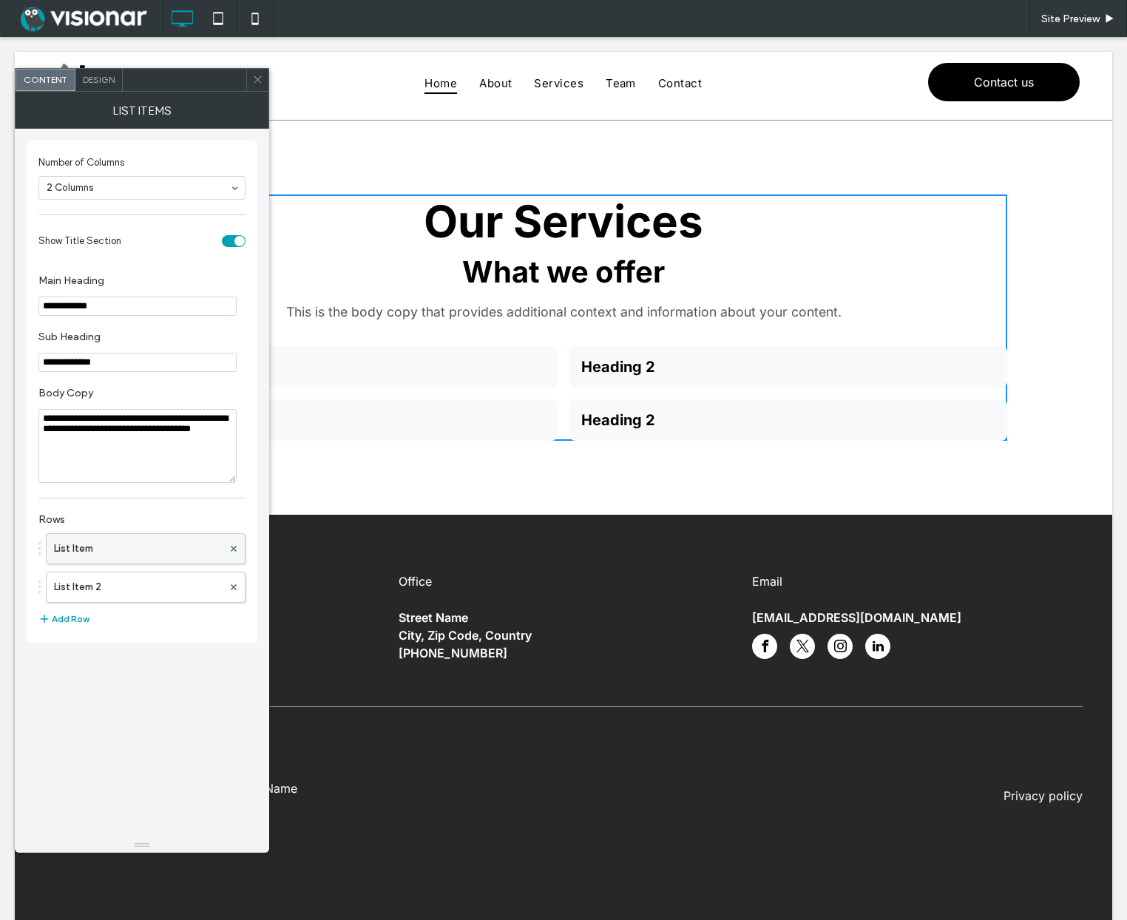
click at [126, 547] on label "List Item" at bounding box center [138, 549] width 169 height 30
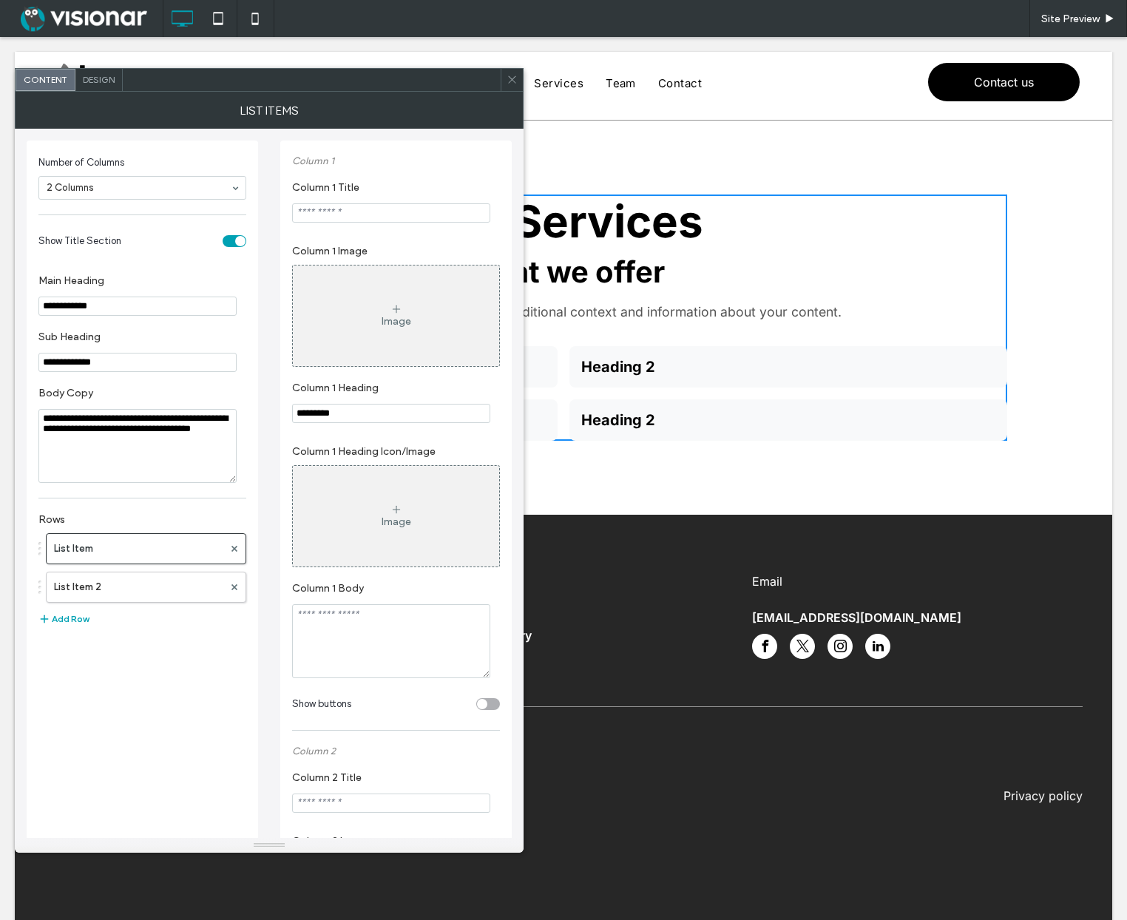
click at [336, 217] on input "Column 1 Title" at bounding box center [391, 212] width 198 height 19
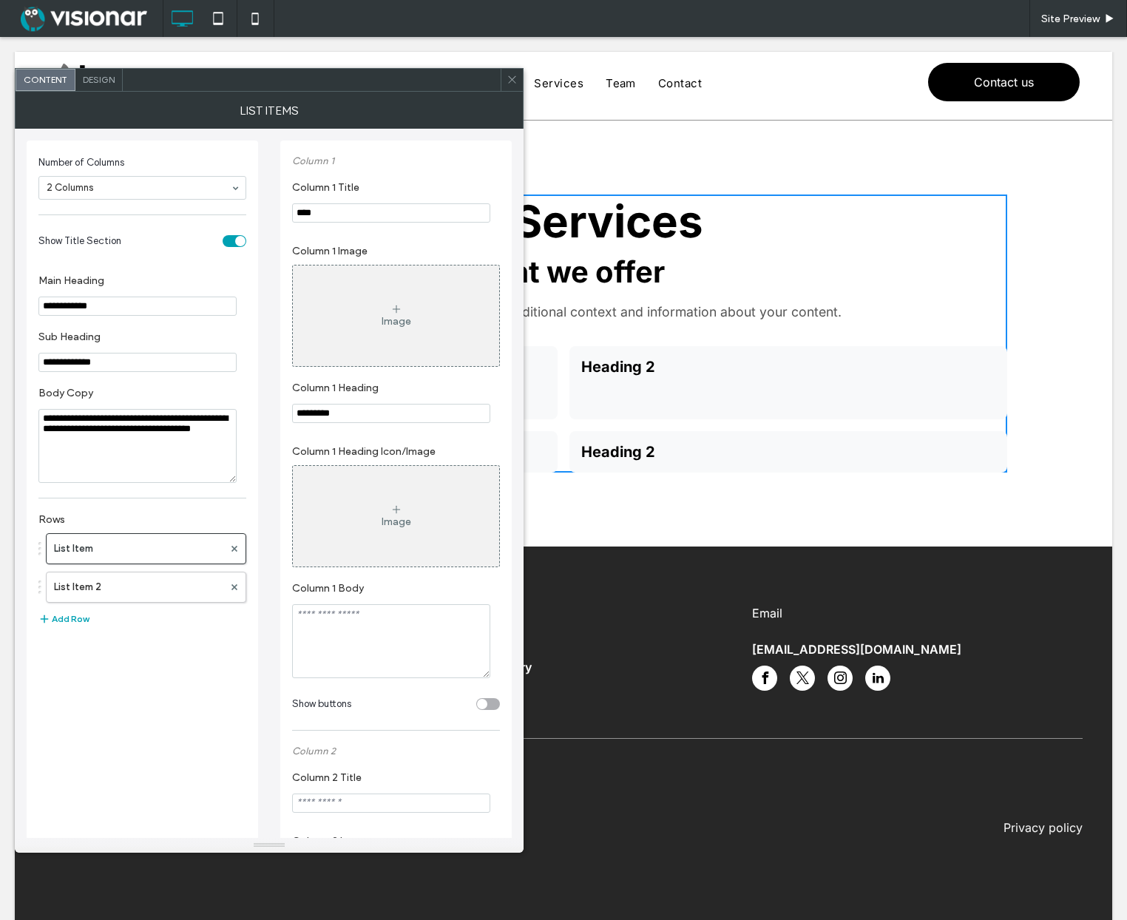
drag, startPoint x: 299, startPoint y: 213, endPoint x: 283, endPoint y: 214, distance: 15.5
type input "****"
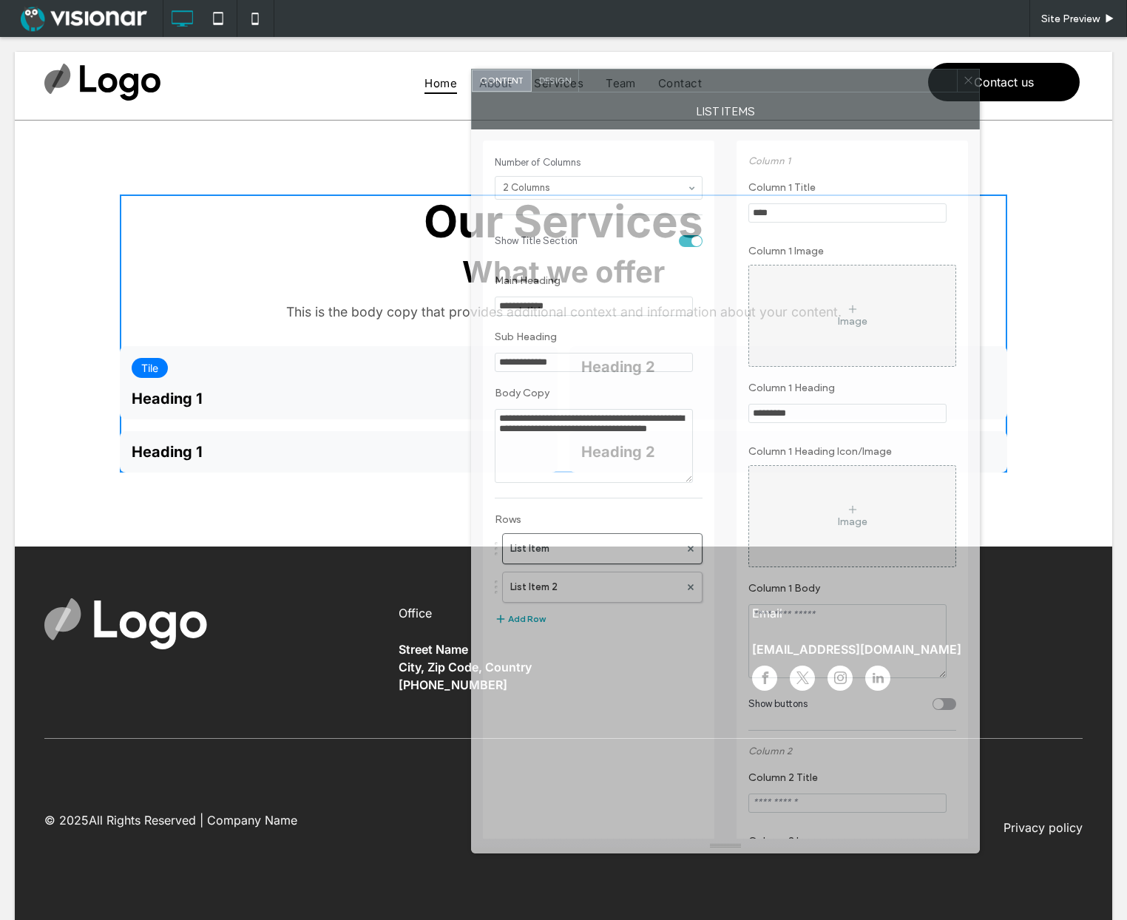
drag, startPoint x: 504, startPoint y: 81, endPoint x: 816, endPoint y: 101, distance: 312.6
click at [817, 86] on div at bounding box center [768, 80] width 378 height 22
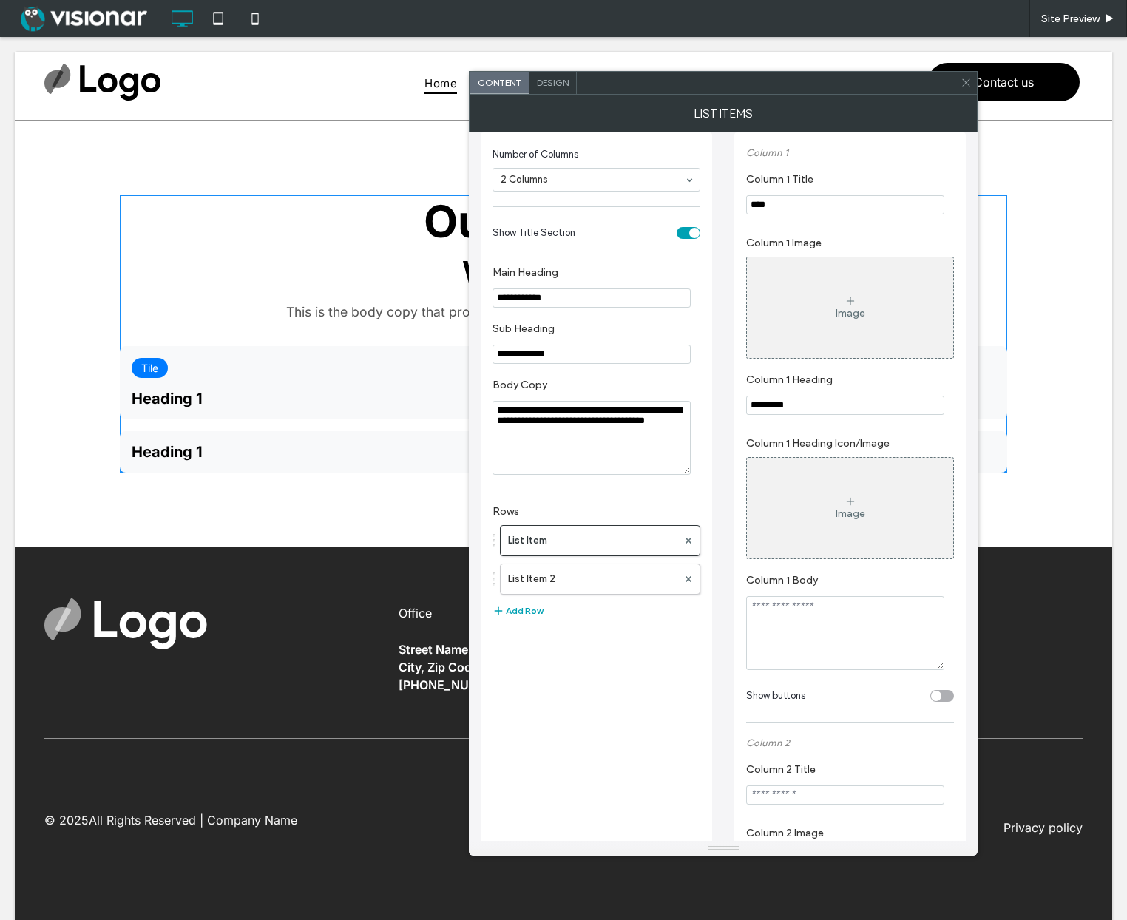
scroll to position [0, 0]
